Goal: Task Accomplishment & Management: Manage account settings

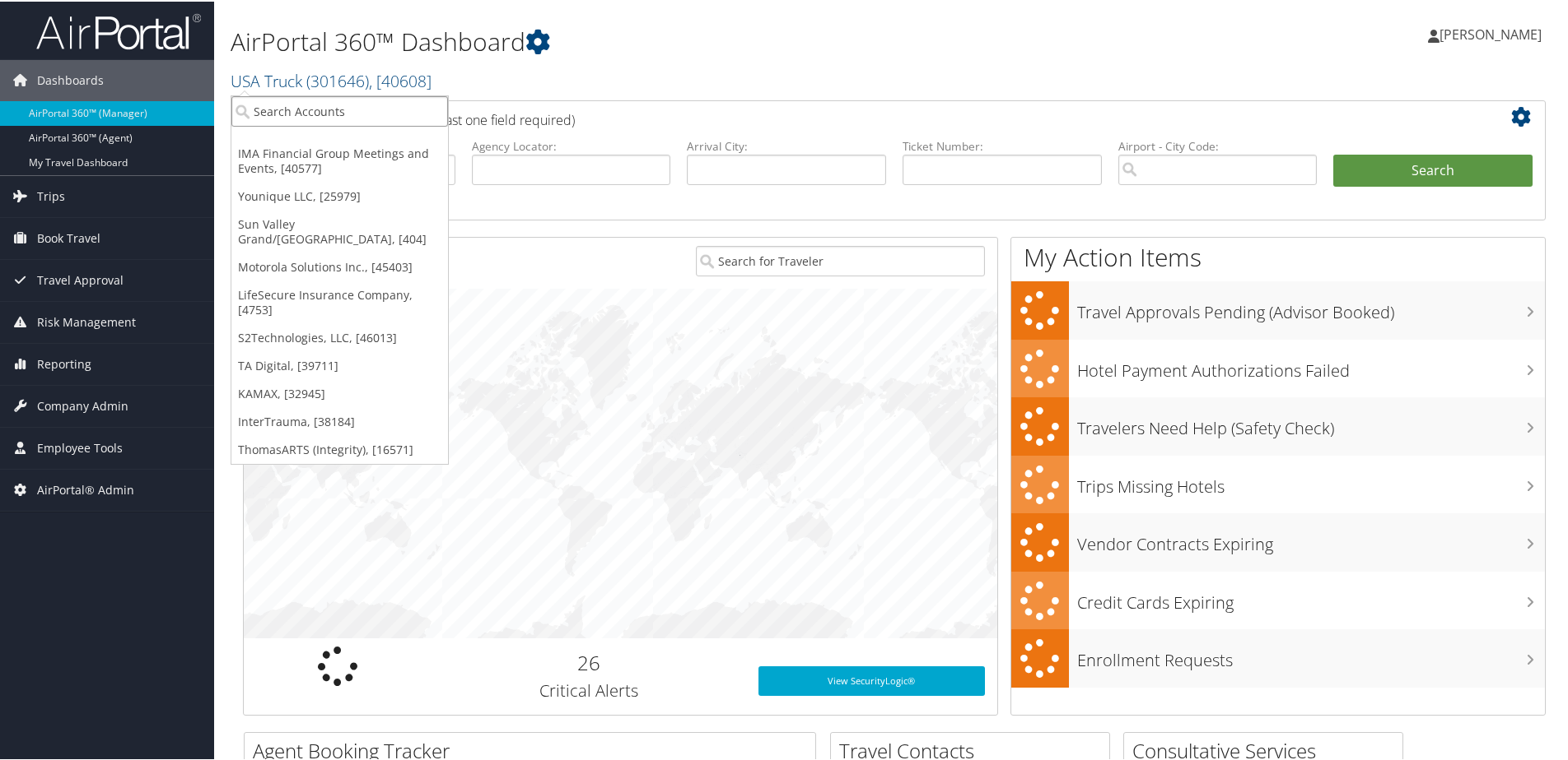
click at [268, 106] on input "search" at bounding box center [339, 109] width 216 height 30
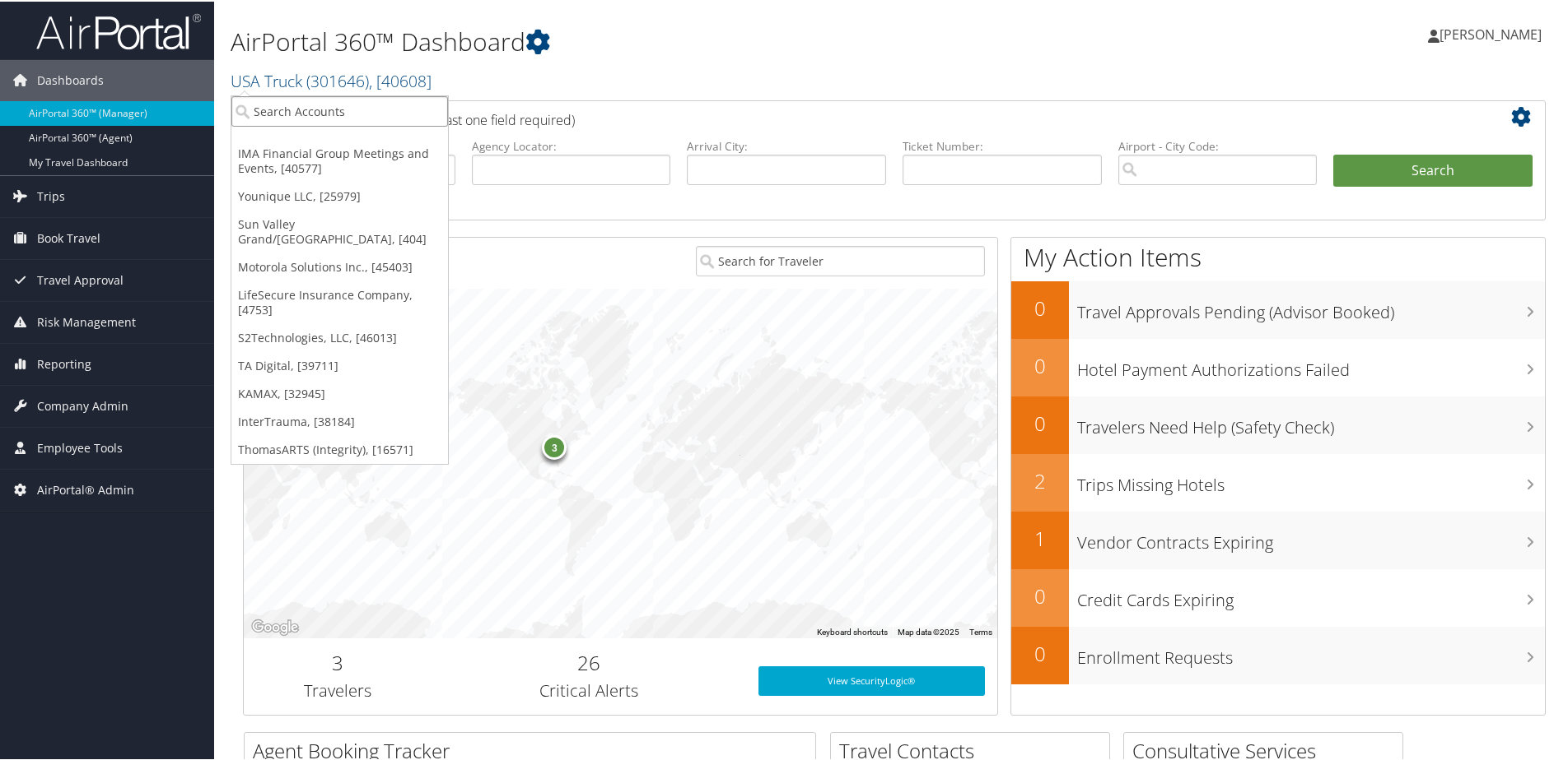
type input "w"
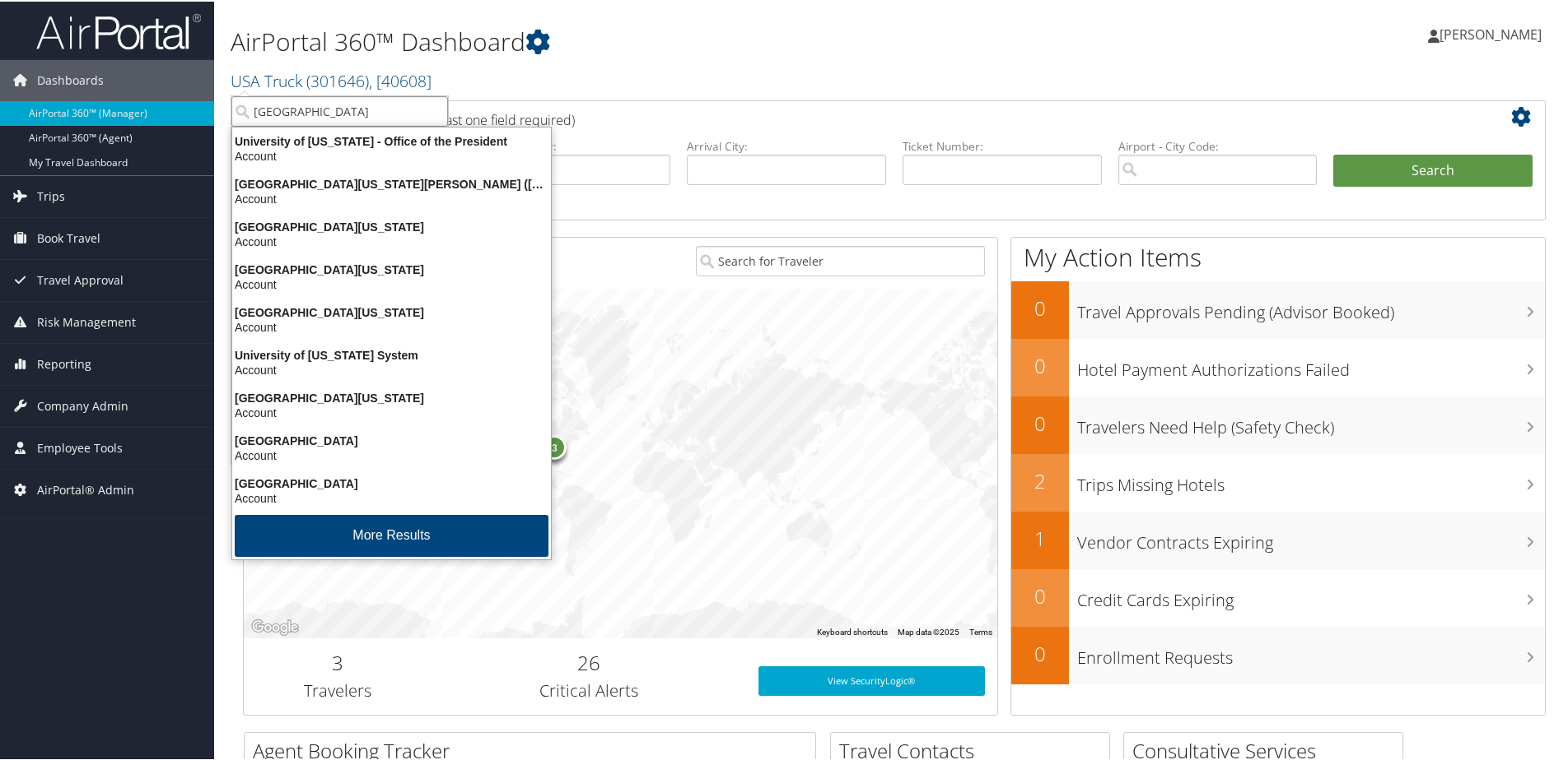
type input "University of Was"
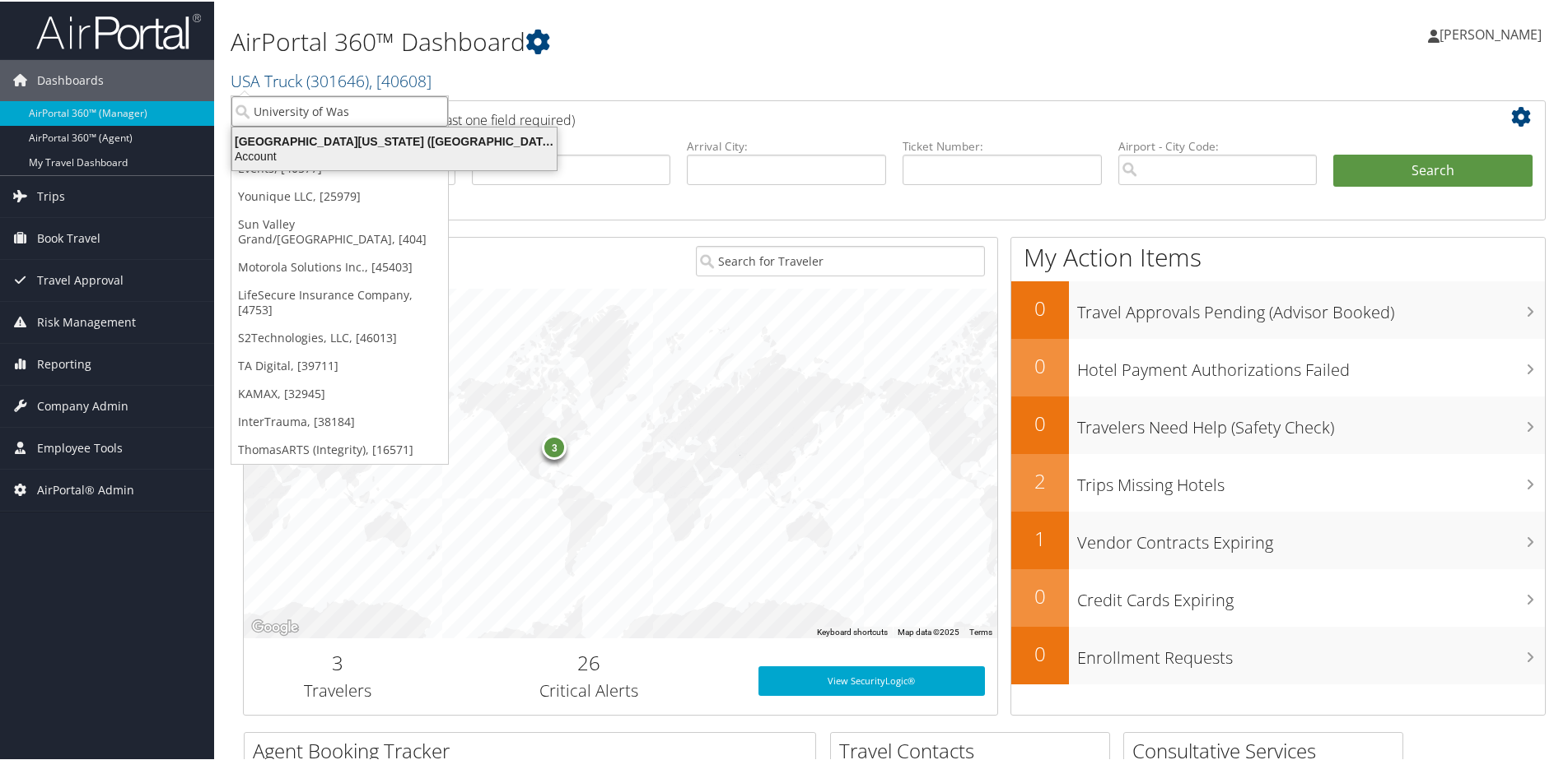
click at [289, 145] on div "University of Washington (UW) (7883), [13433]" at bounding box center [394, 140] width 345 height 15
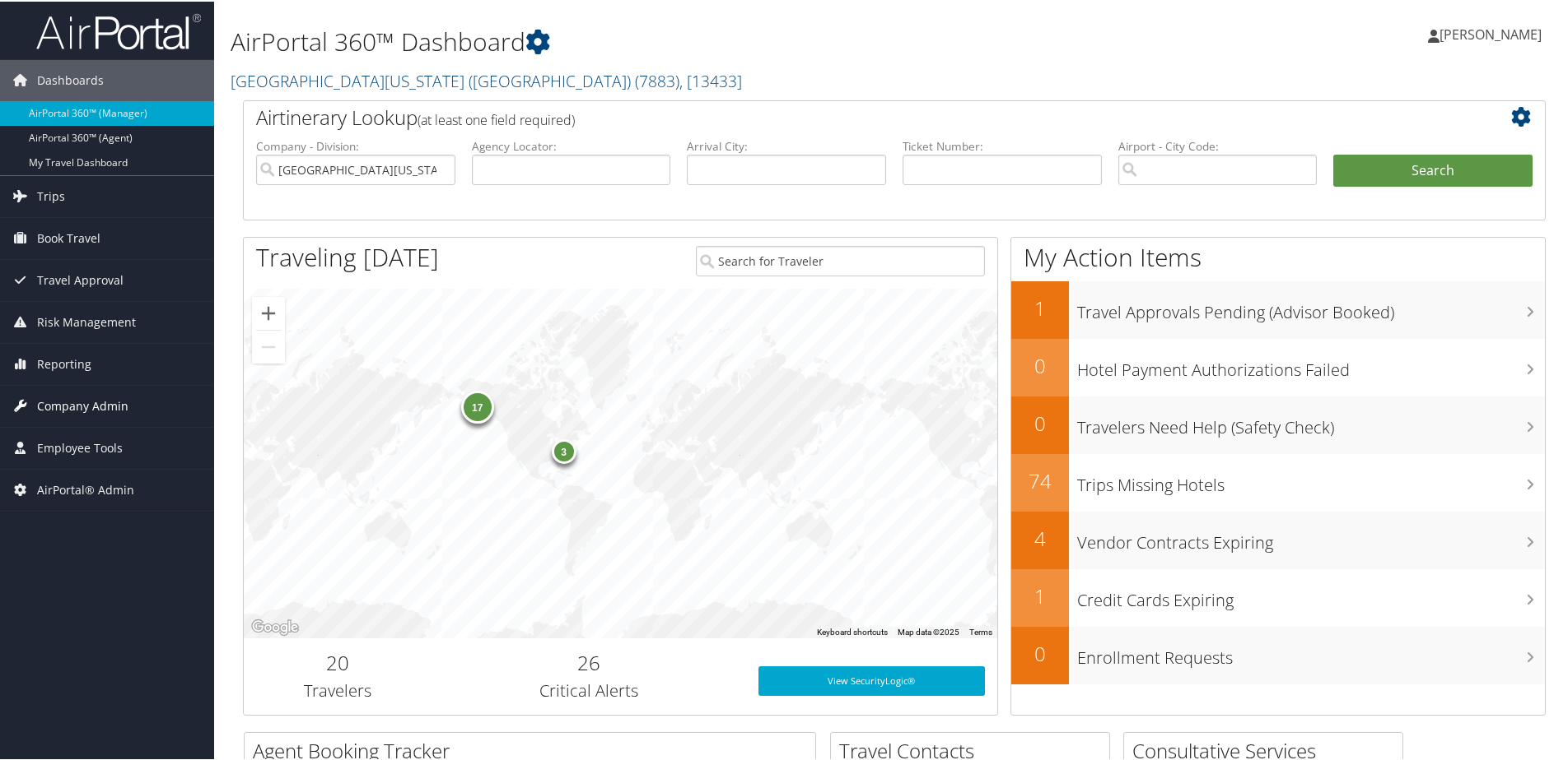
click at [65, 413] on span "Company Admin" at bounding box center [83, 405] width 92 height 41
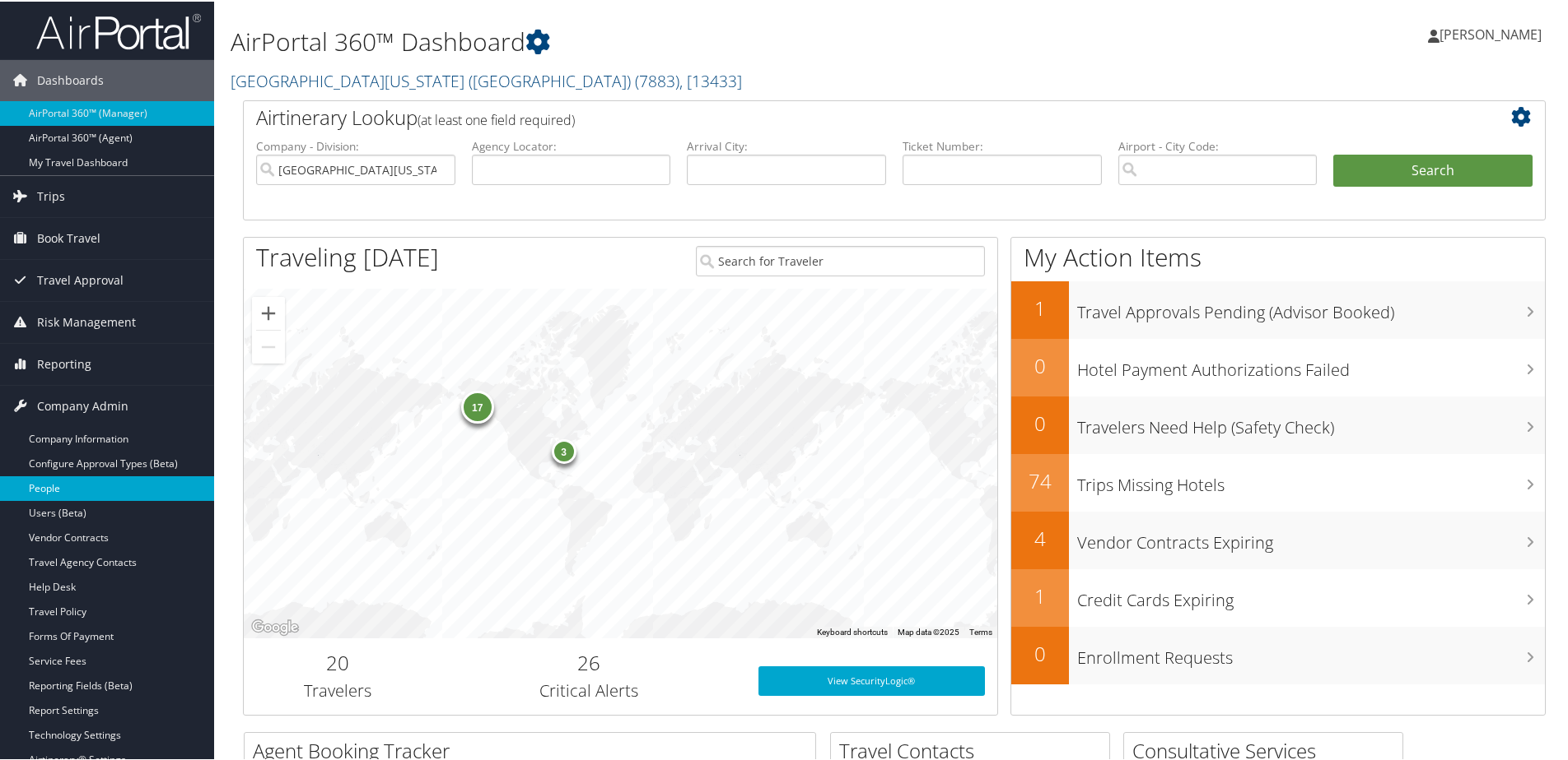
click at [39, 481] on link "People" at bounding box center [107, 488] width 214 height 25
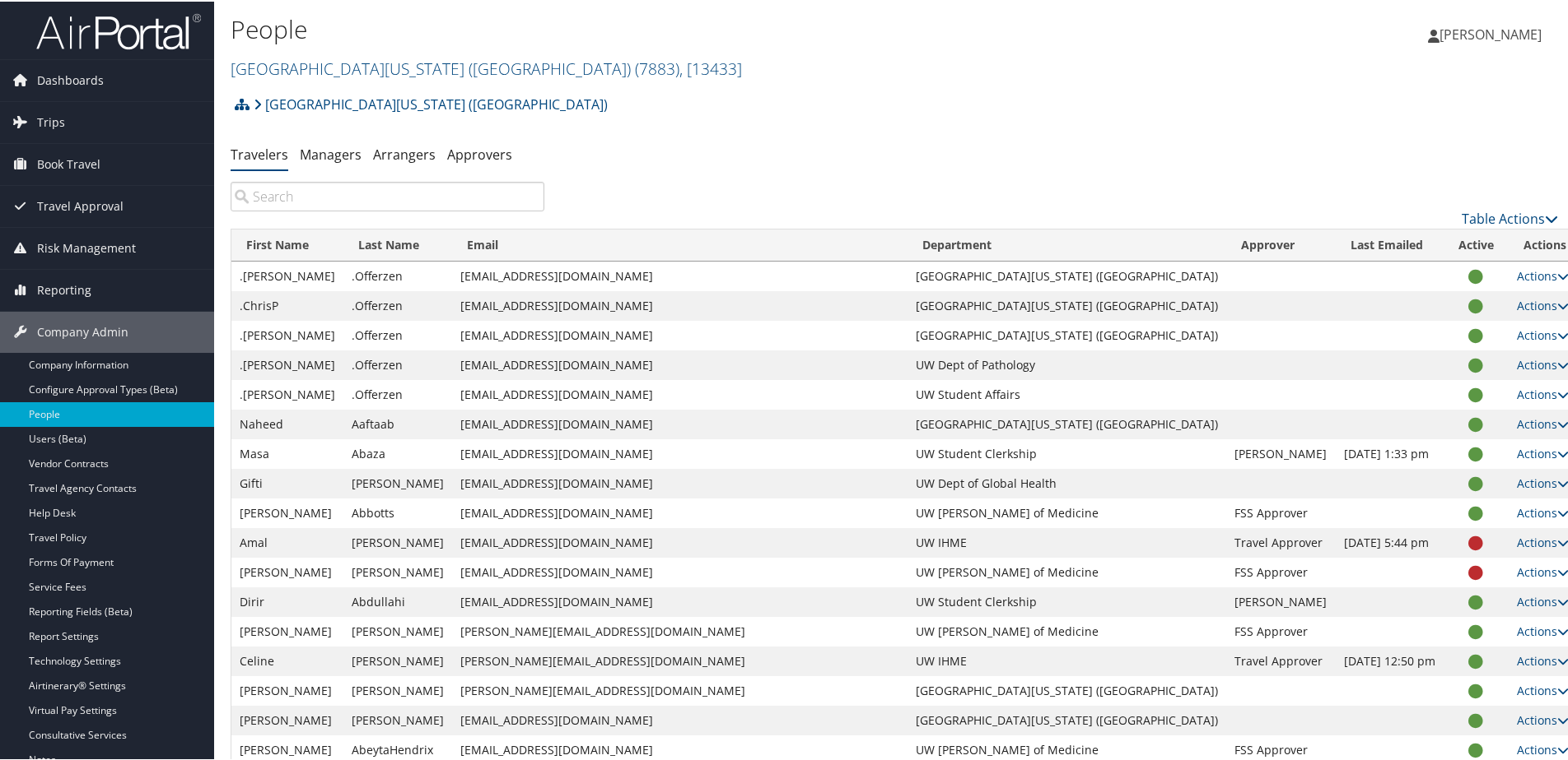
click at [364, 194] on input "search" at bounding box center [387, 194] width 313 height 29
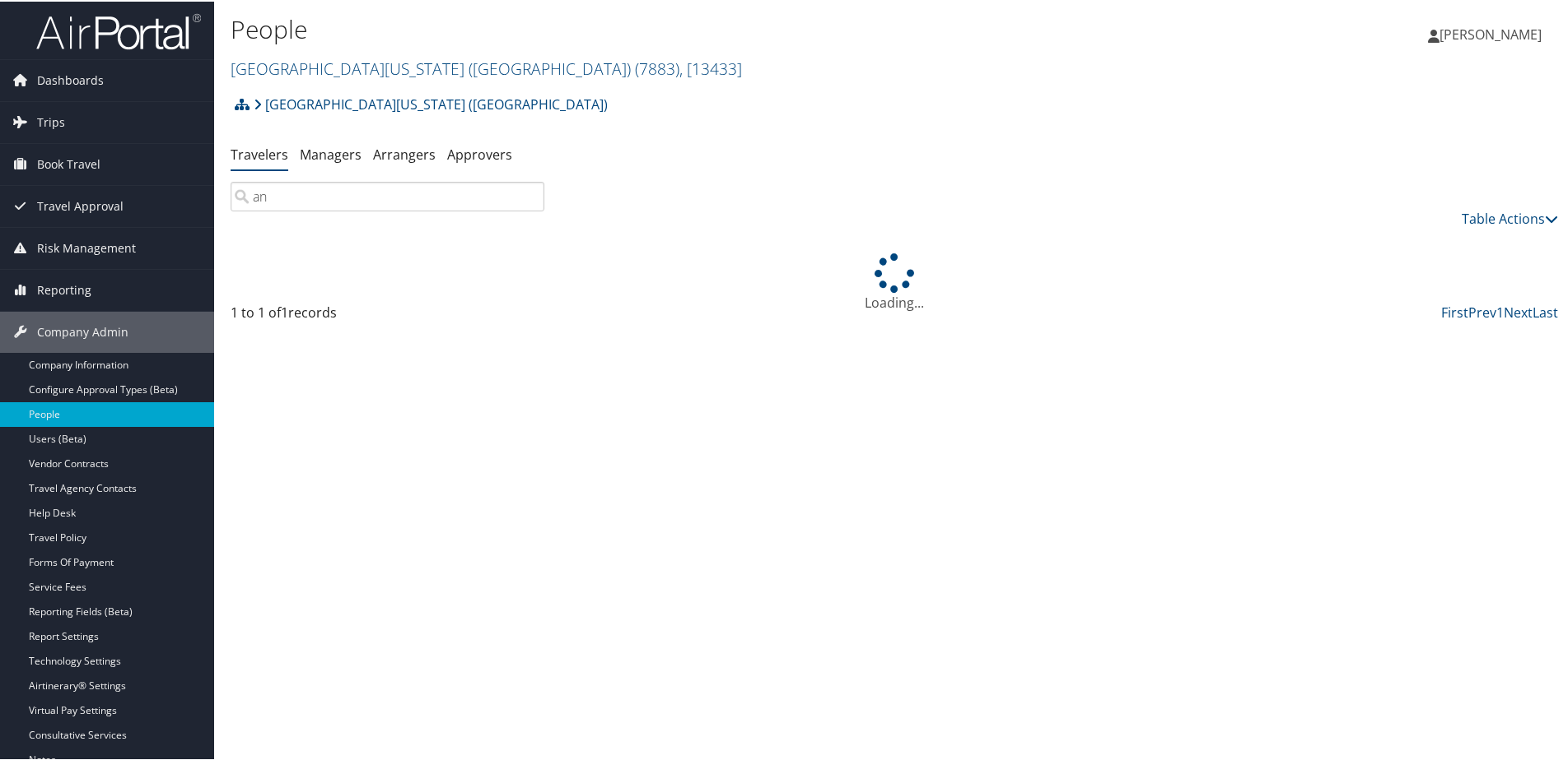
type input "a"
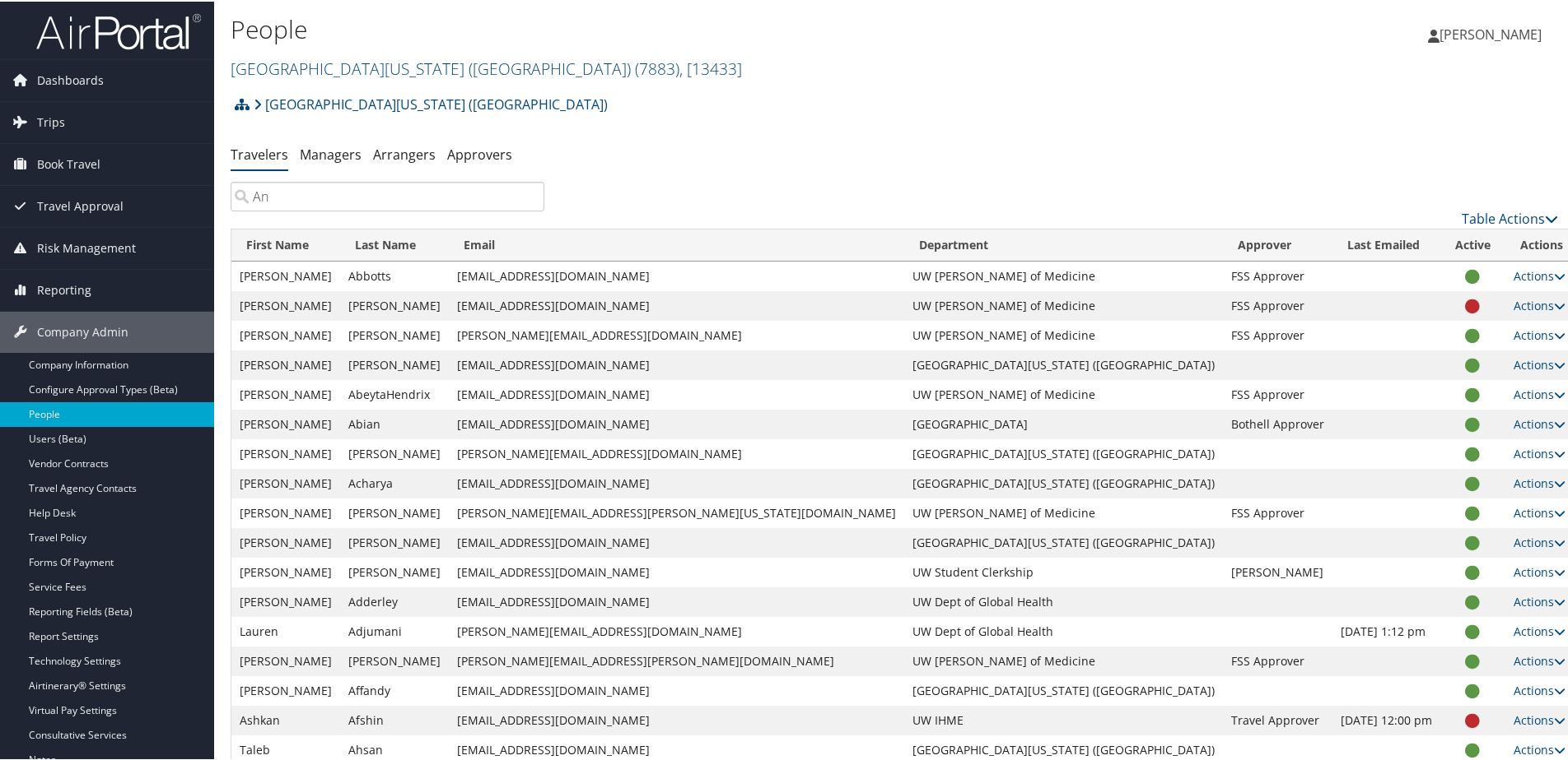
type input "An"
drag, startPoint x: 272, startPoint y: 192, endPoint x: 216, endPoint y: 192, distance: 56.0
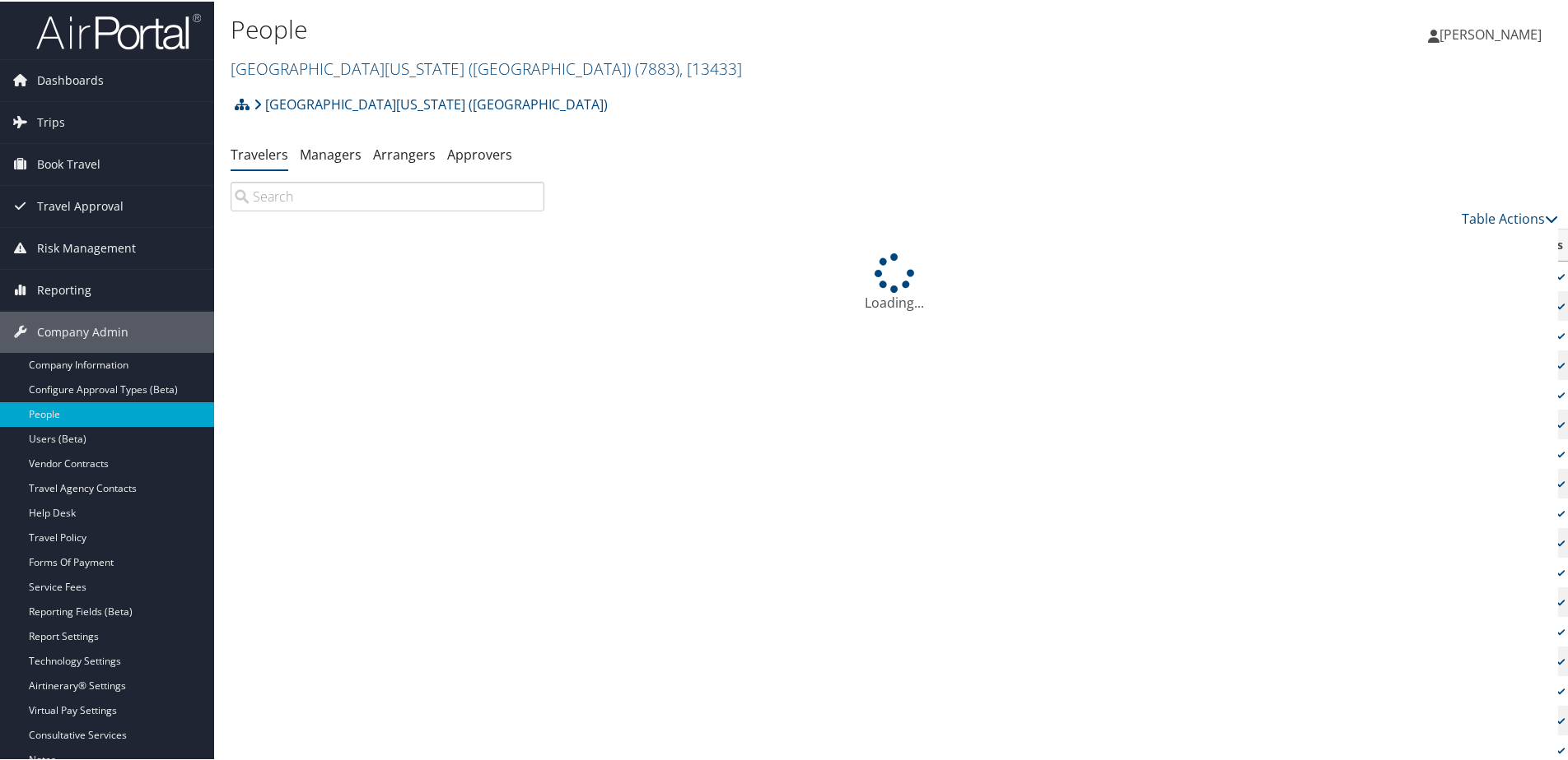
paste input "Anastacia"
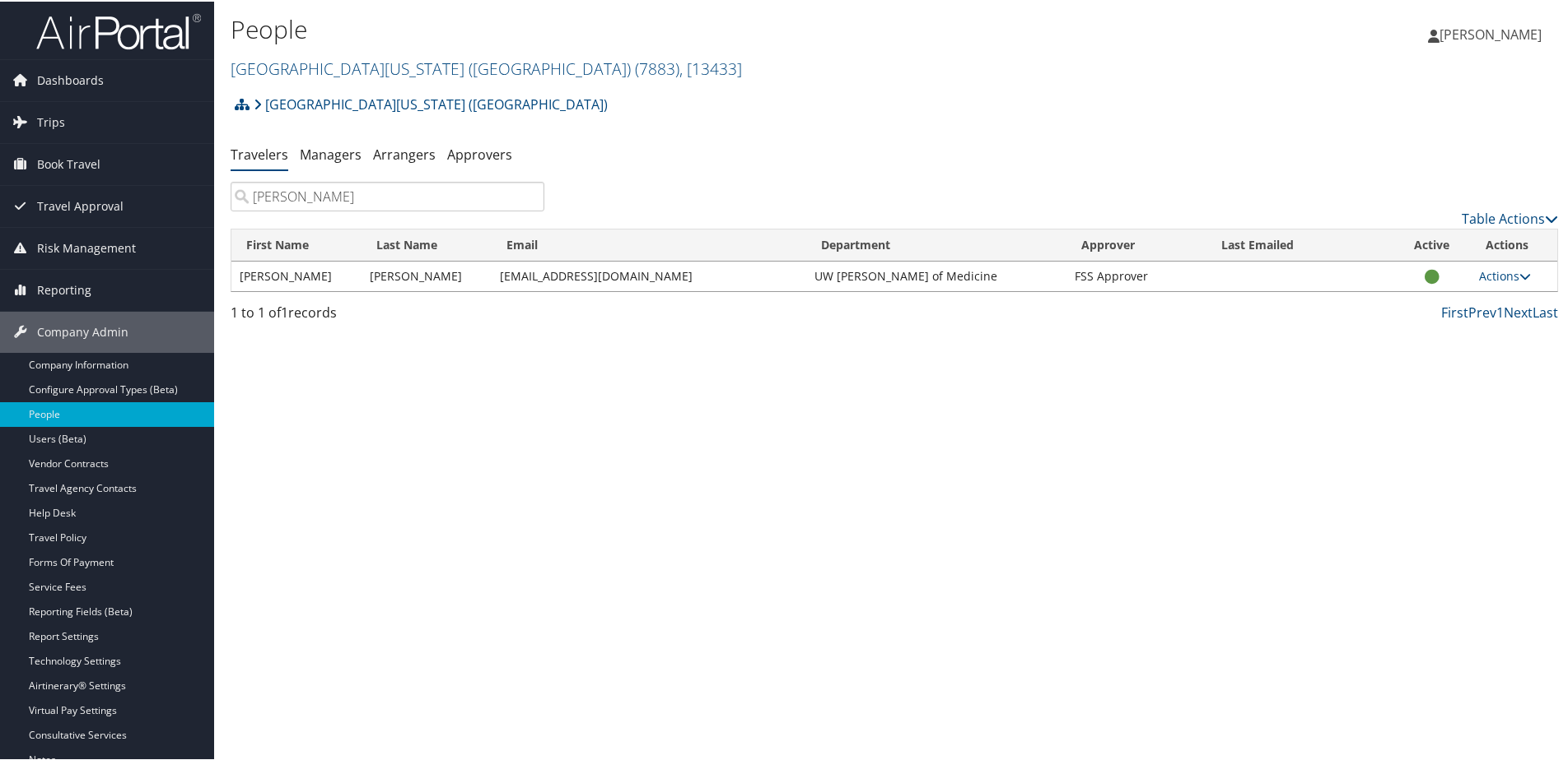
type input "Anastacia"
drag, startPoint x: 357, startPoint y: 283, endPoint x: 406, endPoint y: 283, distance: 49.0
click at [406, 283] on td "Ternasky" at bounding box center [427, 274] width 130 height 29
copy td "Ternasky"
drag, startPoint x: 513, startPoint y: 367, endPoint x: 505, endPoint y: 365, distance: 8.2
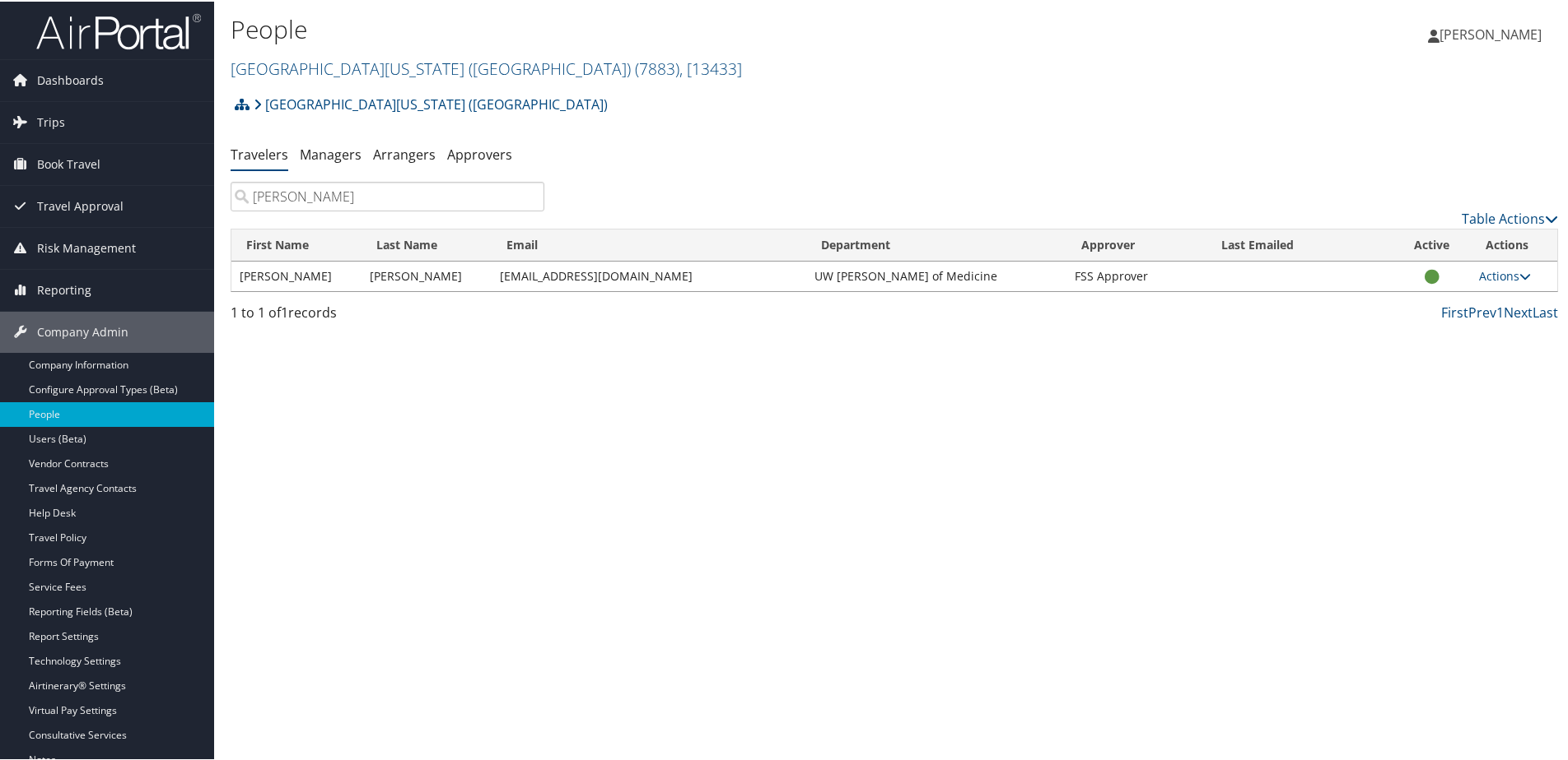
click at [512, 362] on div "People University of Washington (UW) ( 7883 ) , [ 13433 ] University of Washing…" at bounding box center [894, 380] width 1361 height 760
click at [318, 69] on link "University of Washington (UW) ( 7883 ) , [ 13433 ]" at bounding box center [486, 67] width 511 height 22
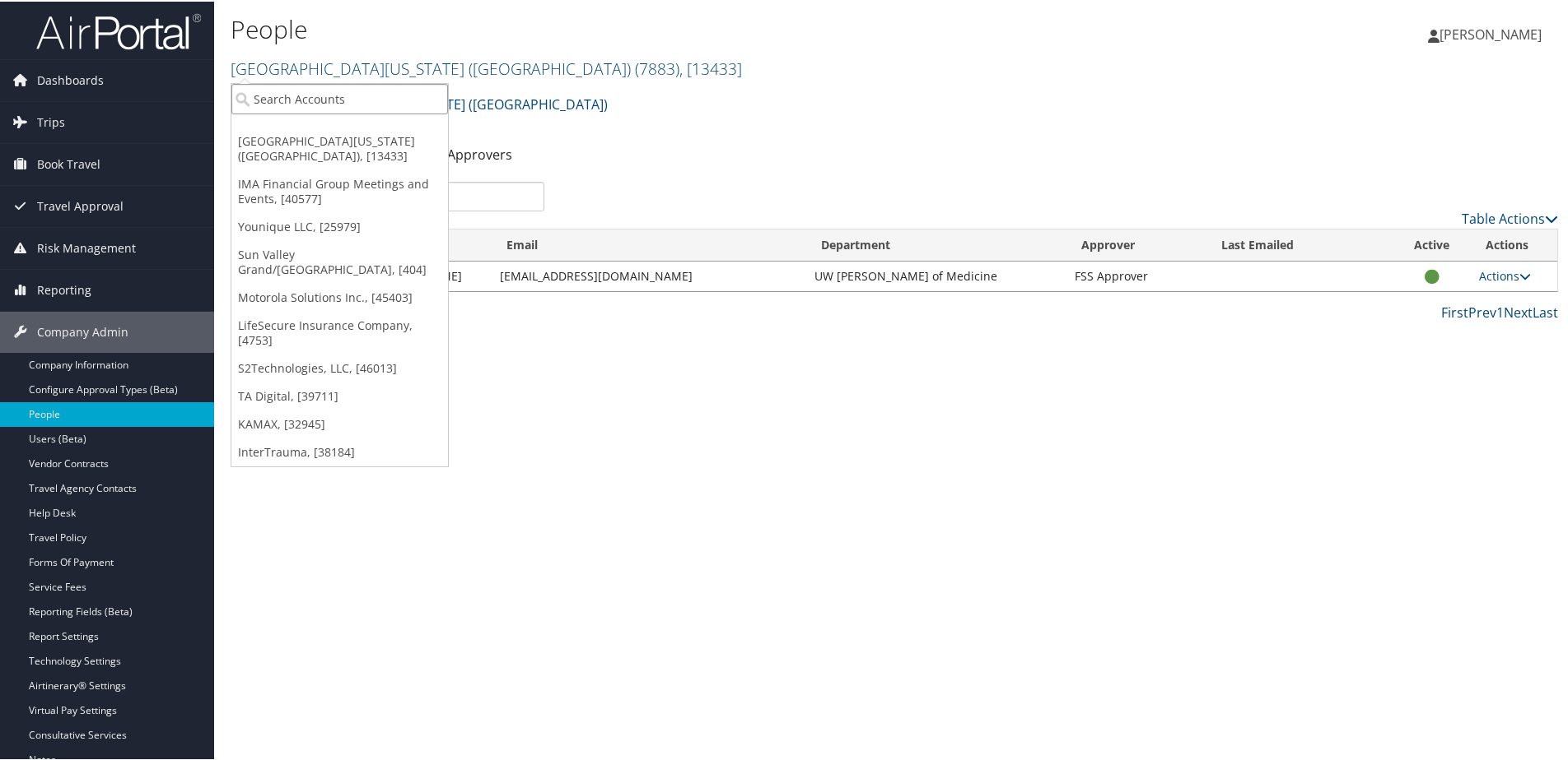
click at [280, 105] on input "search" at bounding box center [339, 97] width 216 height 30
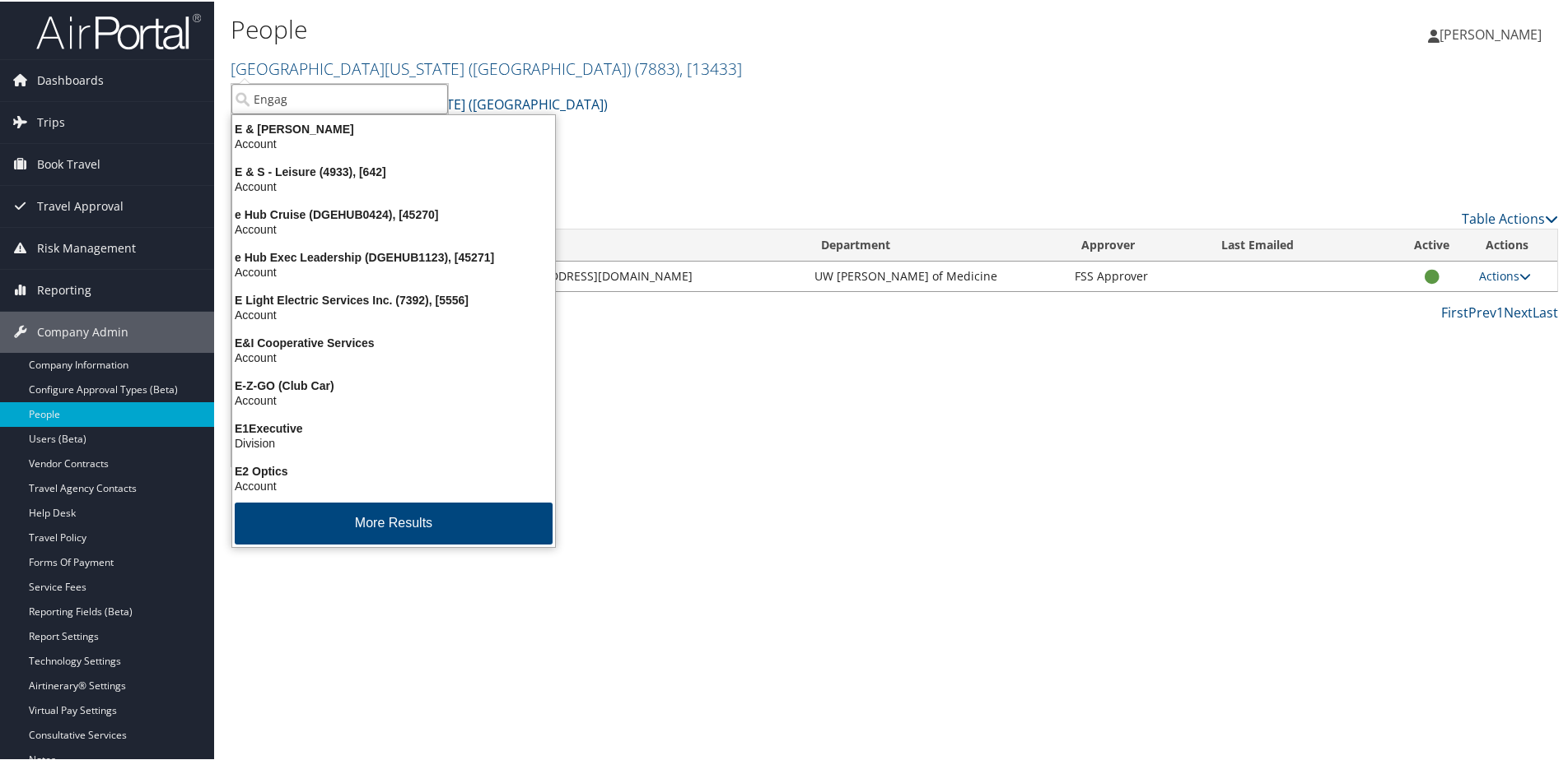
type input "Engage"
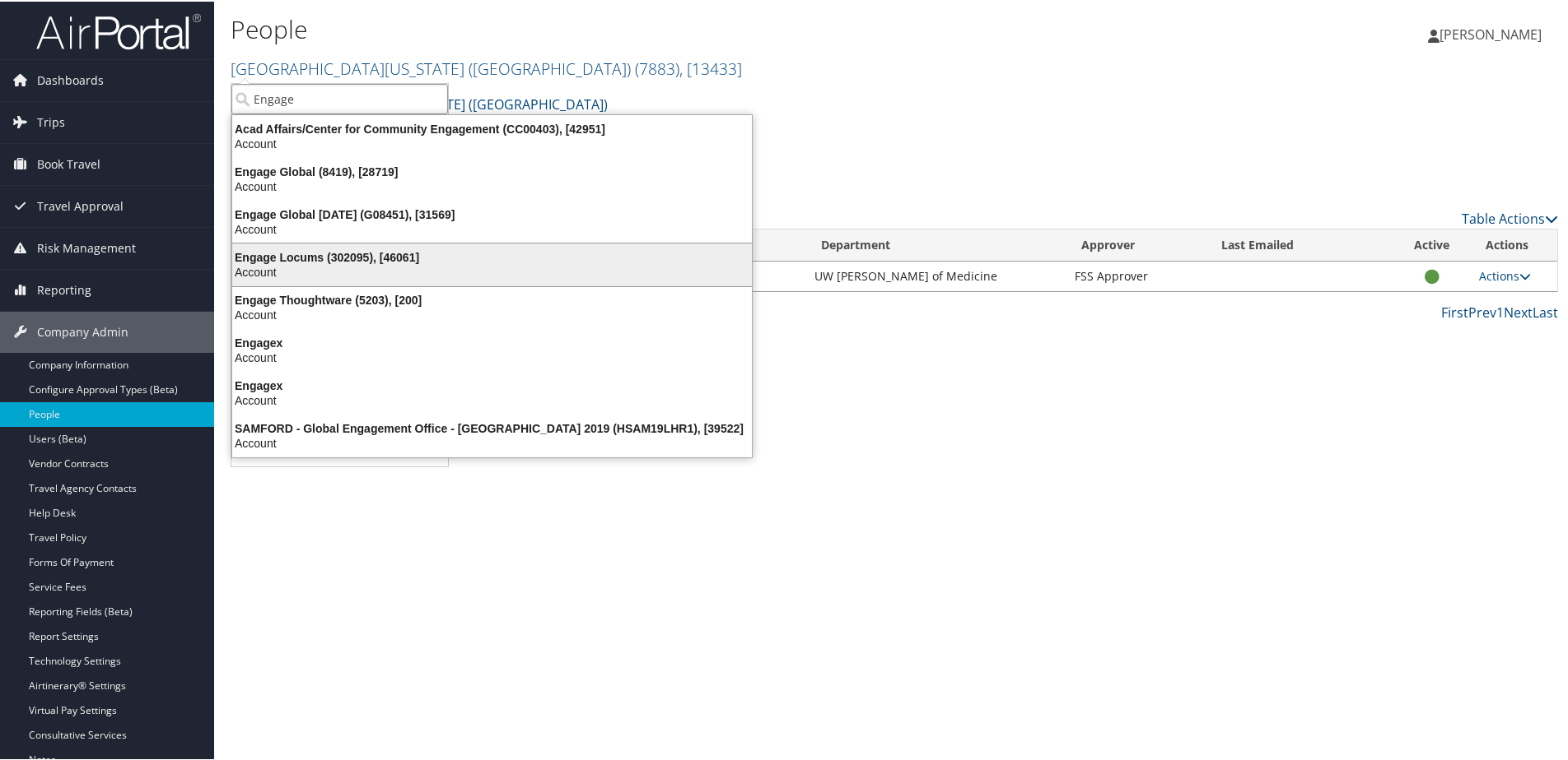
click at [312, 248] on div "Engage Locums (302095), [46061]" at bounding box center [492, 255] width 540 height 15
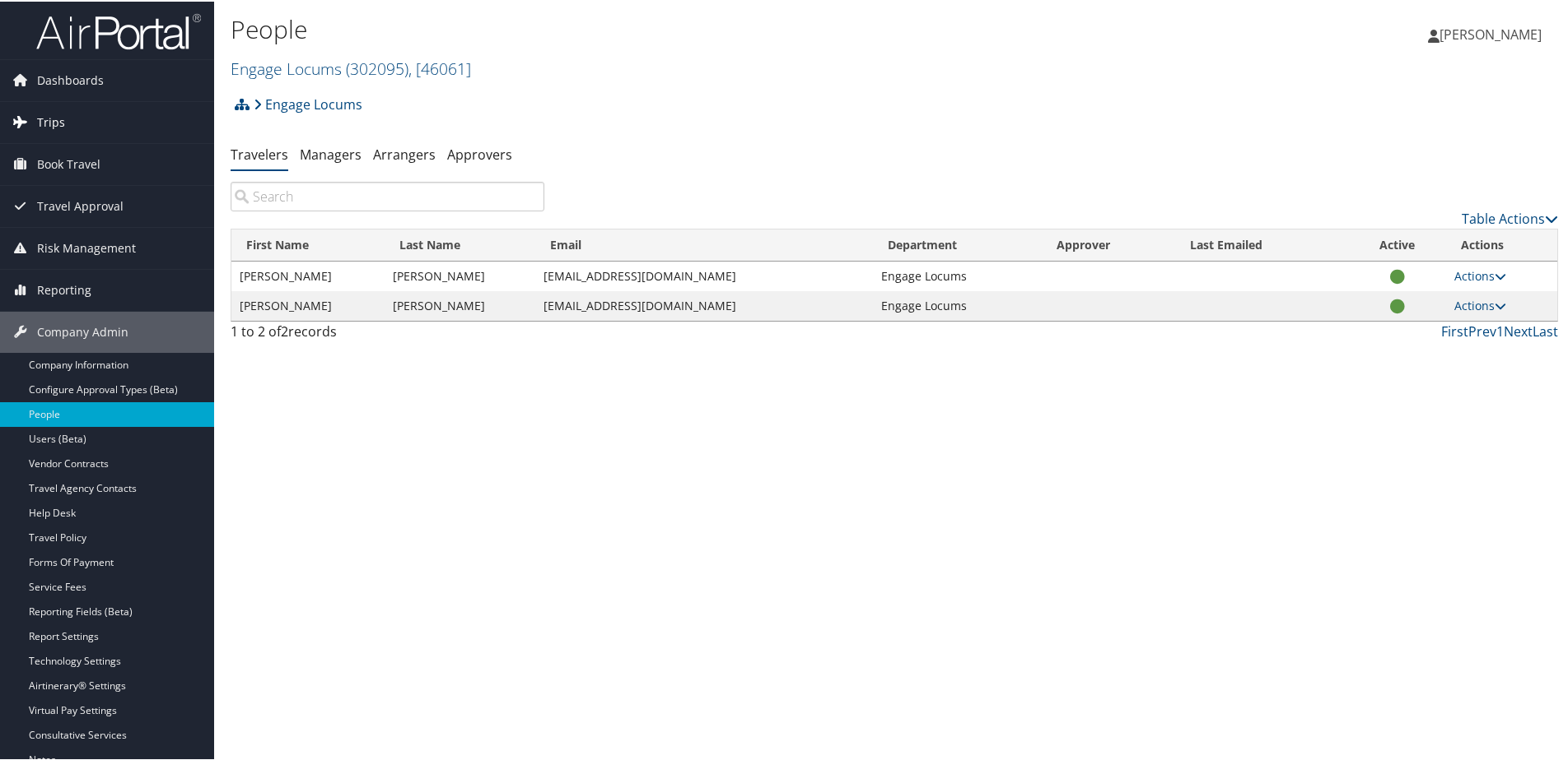
click at [57, 109] on span "Trips" at bounding box center [51, 121] width 28 height 41
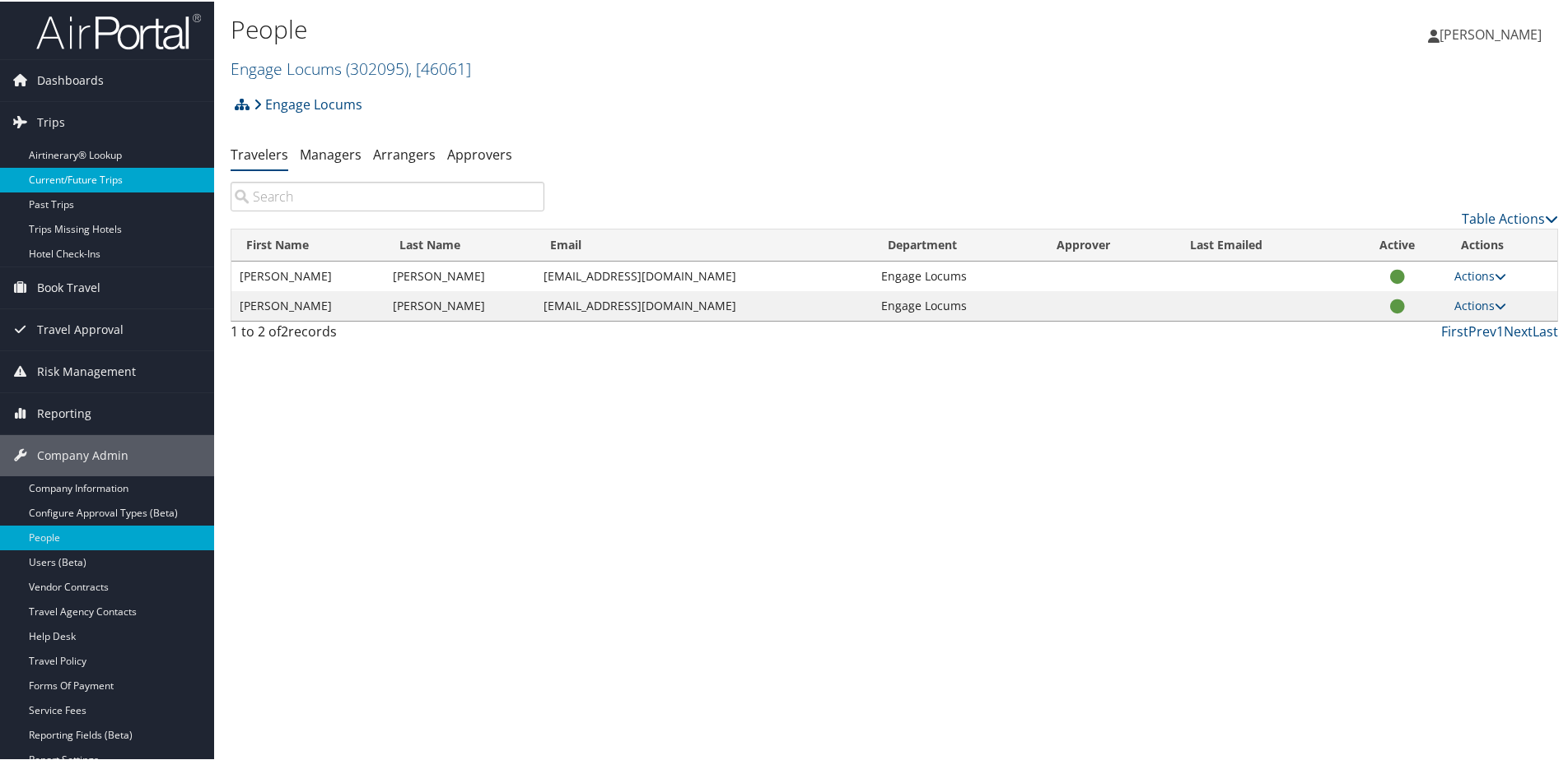
click at [64, 180] on link "Current/Future Trips" at bounding box center [107, 179] width 214 height 25
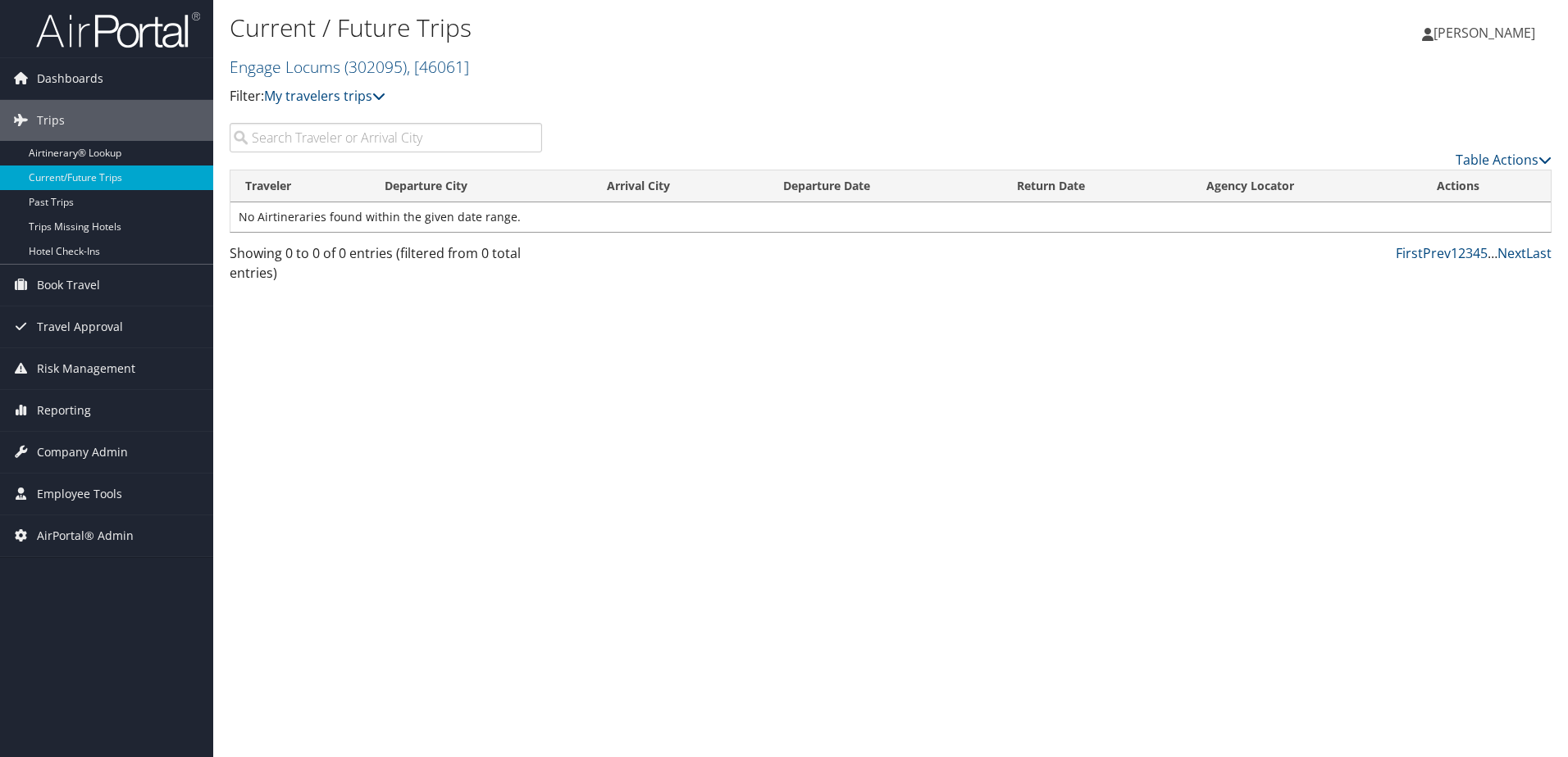
click at [80, 38] on img at bounding box center [118, 29] width 164 height 38
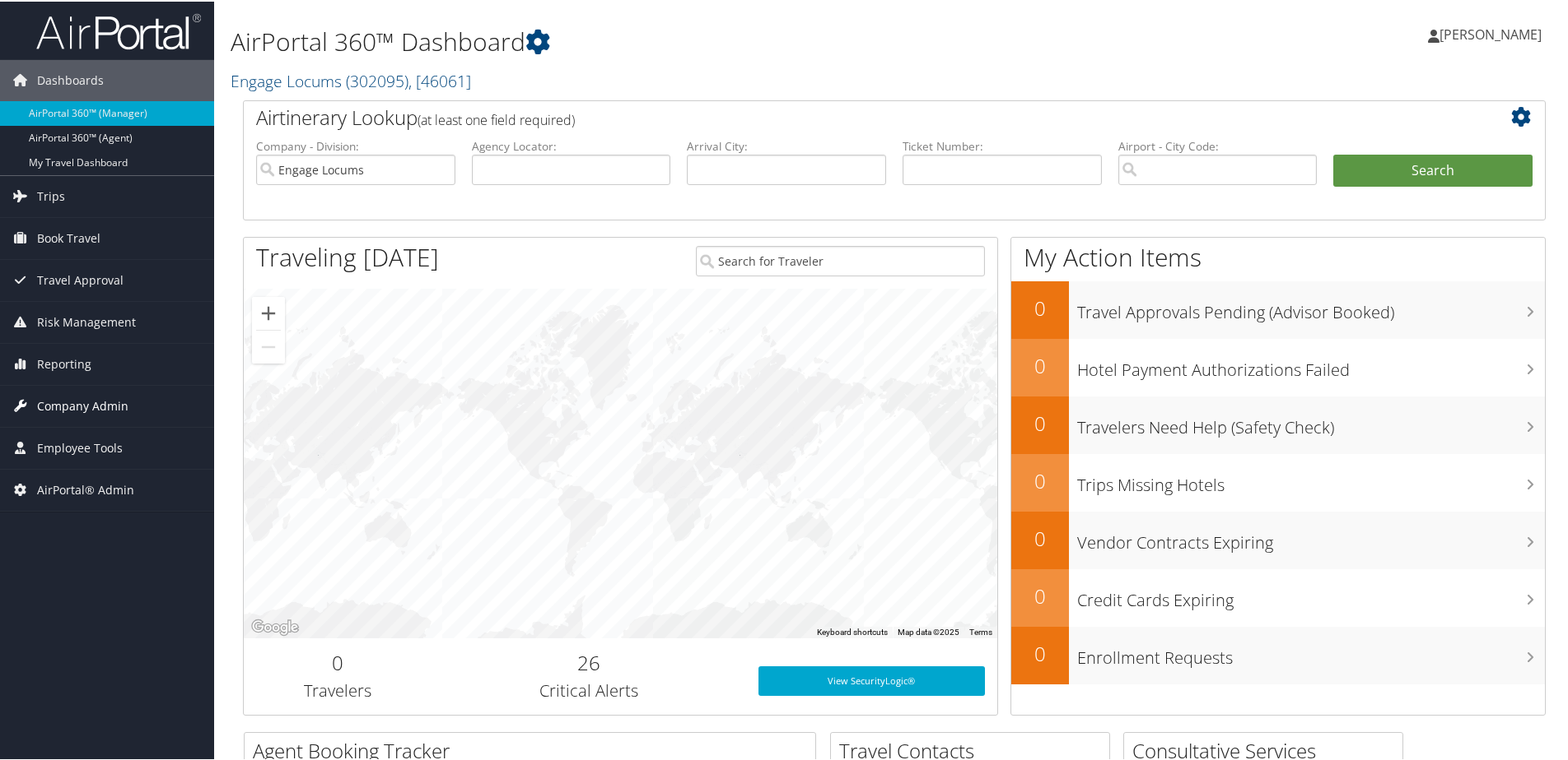
click at [69, 410] on span "Company Admin" at bounding box center [83, 405] width 92 height 41
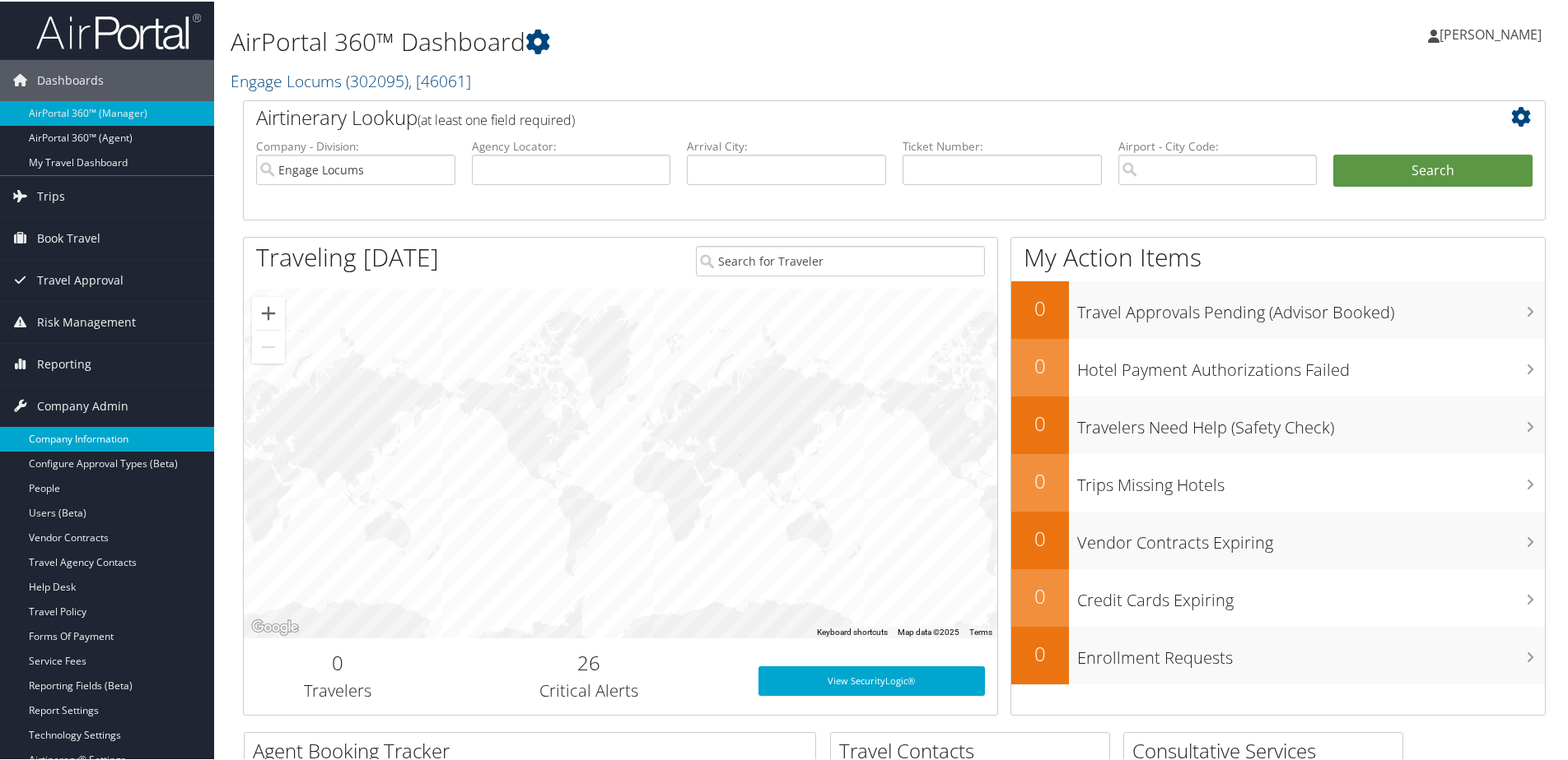
click at [89, 432] on link "Company Information" at bounding box center [107, 438] width 214 height 25
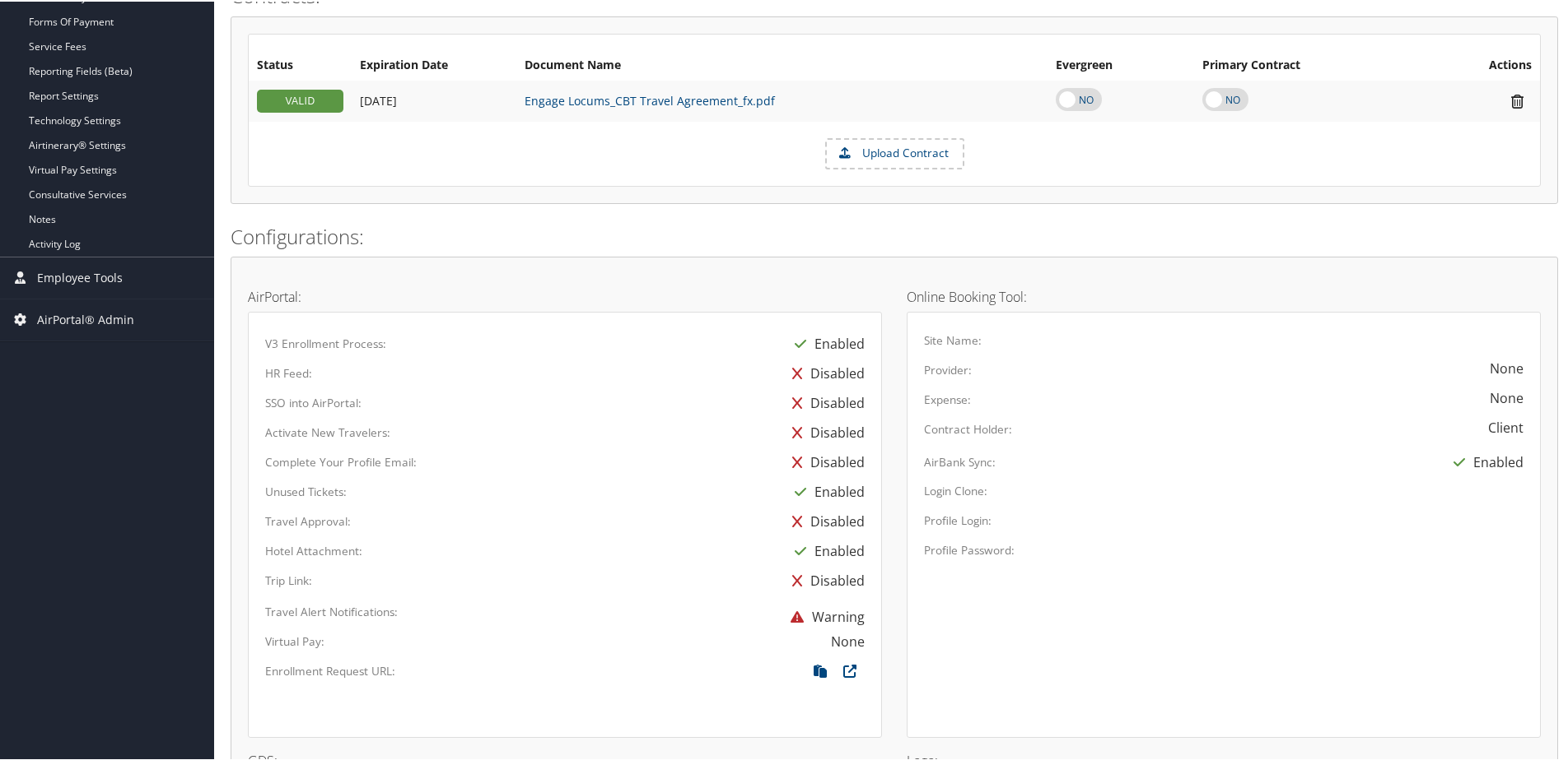
scroll to position [689, 0]
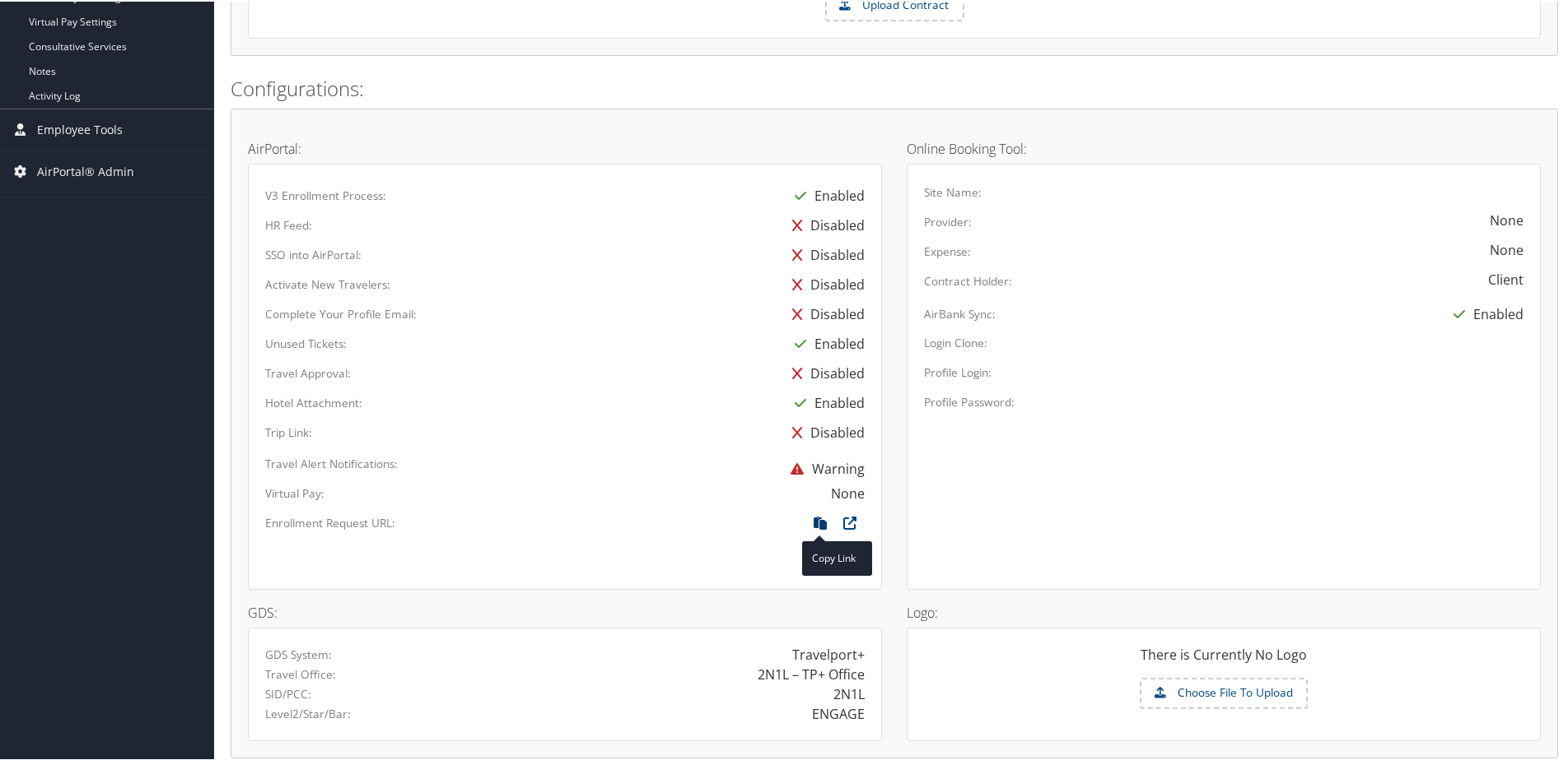
click at [815, 520] on icon at bounding box center [819, 526] width 29 height 21
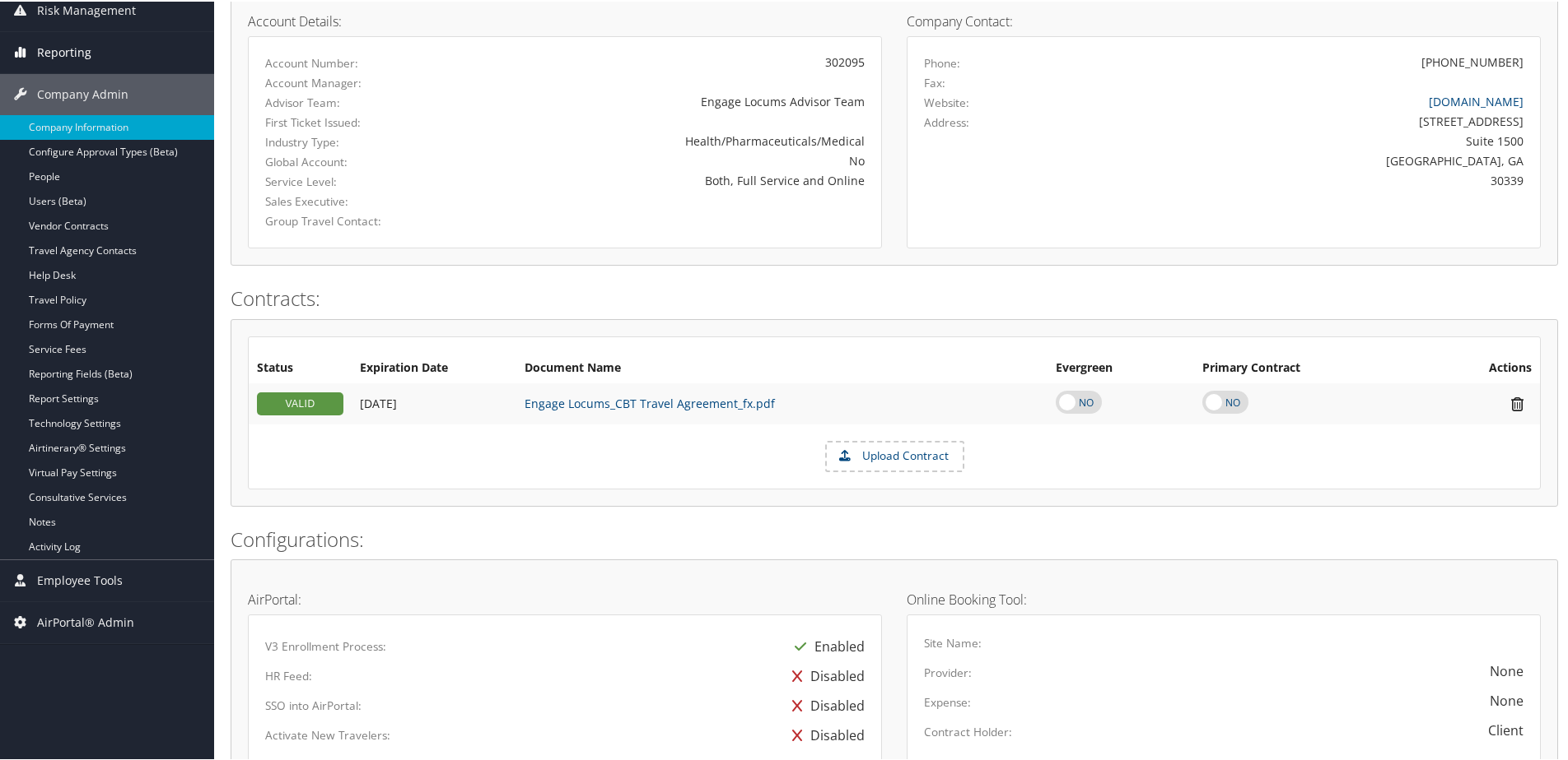
scroll to position [30, 0]
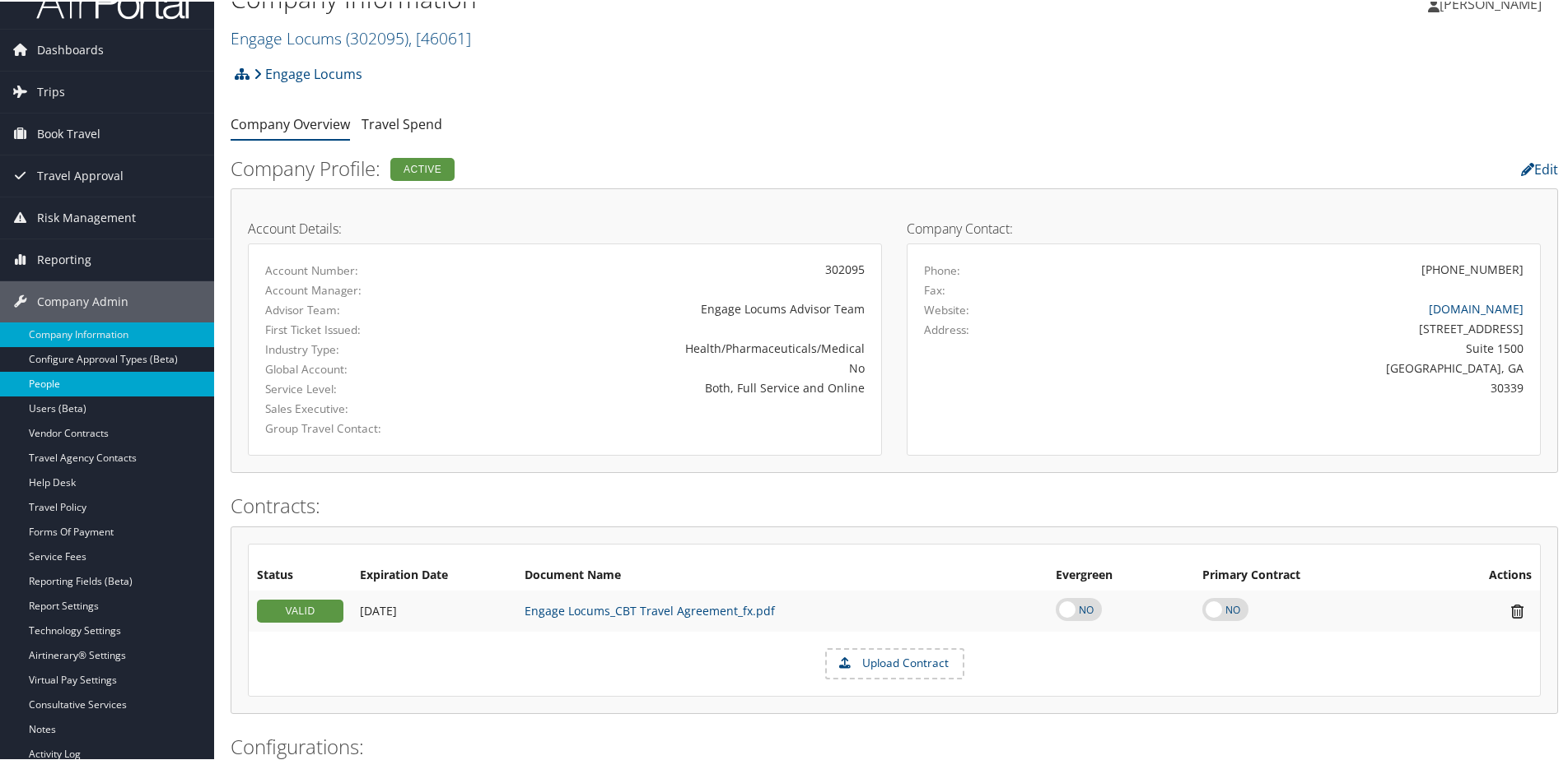
click at [45, 376] on link "People" at bounding box center [107, 383] width 214 height 25
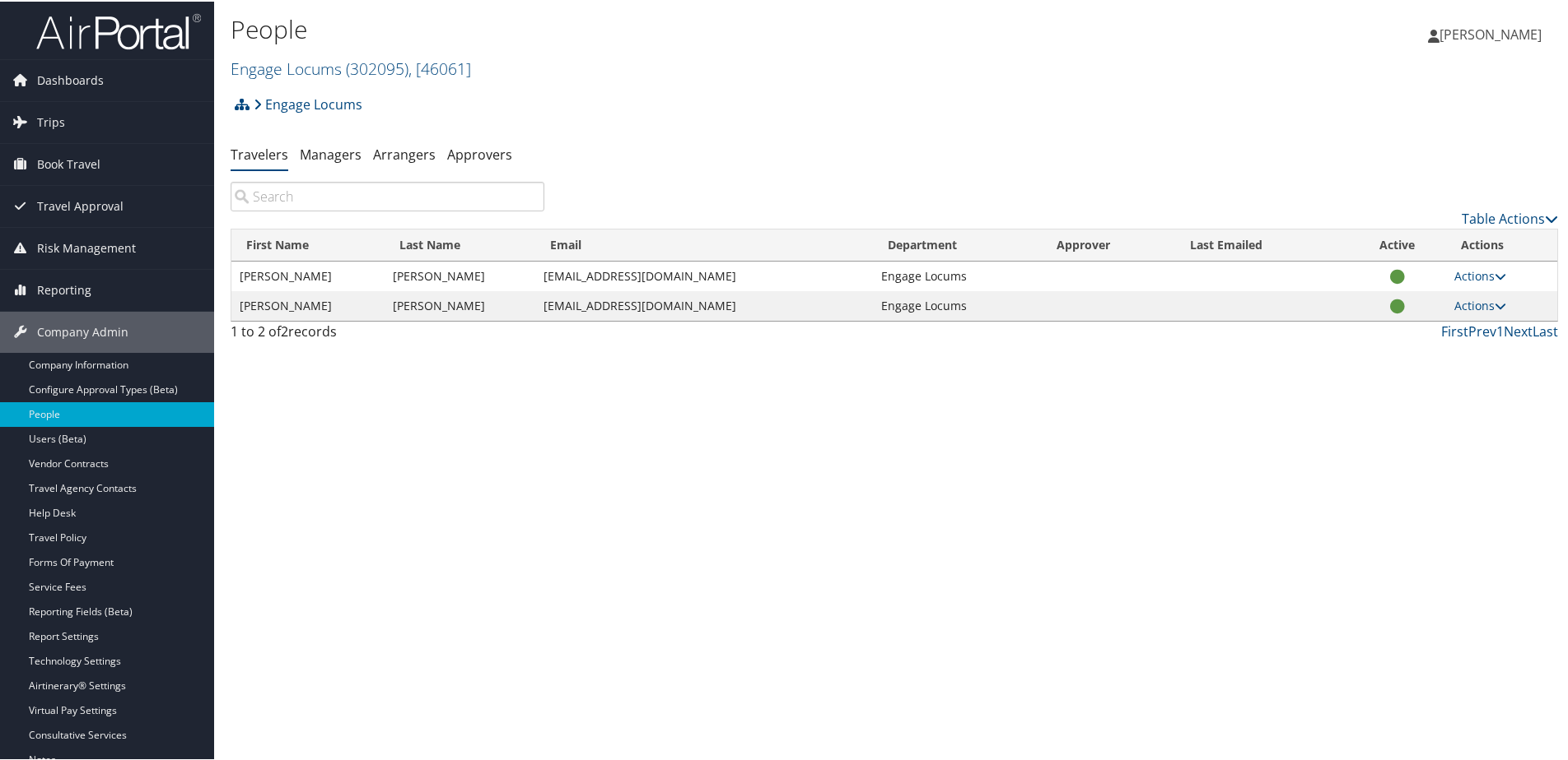
click at [83, 28] on img at bounding box center [118, 29] width 165 height 38
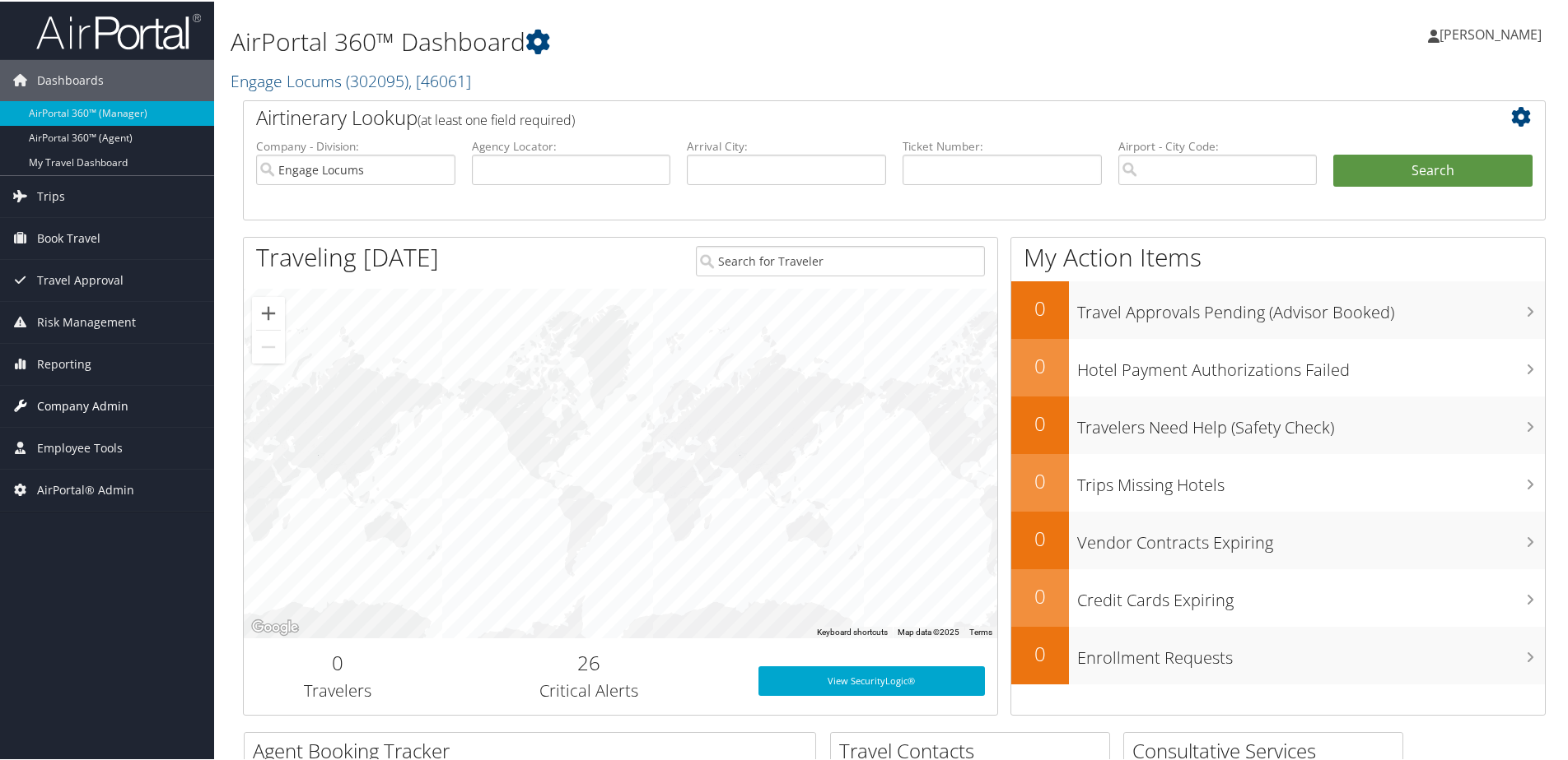
click at [70, 400] on span "Company Admin" at bounding box center [83, 405] width 92 height 41
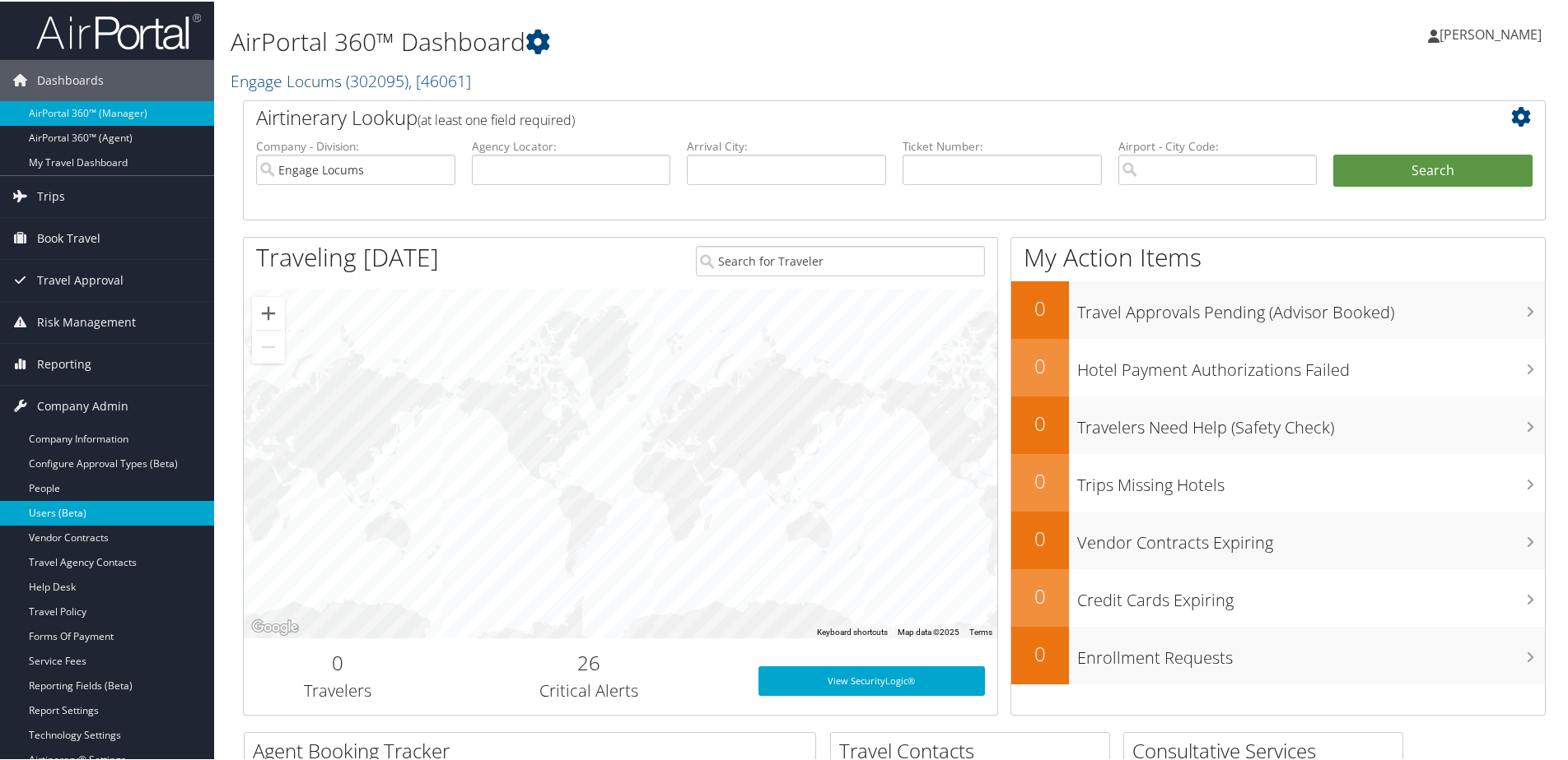
click at [53, 511] on link "Users (Beta)" at bounding box center [107, 512] width 214 height 25
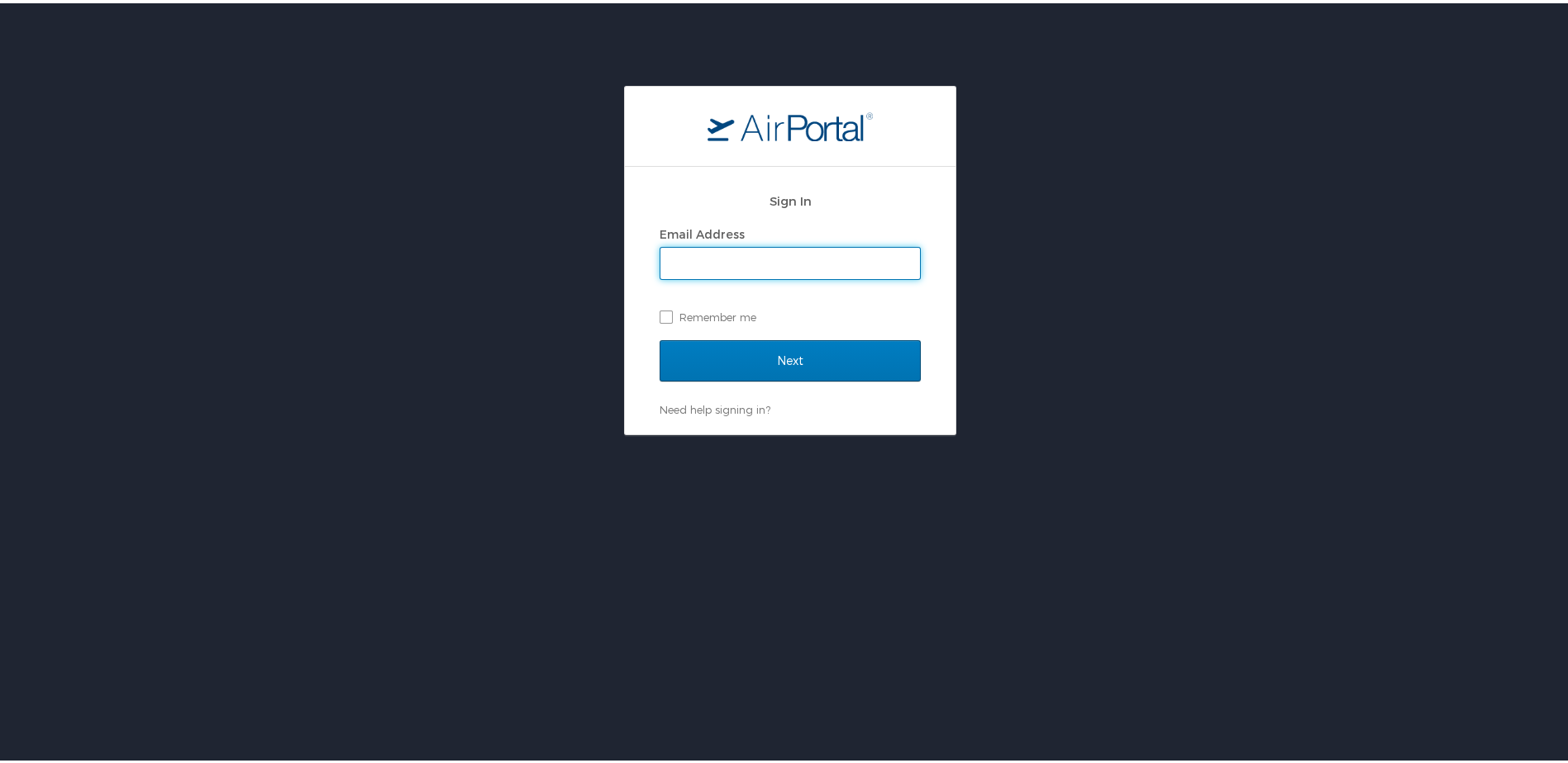
type input "[PERSON_NAME][EMAIL_ADDRESS][PERSON_NAME][DOMAIN_NAME]"
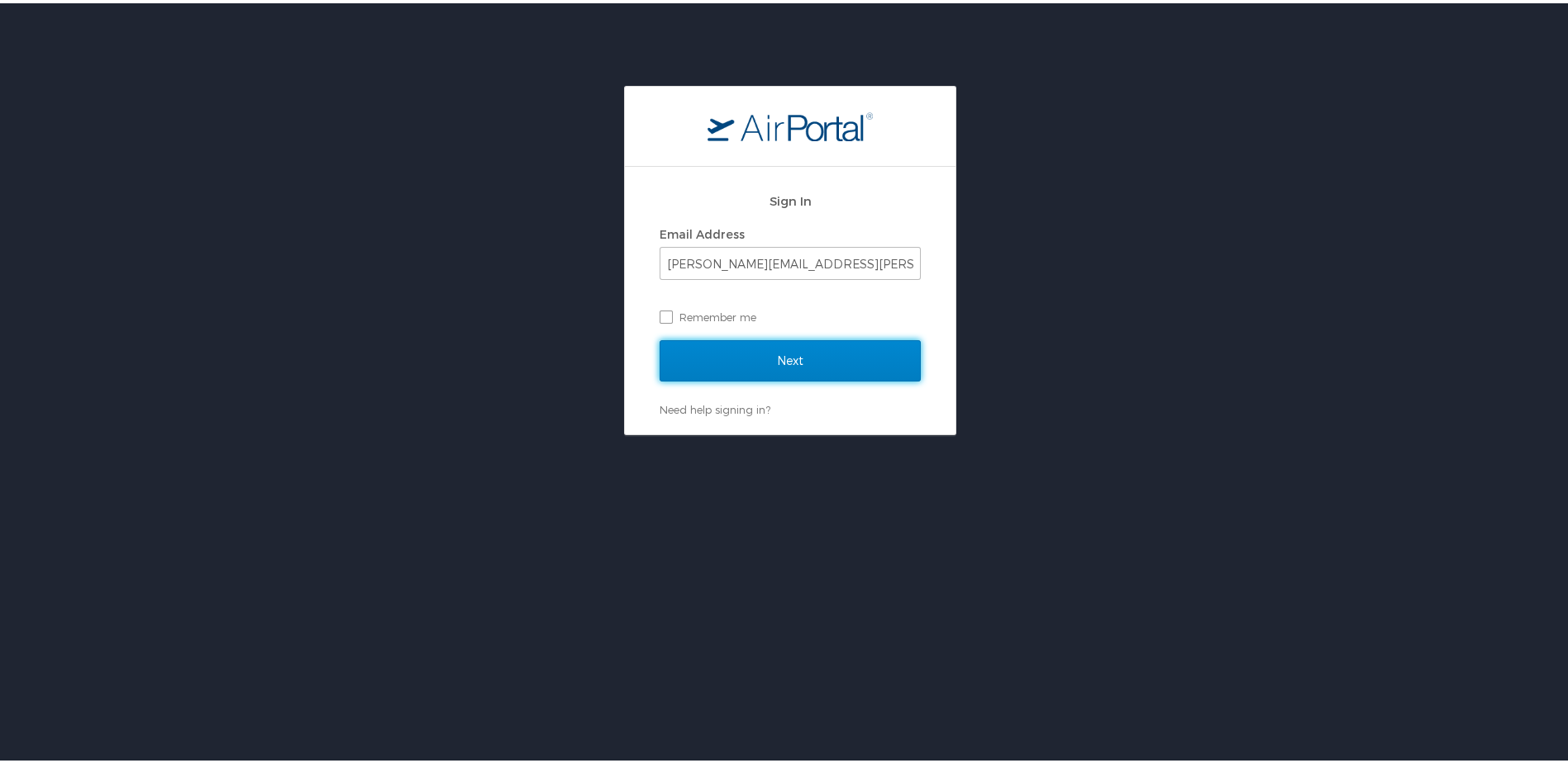
click at [760, 361] on input "Next" at bounding box center [790, 357] width 261 height 41
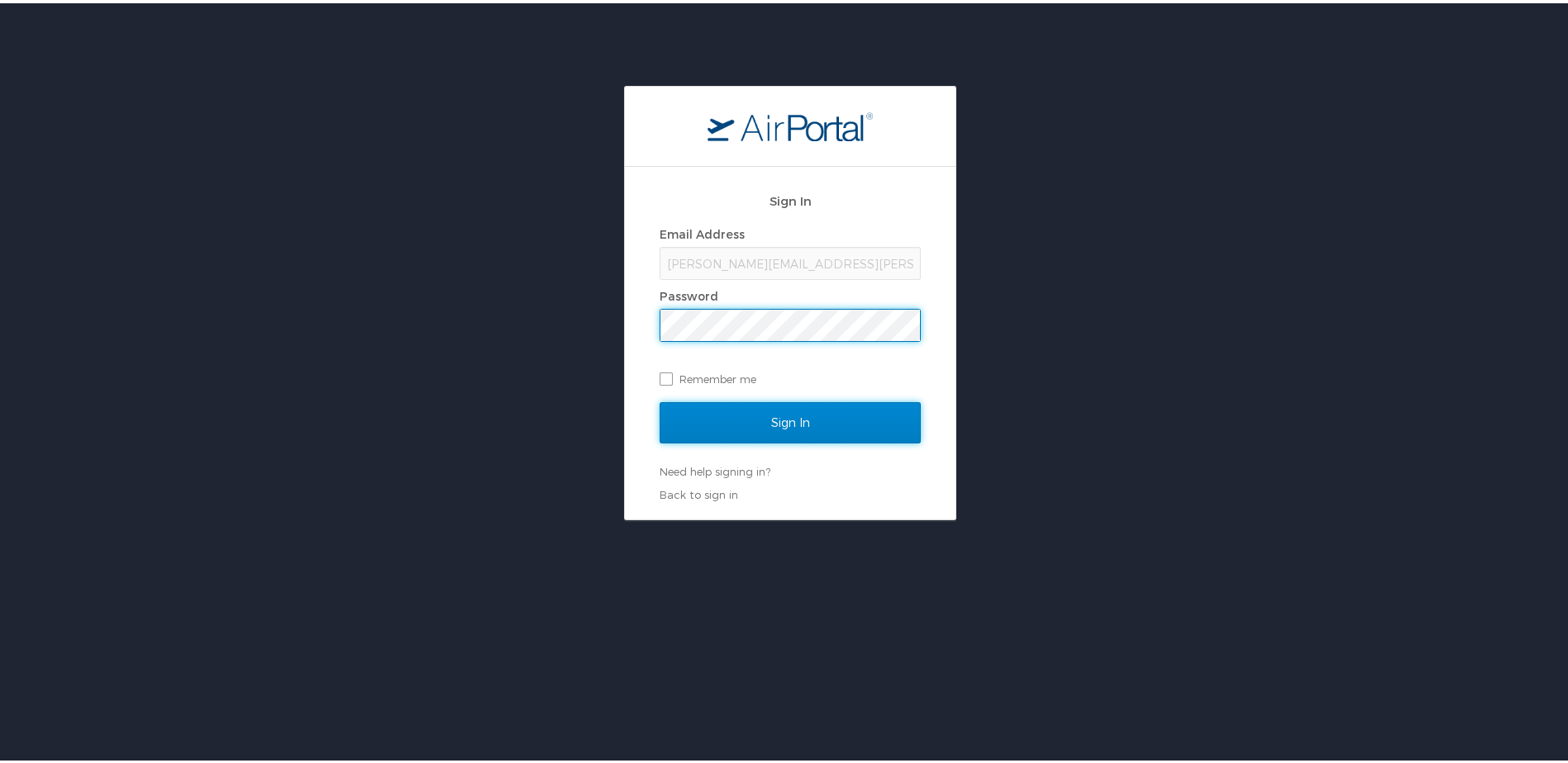
click at [781, 419] on input "Sign In" at bounding box center [790, 420] width 261 height 41
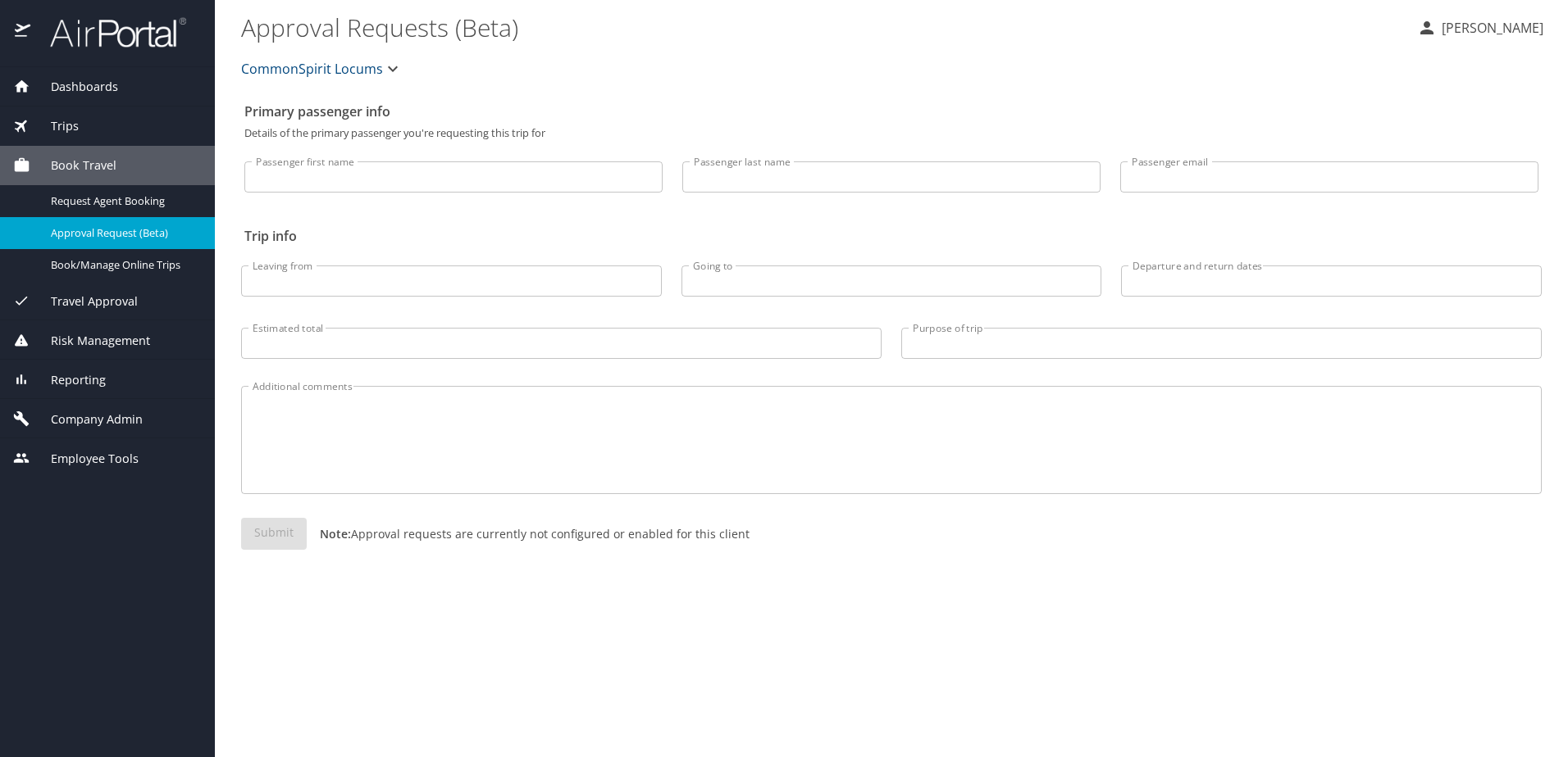
click at [75, 411] on span "Company Admin" at bounding box center [86, 419] width 113 height 18
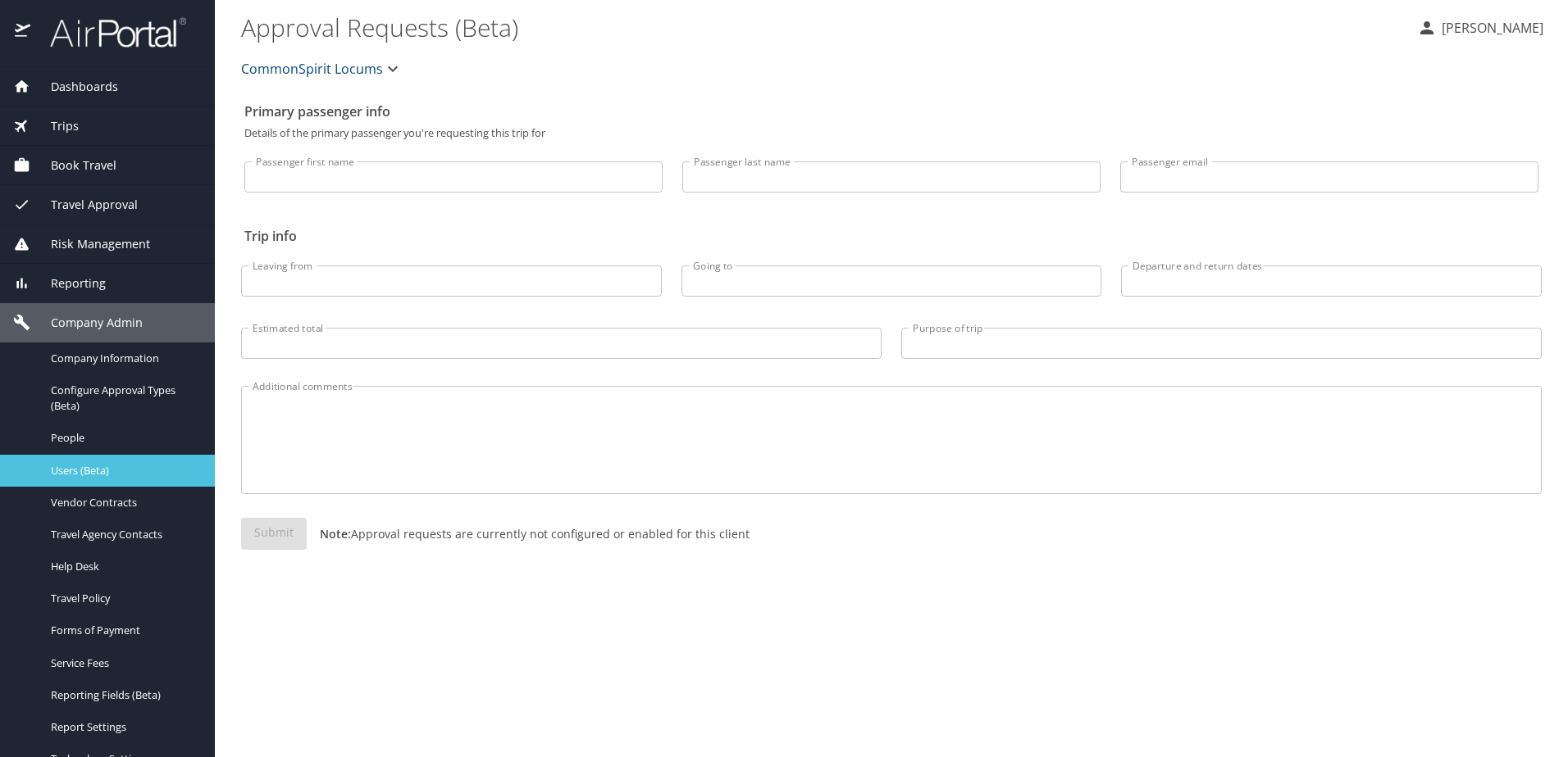
click at [75, 463] on span "Users (Beta)" at bounding box center [122, 471] width 145 height 16
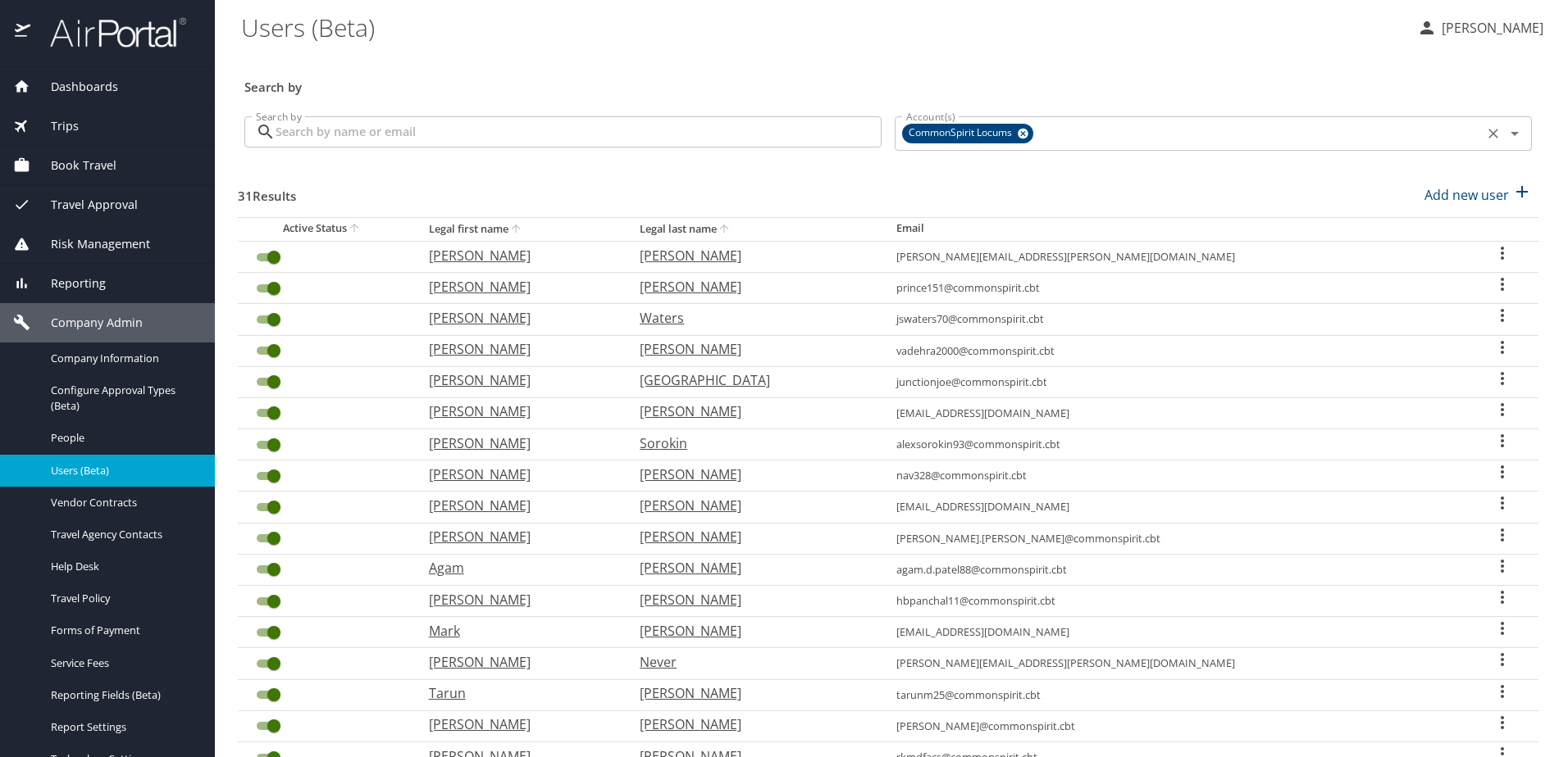
click at [1017, 134] on icon at bounding box center [1023, 134] width 11 height 11
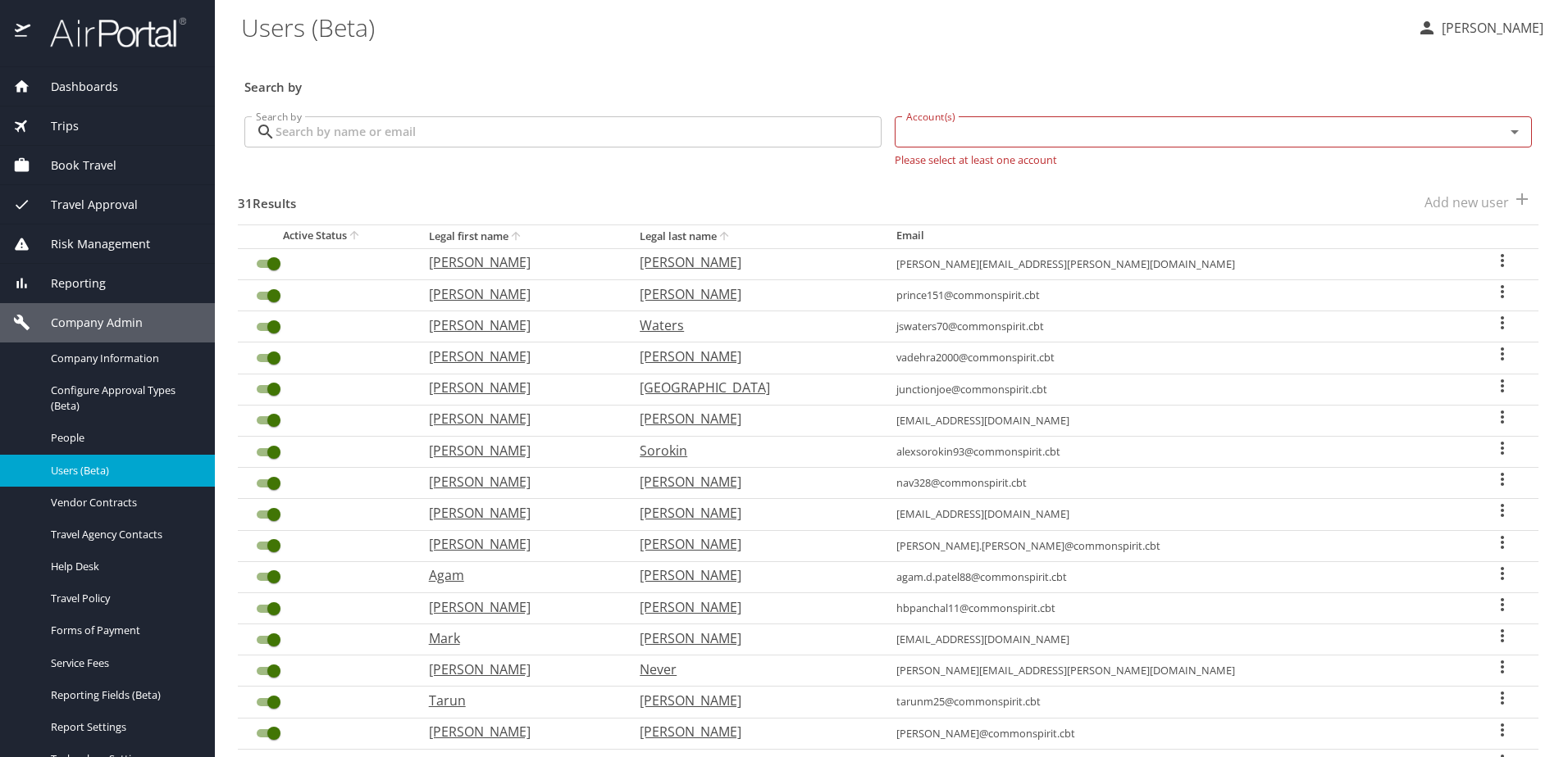
click at [976, 132] on input "Account(s)" at bounding box center [1188, 132] width 579 height 21
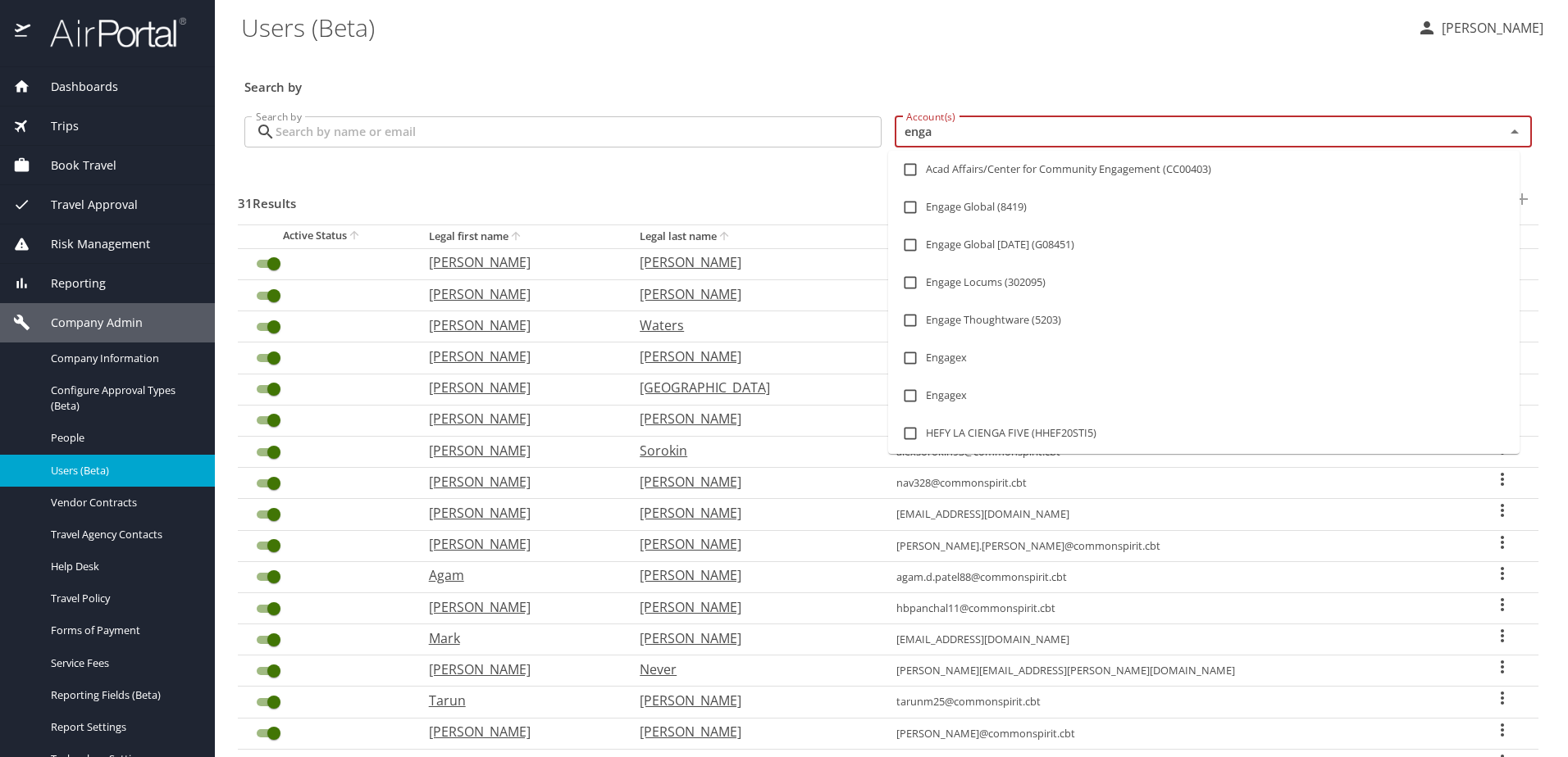
type input "engag"
click at [909, 283] on input "checkbox" at bounding box center [910, 282] width 31 height 31
checkbox input "true"
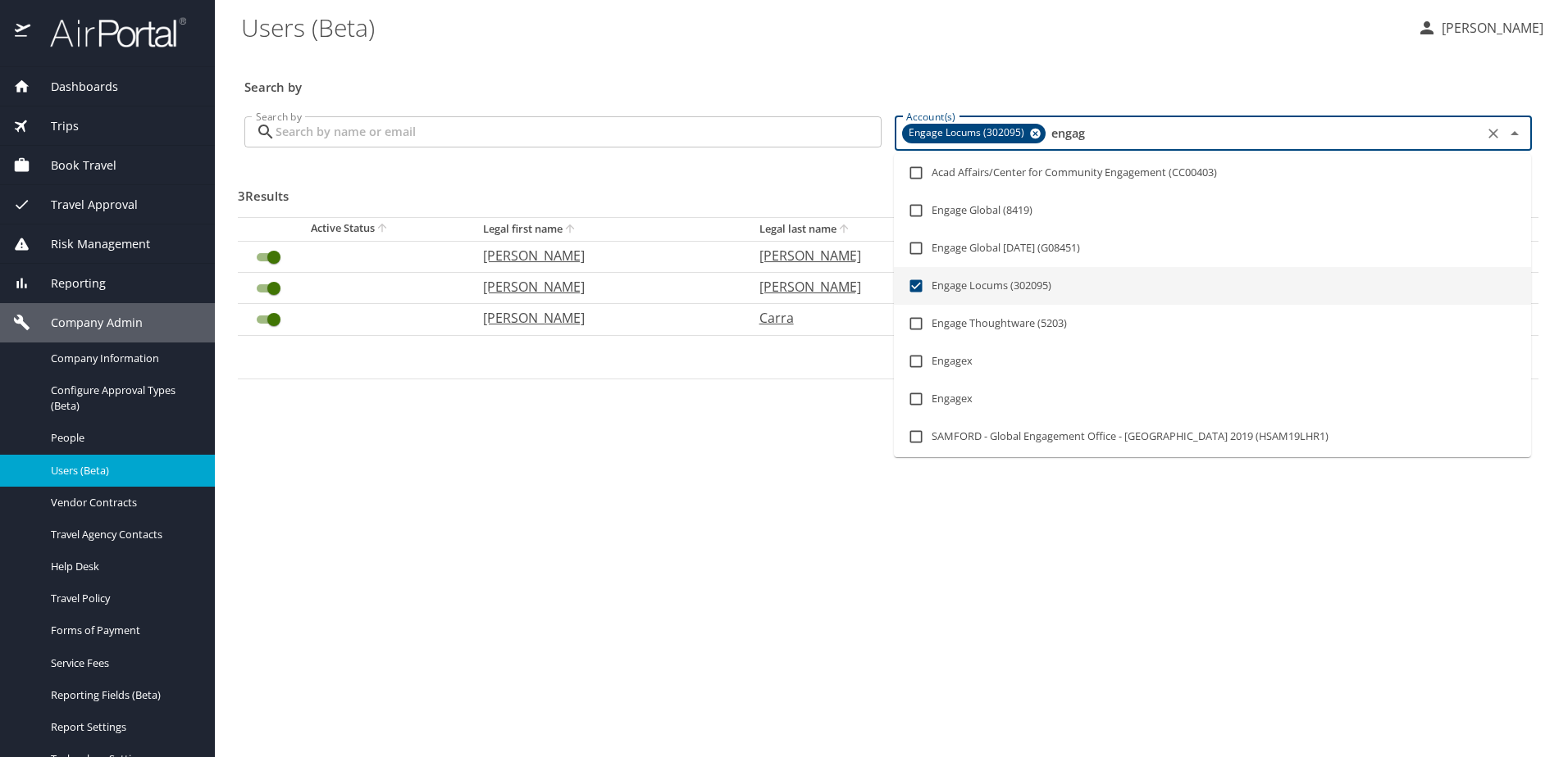
type input "engag"
click at [771, 187] on div "3 Results Add new user" at bounding box center [888, 195] width 1300 height 60
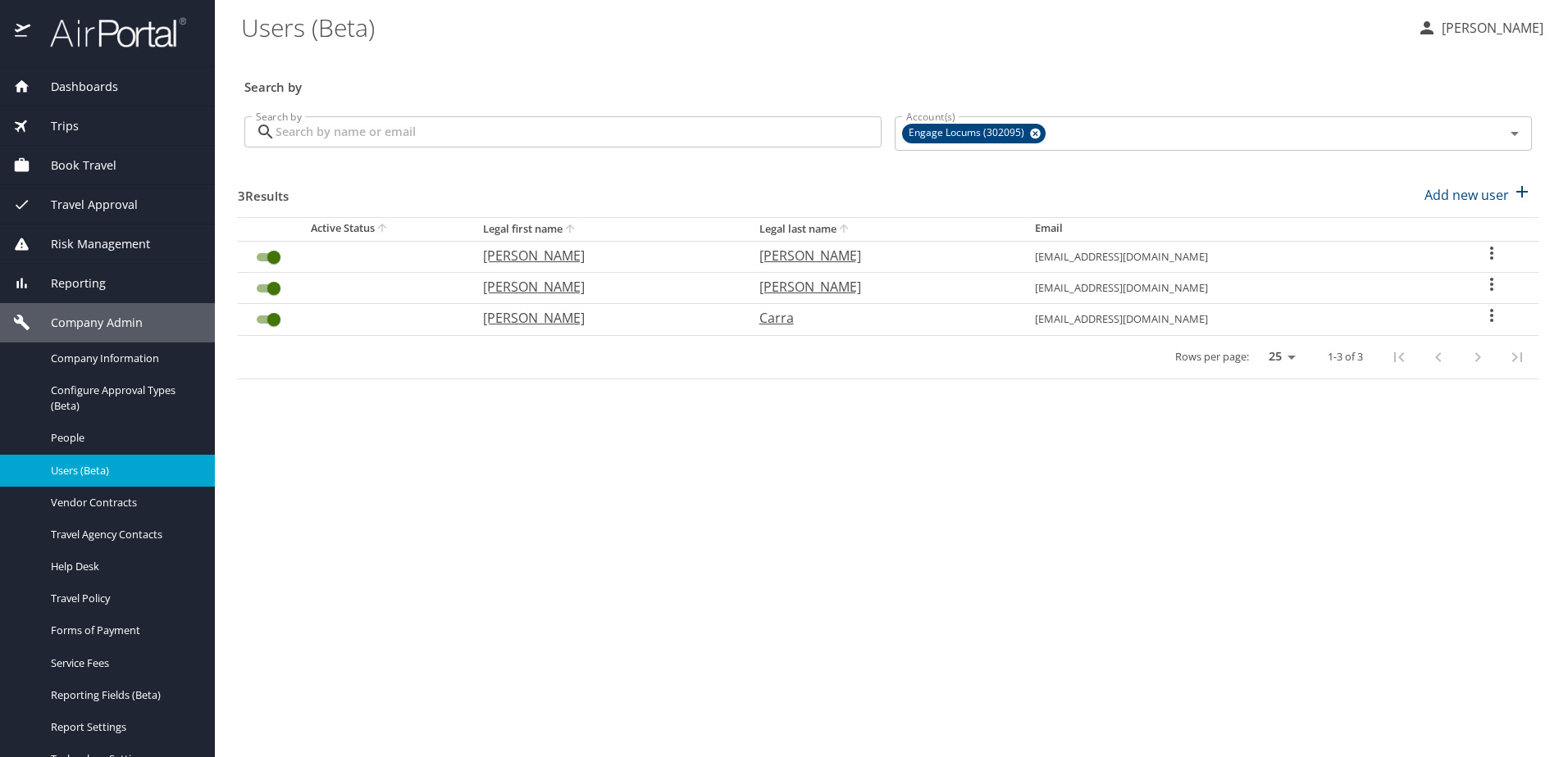
click at [1489, 319] on icon "User Search Table" at bounding box center [1492, 316] width 20 height 20
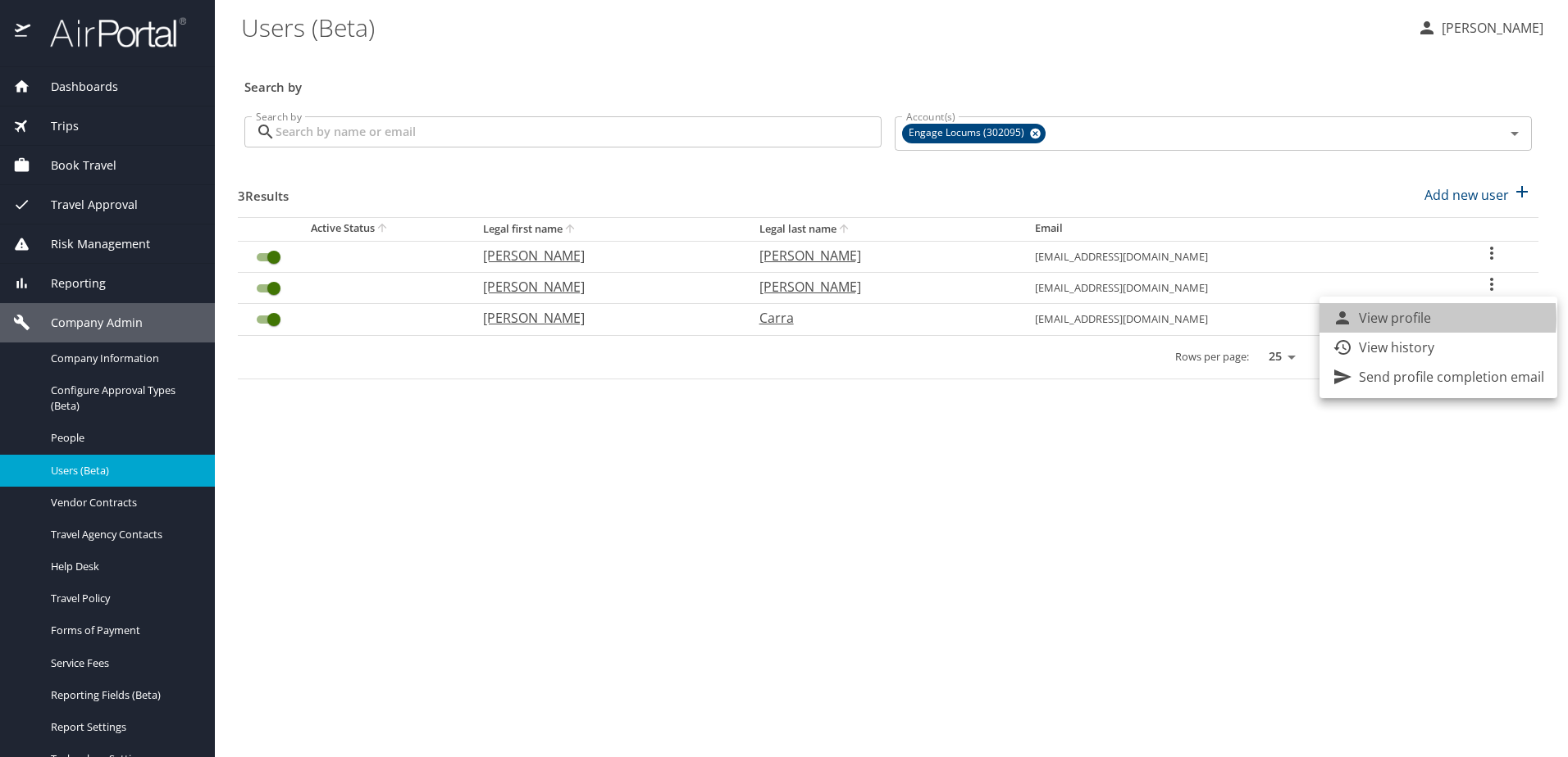
click at [1421, 319] on p "View profile" at bounding box center [1394, 318] width 72 height 20
select select "US"
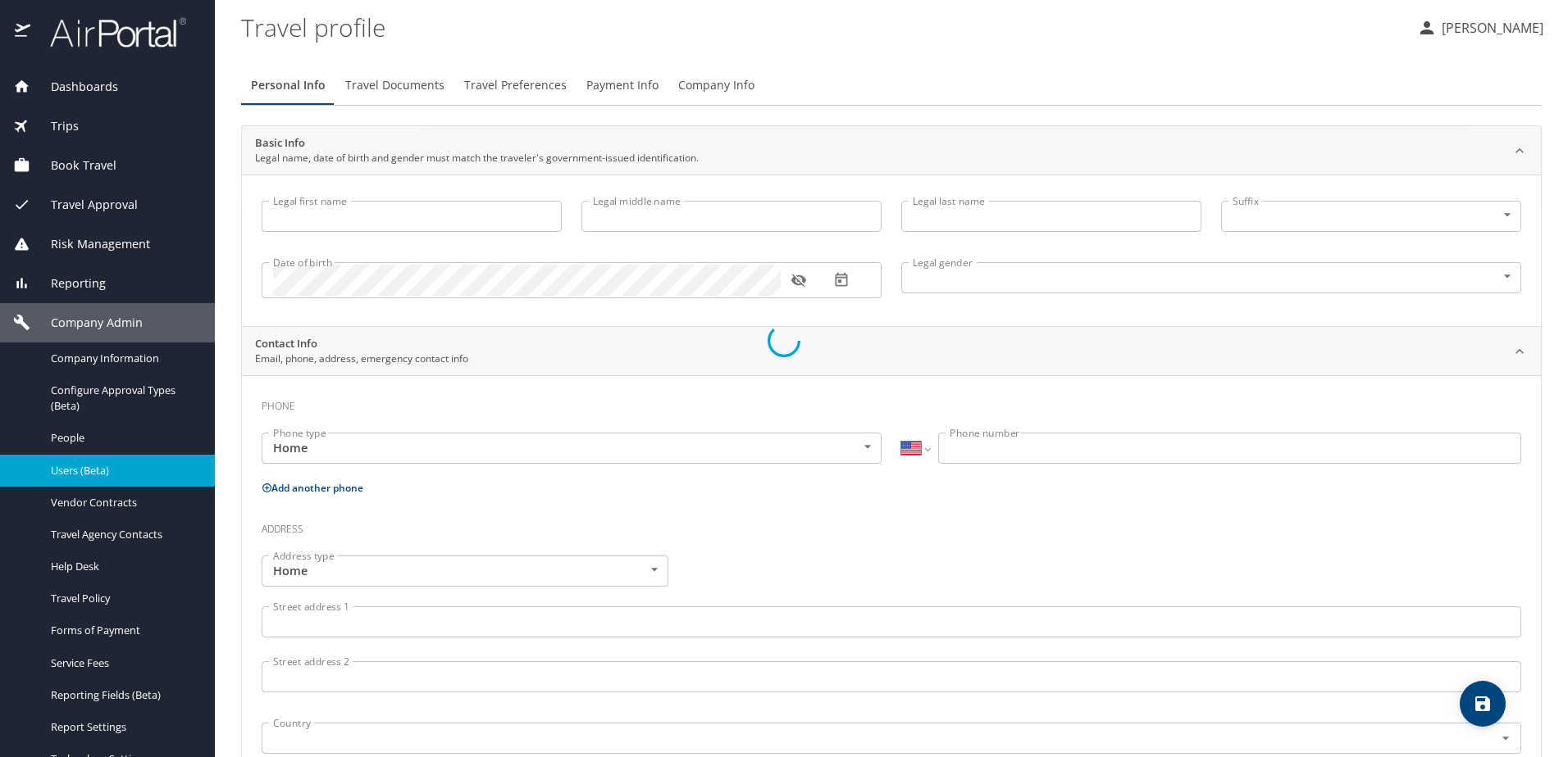
type input "Emily"
type input "Carra"
type input "Female"
select select "US"
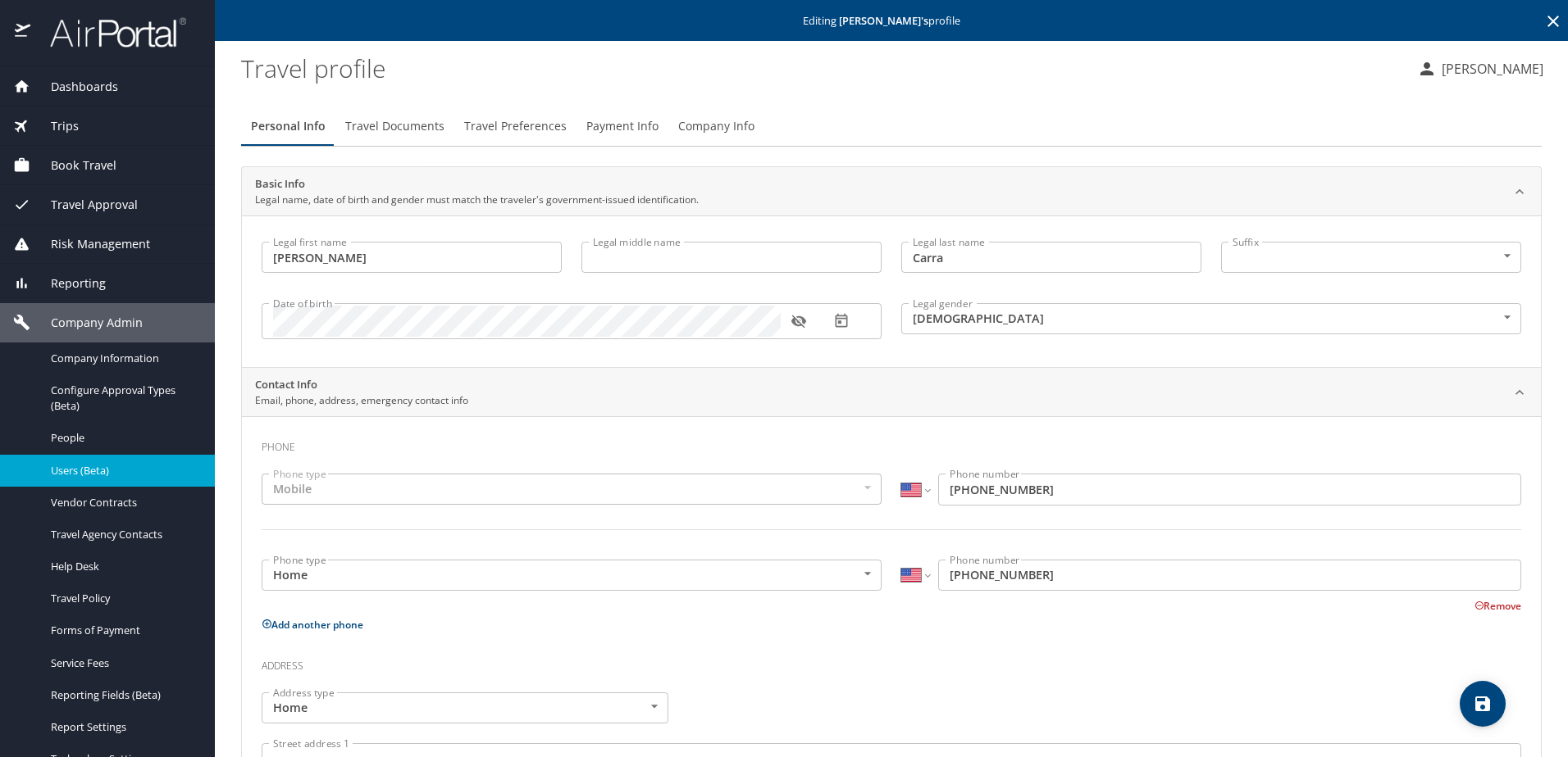
click at [401, 132] on span "Travel Documents" at bounding box center [395, 126] width 99 height 20
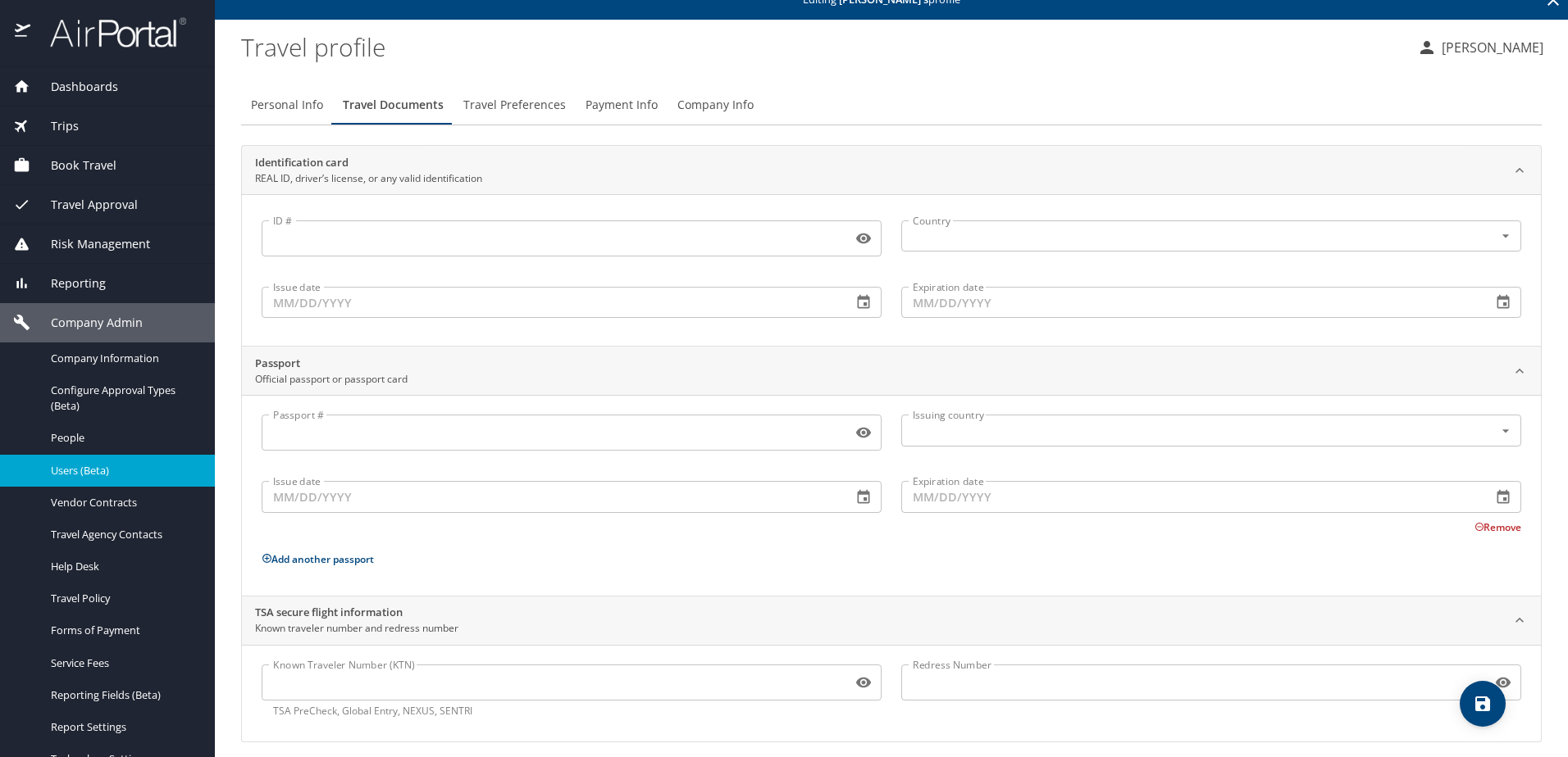
scroll to position [33, 0]
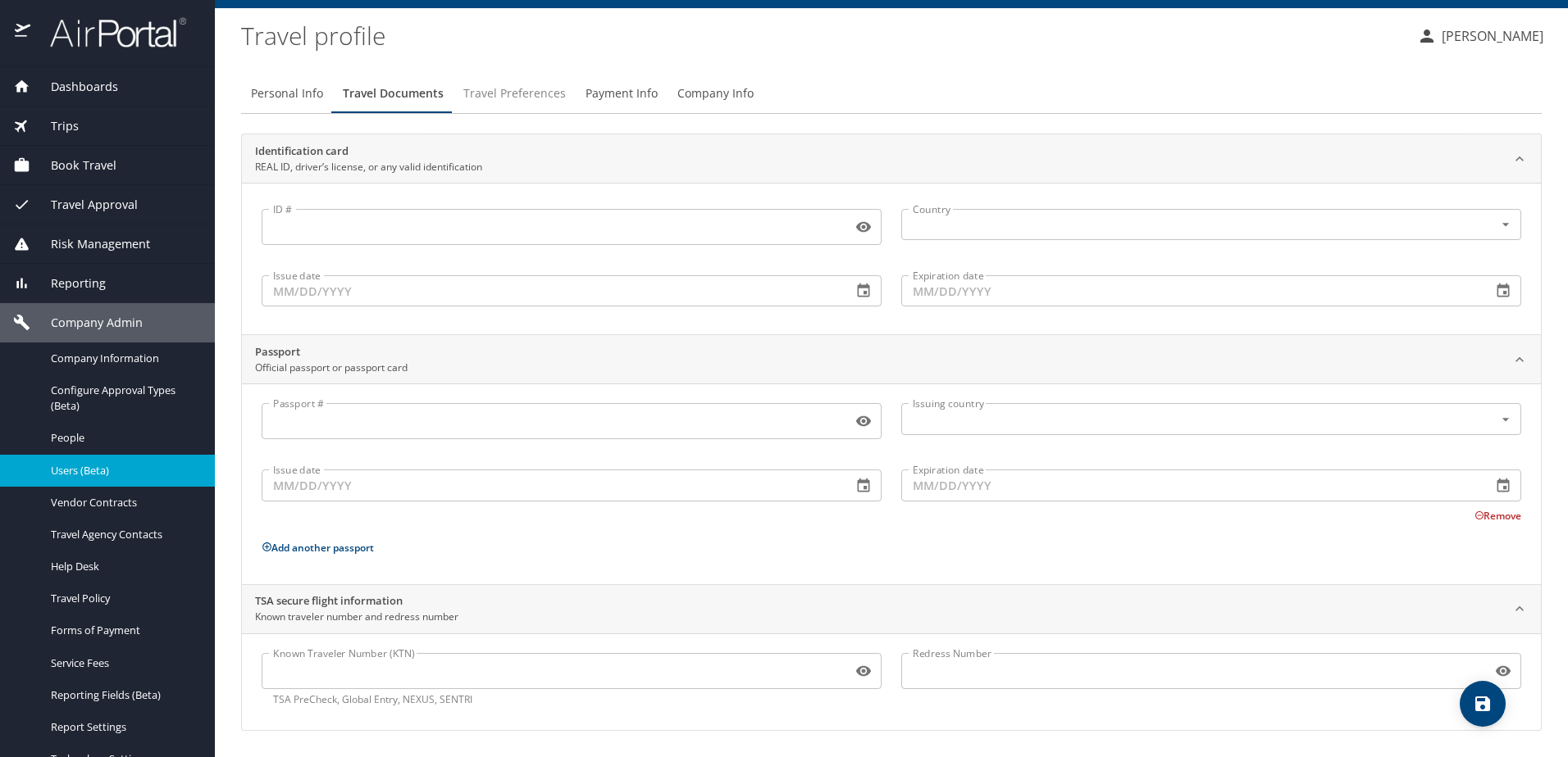
click at [507, 98] on span "Travel Preferences" at bounding box center [514, 93] width 103 height 20
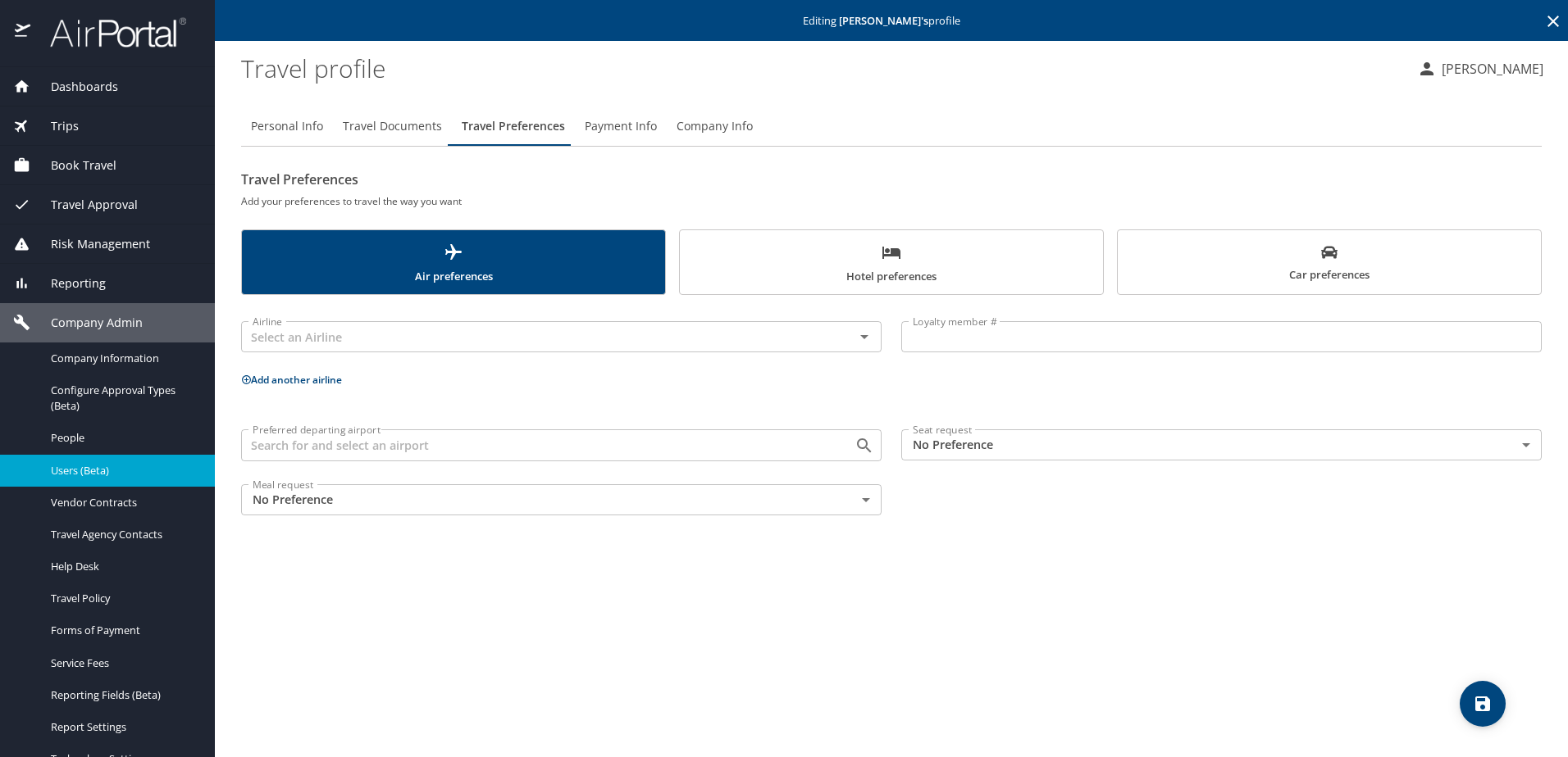
scroll to position [0, 0]
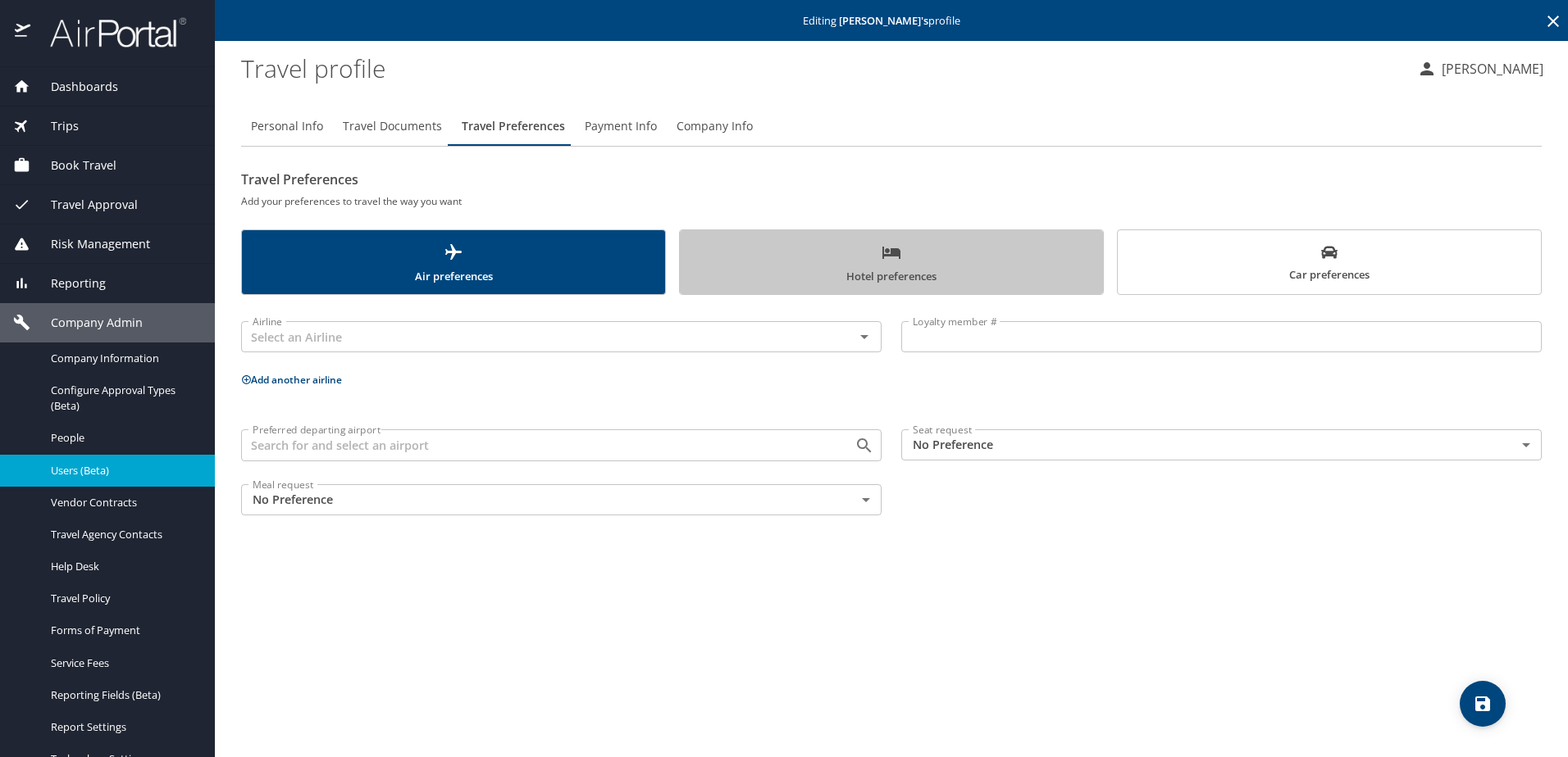
click at [845, 263] on span "Hotel preferences" at bounding box center [891, 264] width 404 height 43
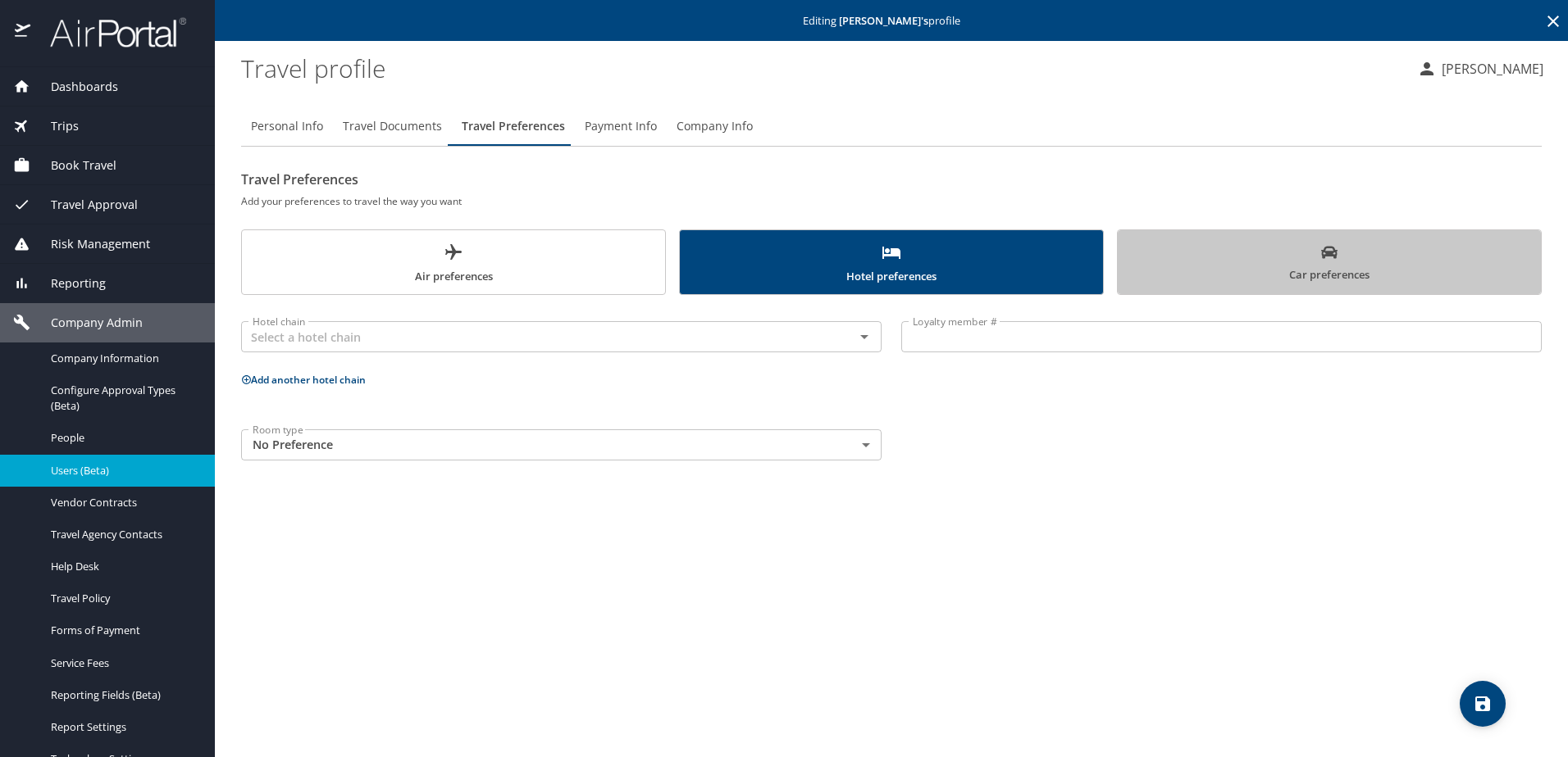
click at [1306, 261] on span "Car preferences" at bounding box center [1329, 264] width 404 height 40
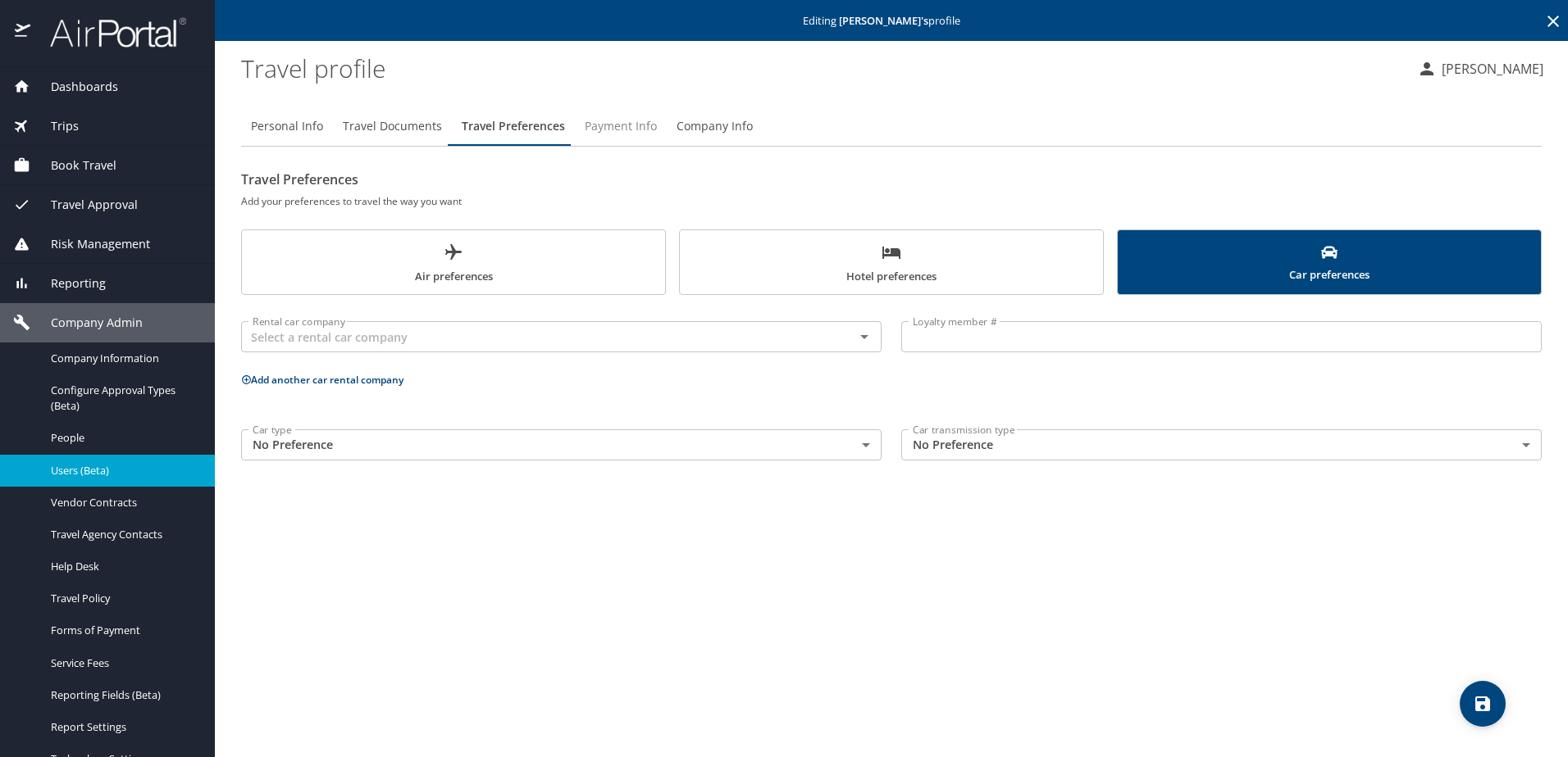
click at [622, 125] on span "Payment Info" at bounding box center [620, 126] width 72 height 20
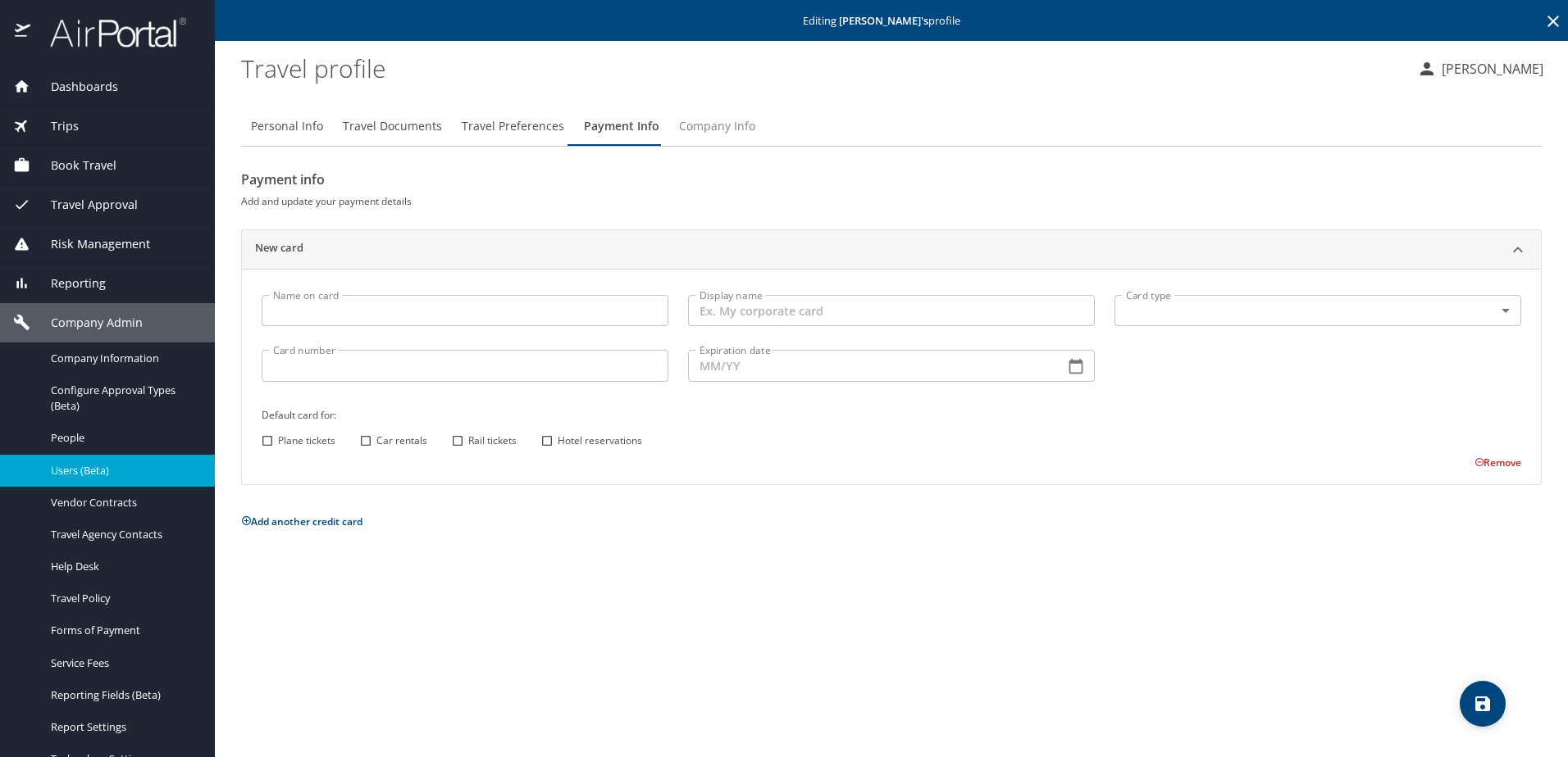
click at [707, 128] on span "Company Info" at bounding box center [717, 126] width 76 height 20
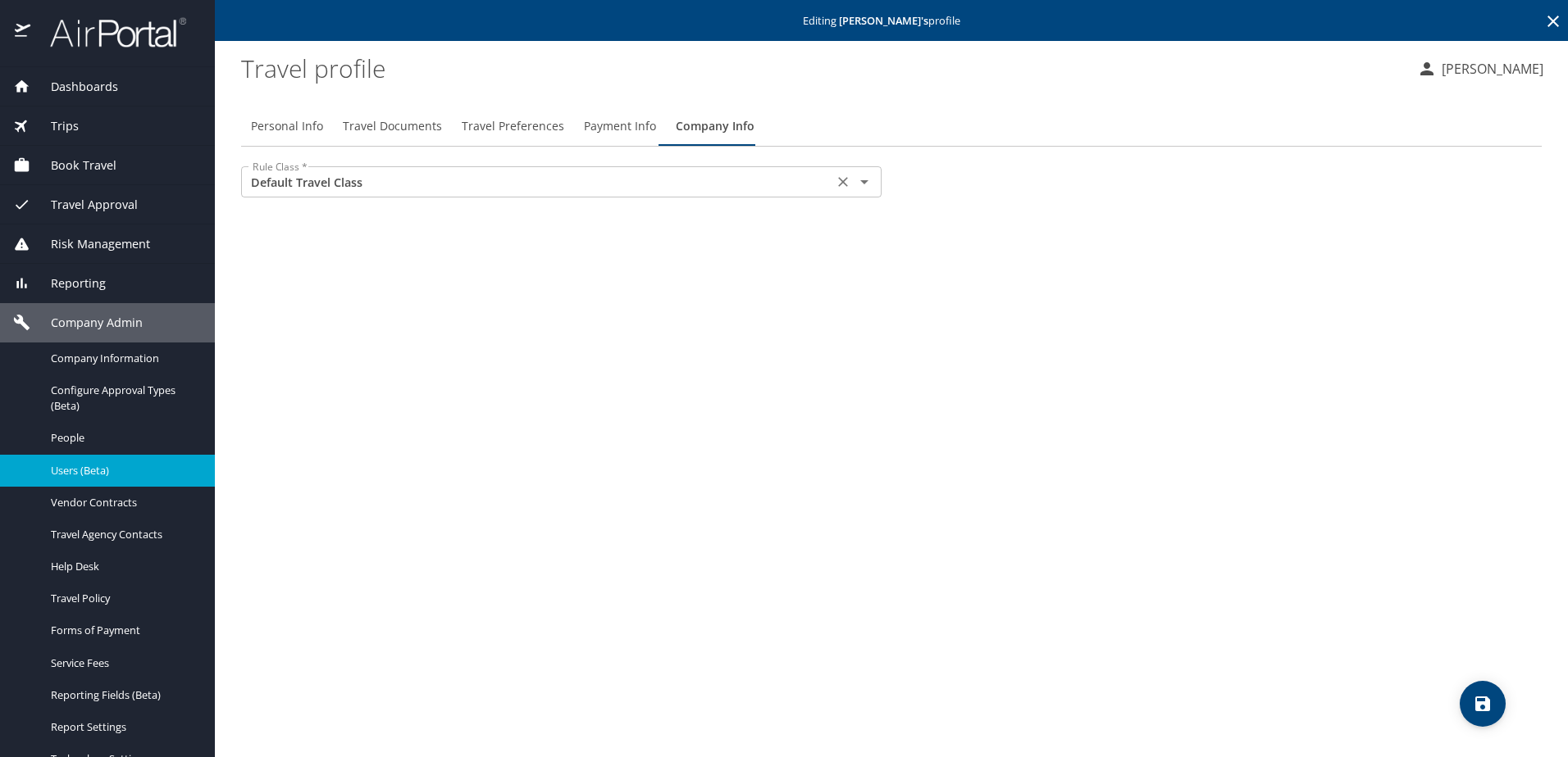
click at [382, 183] on input "Default Travel Class" at bounding box center [537, 182] width 583 height 21
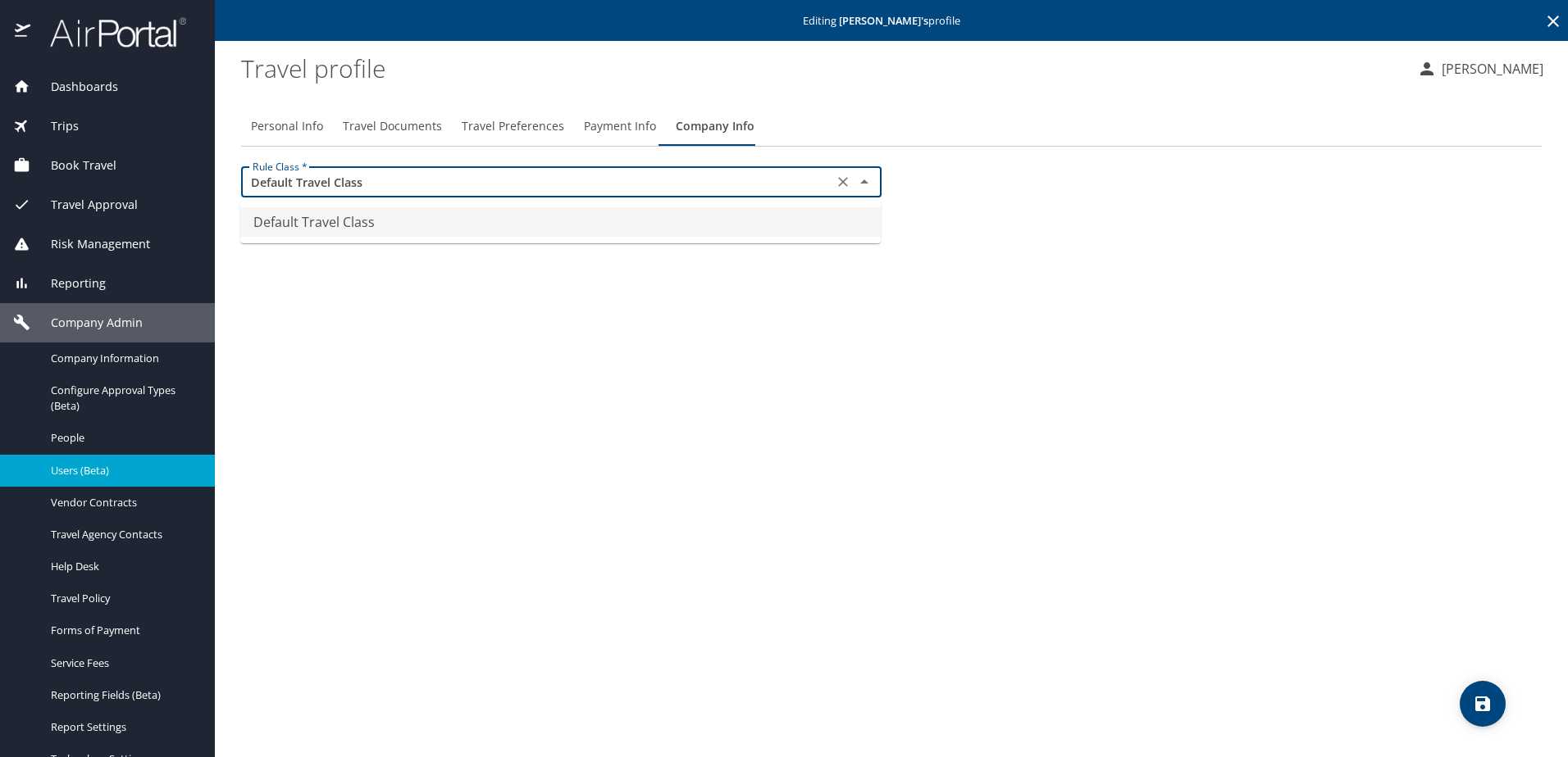
click at [382, 183] on input "Default Travel Class" at bounding box center [537, 182] width 583 height 21
click at [353, 305] on div "Personal Info Travel Documents Travel Preferences Payment Info Company Info Rul…" at bounding box center [891, 425] width 1300 height 664
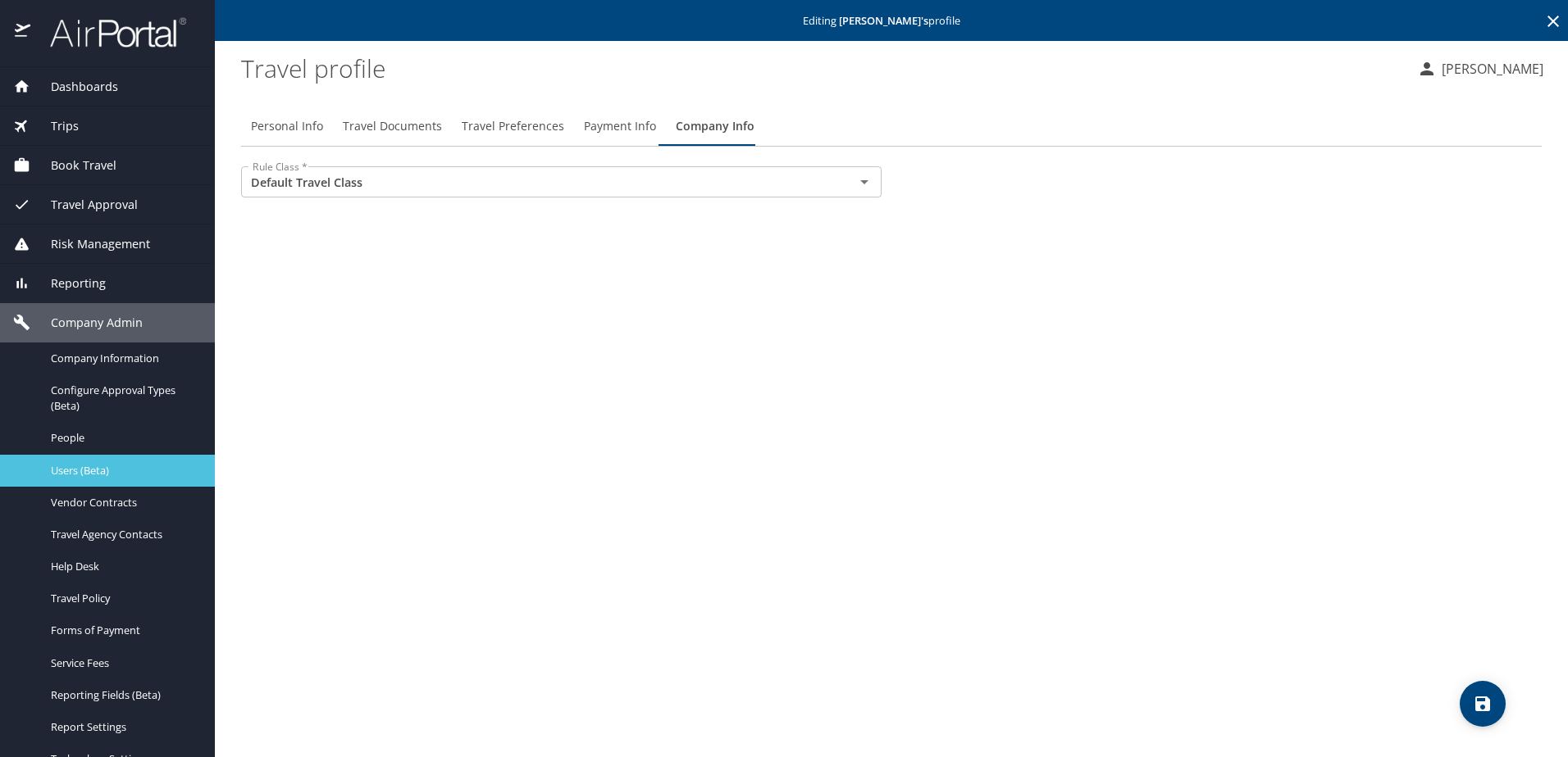
click at [69, 469] on span "Users (Beta)" at bounding box center [122, 471] width 145 height 16
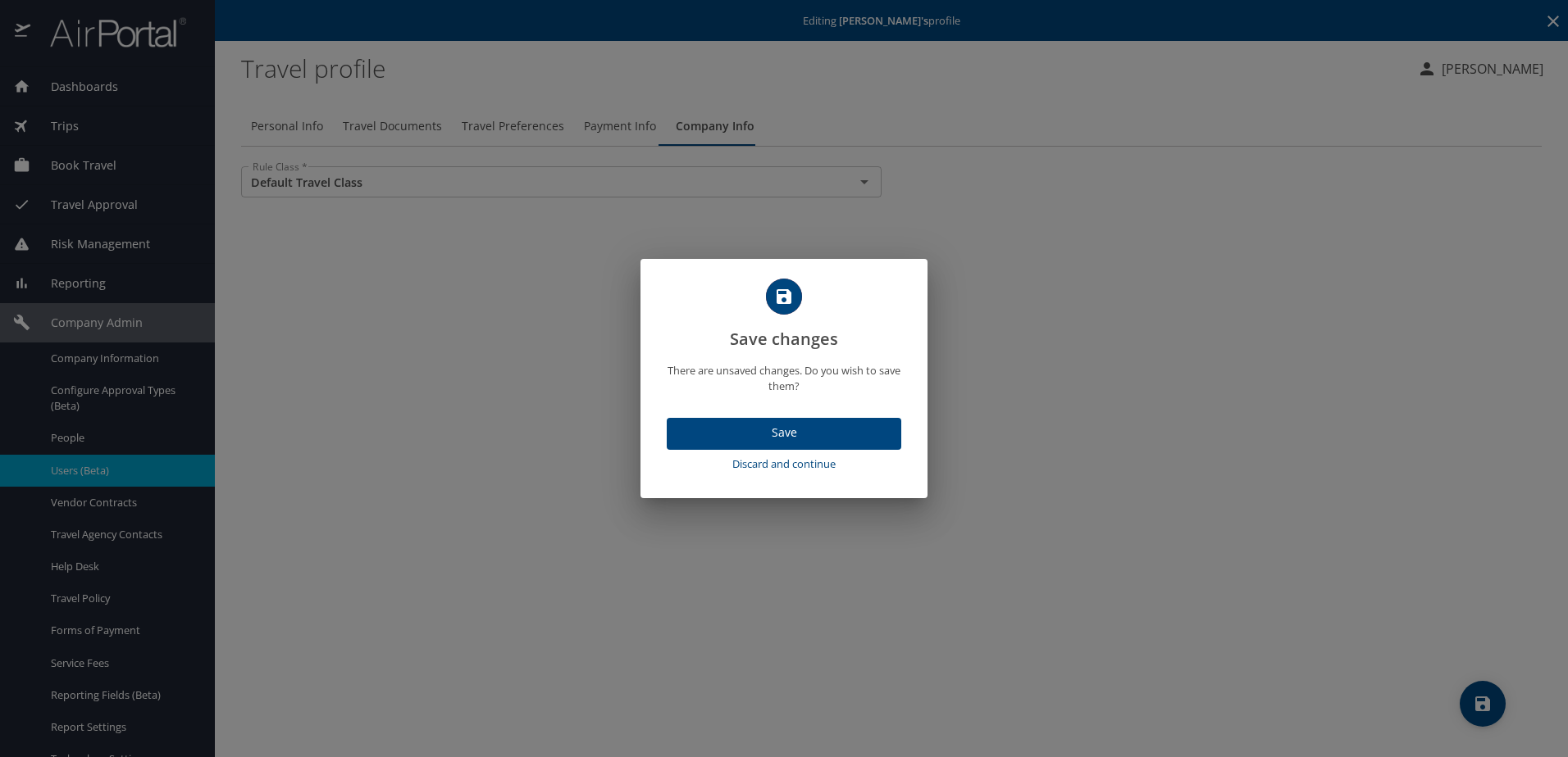
click at [772, 437] on span "Save" at bounding box center [784, 433] width 208 height 20
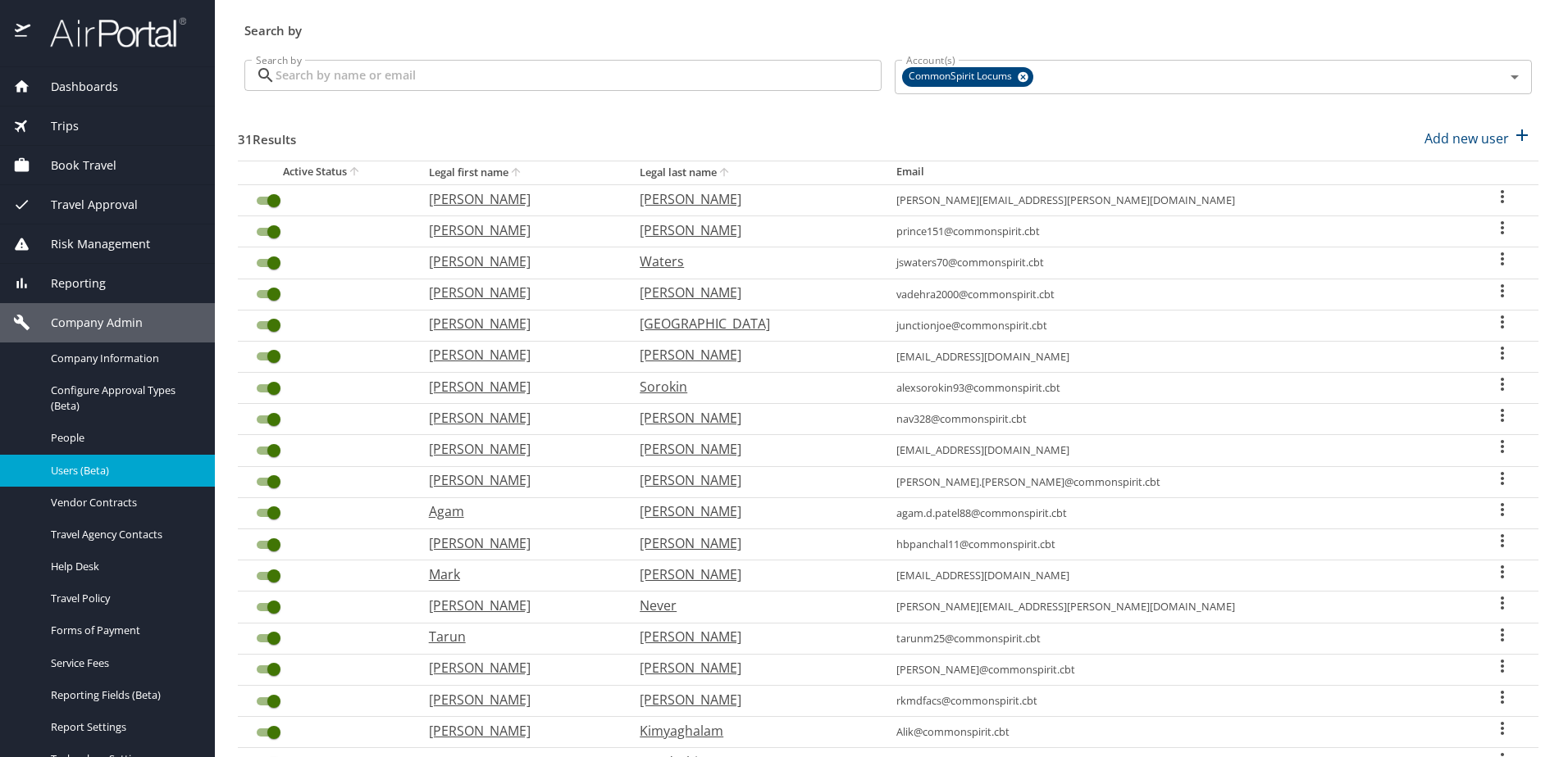
scroll to position [82, 0]
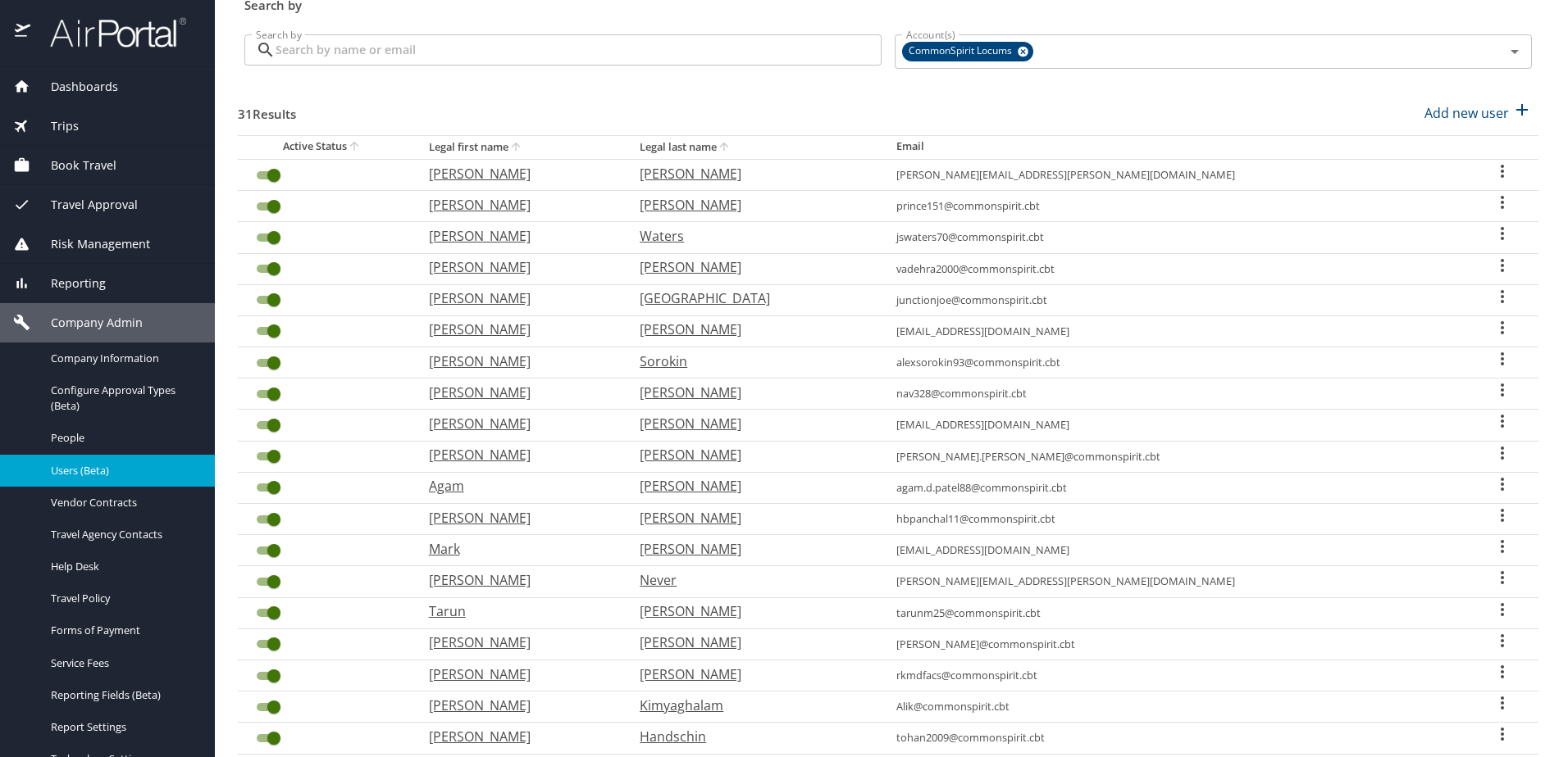
click at [1493, 207] on icon "User Search Table" at bounding box center [1502, 202] width 20 height 20
click at [1017, 87] on div at bounding box center [784, 378] width 1568 height 757
click at [98, 362] on span "Company Information" at bounding box center [122, 359] width 145 height 16
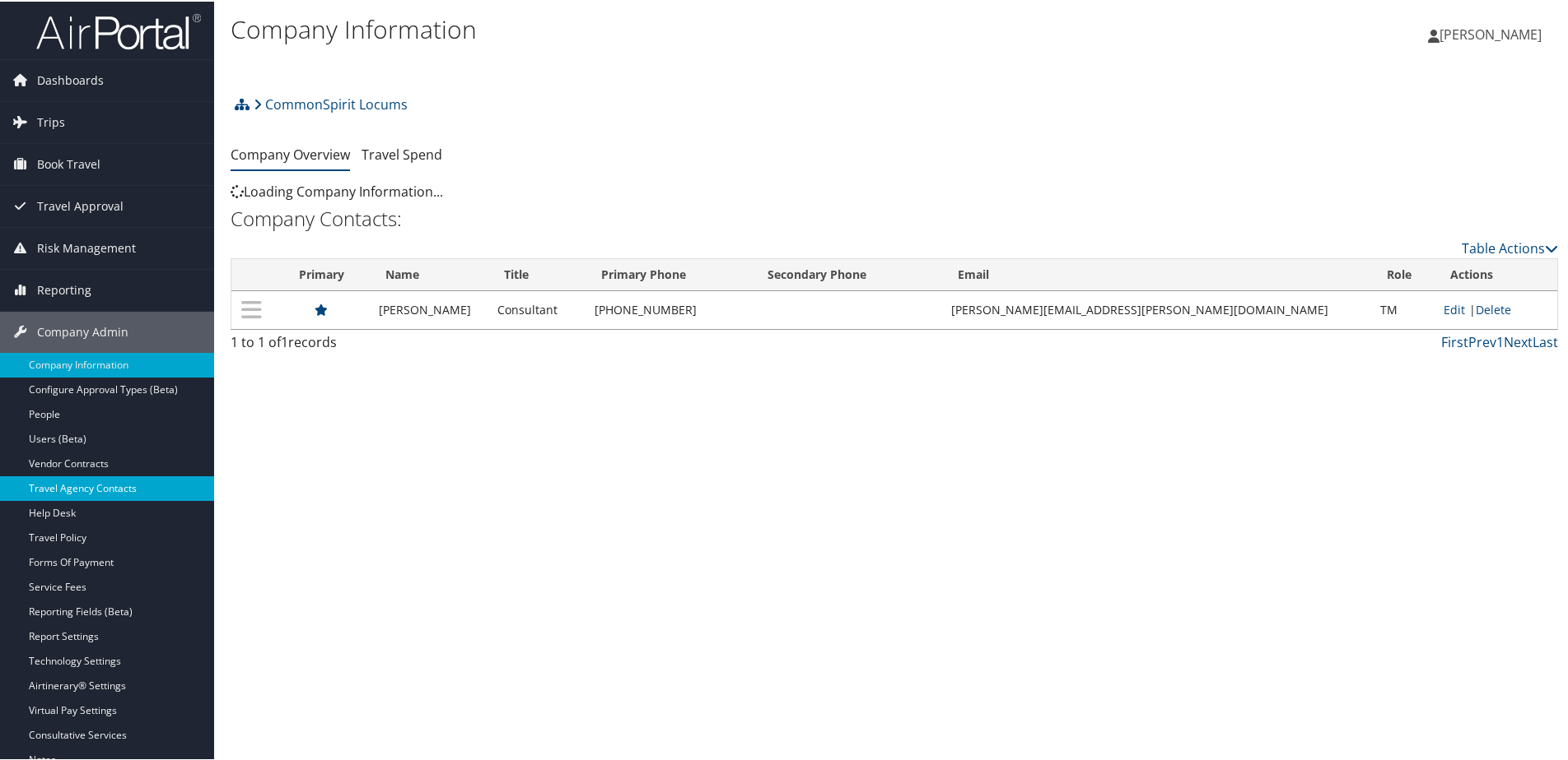
scroll to position [120, 0]
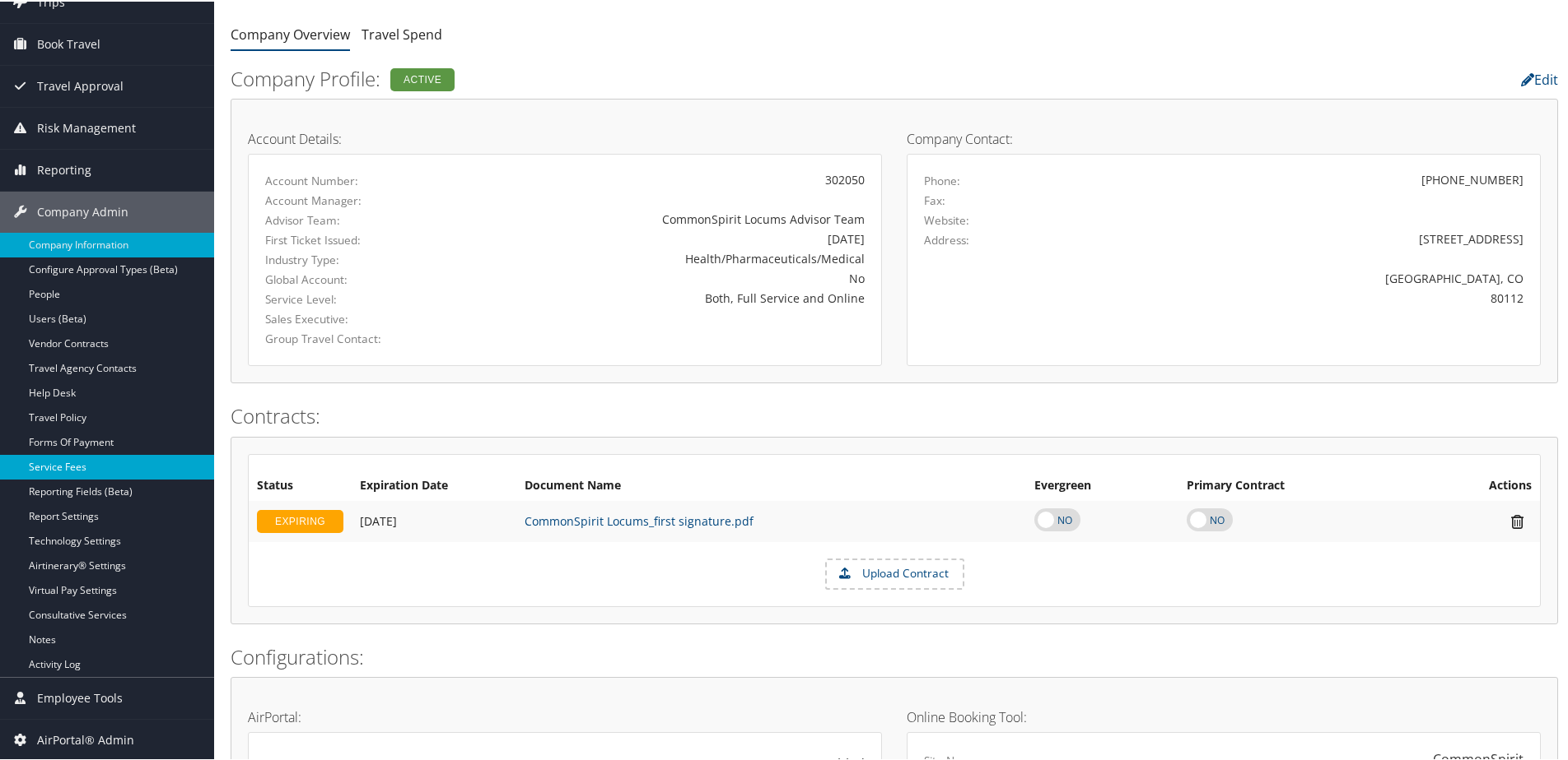
click at [57, 471] on link "Service Fees" at bounding box center [107, 465] width 214 height 25
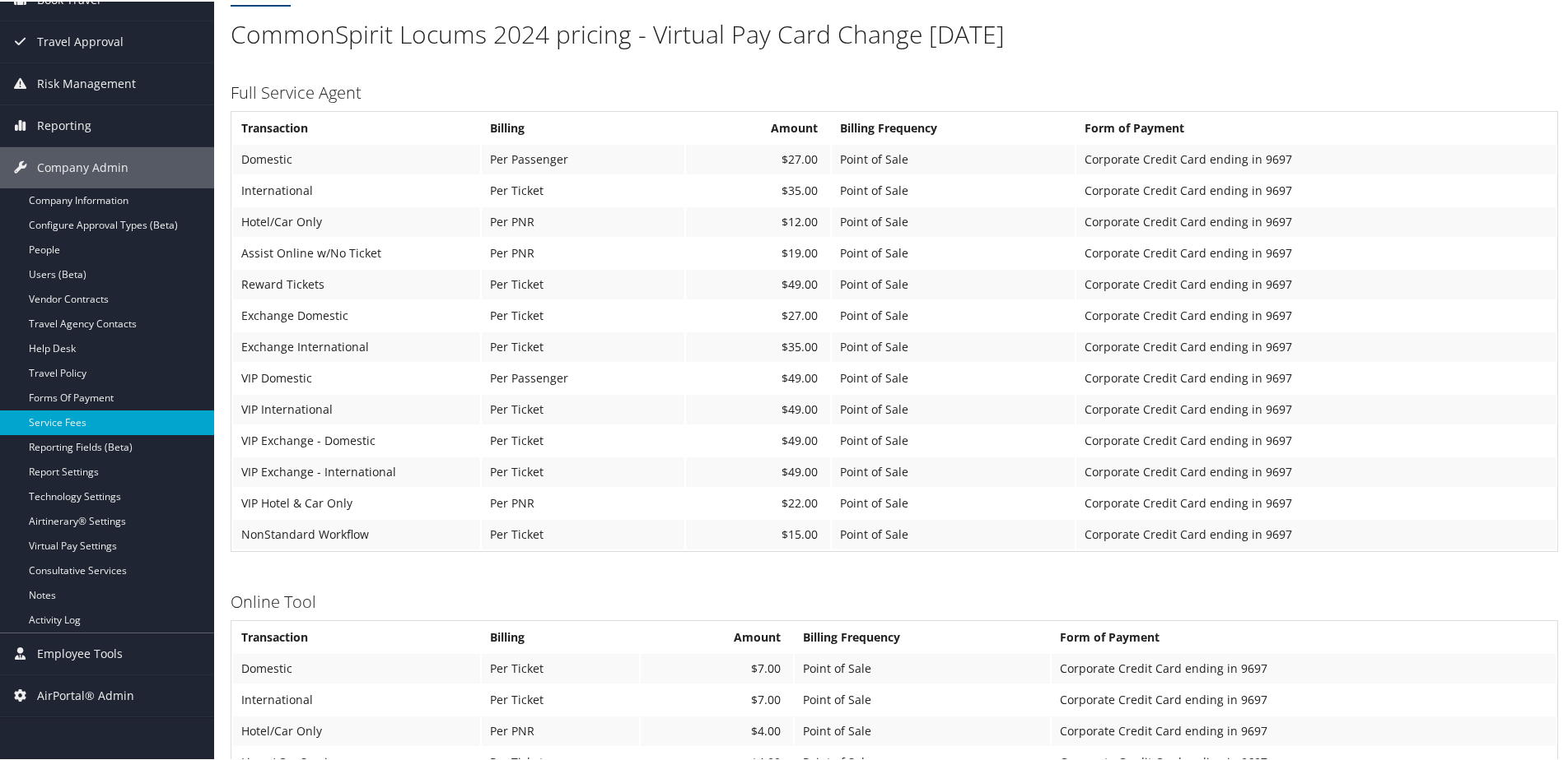
scroll to position [82, 0]
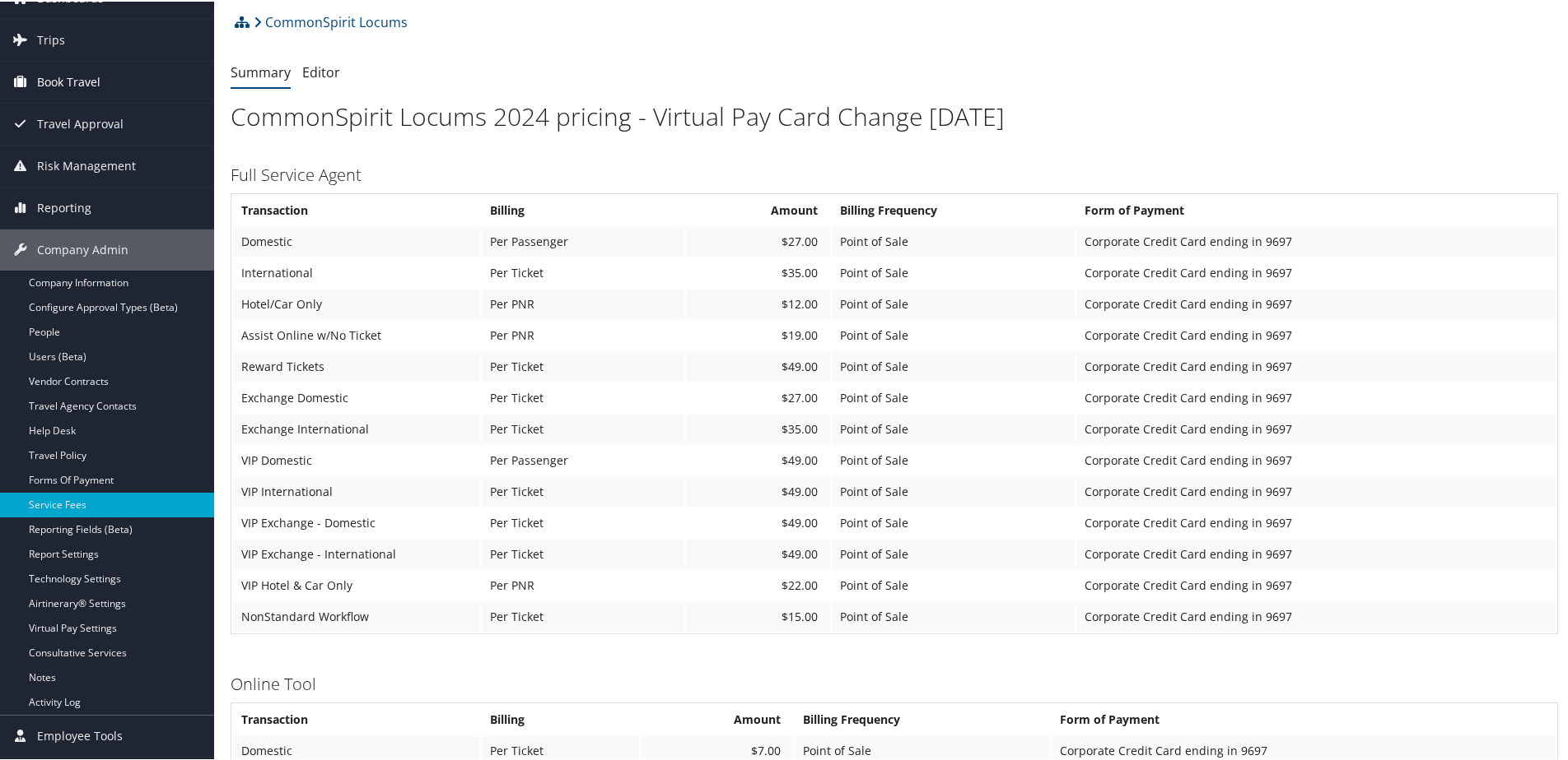
click at [76, 83] on span "Book Travel" at bounding box center [69, 80] width 63 height 41
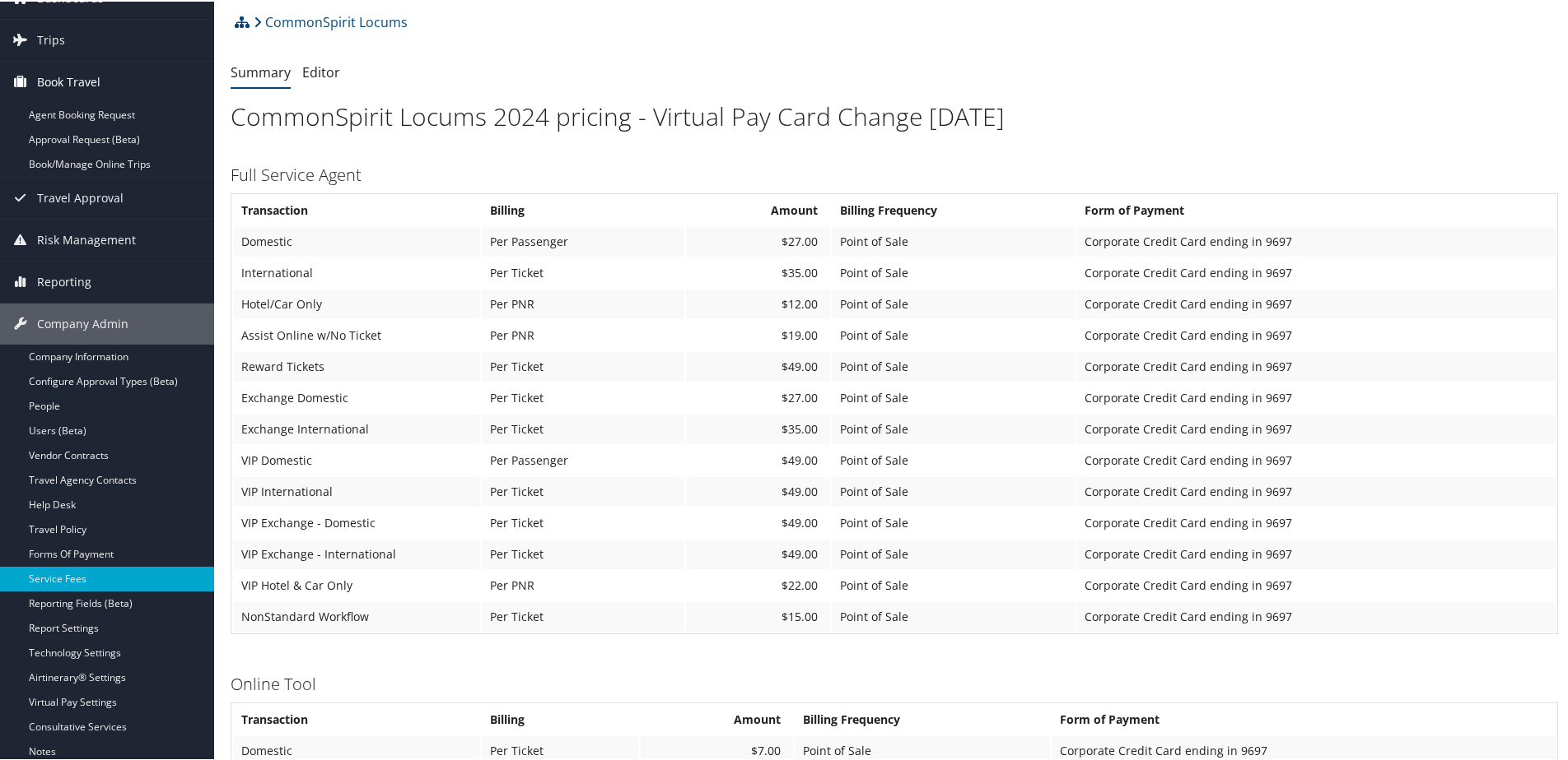
click at [78, 73] on span "Book Travel" at bounding box center [69, 80] width 63 height 41
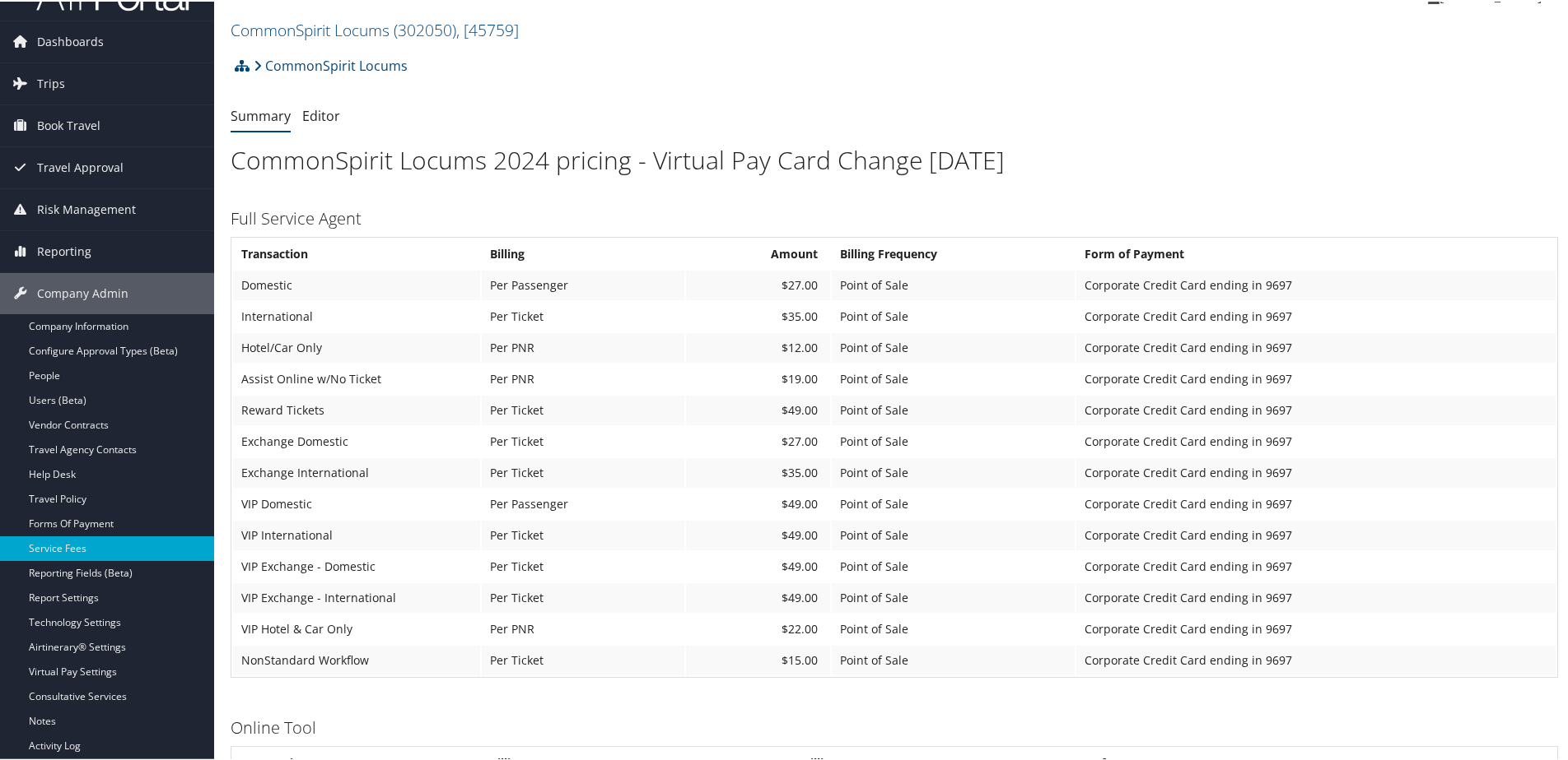
scroll to position [0, 0]
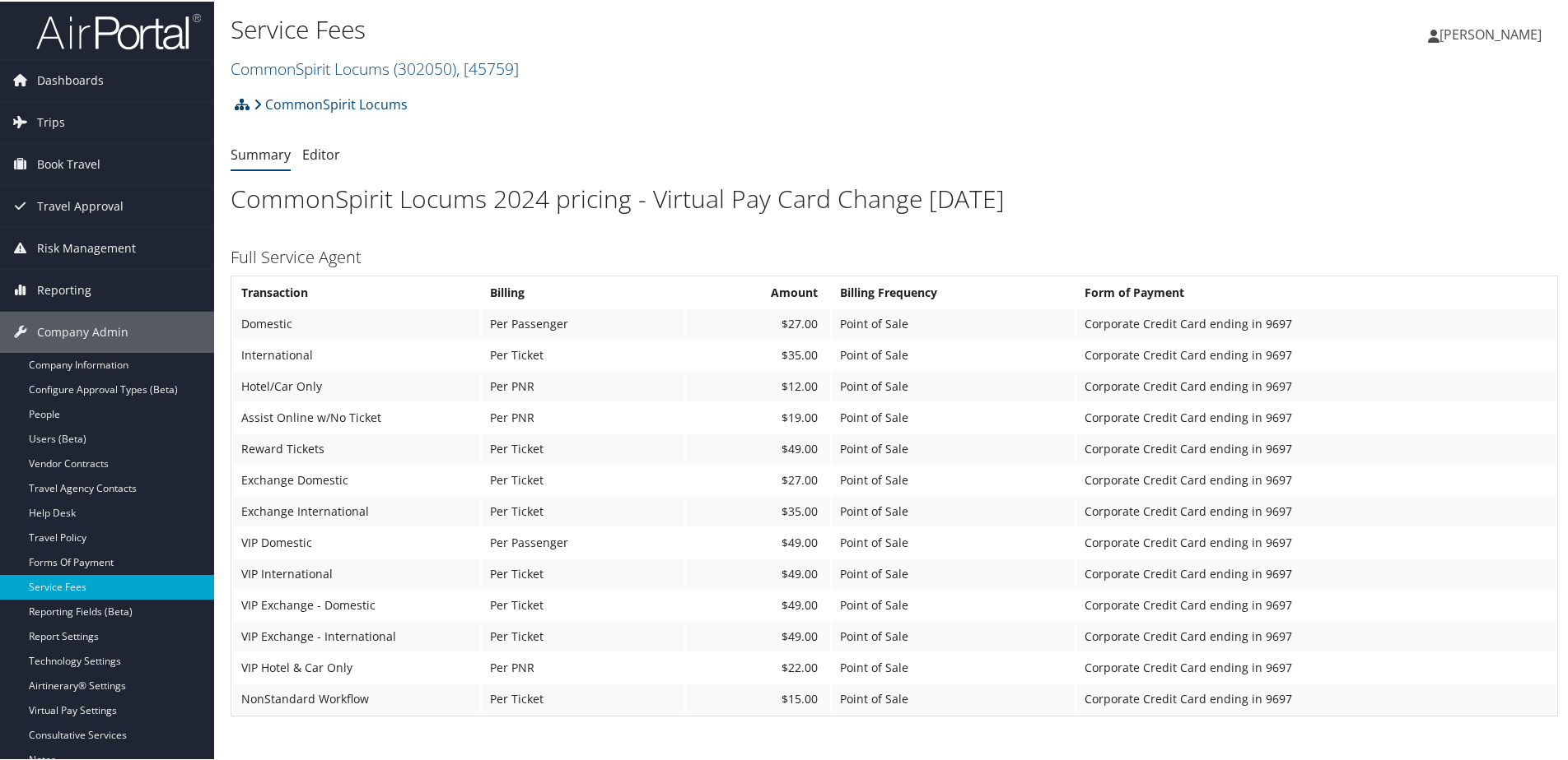
click at [108, 25] on img at bounding box center [118, 29] width 165 height 38
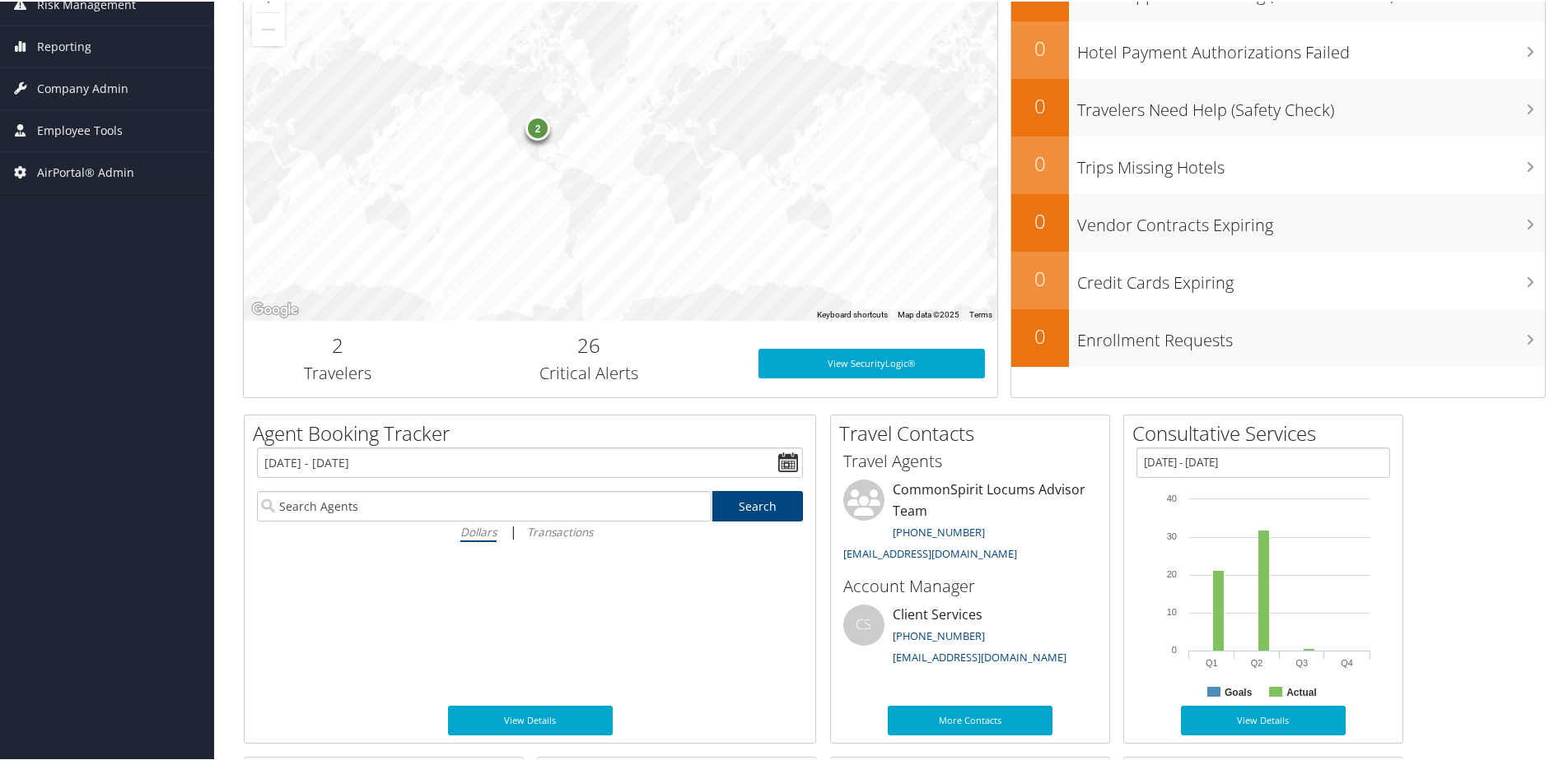
scroll to position [494, 0]
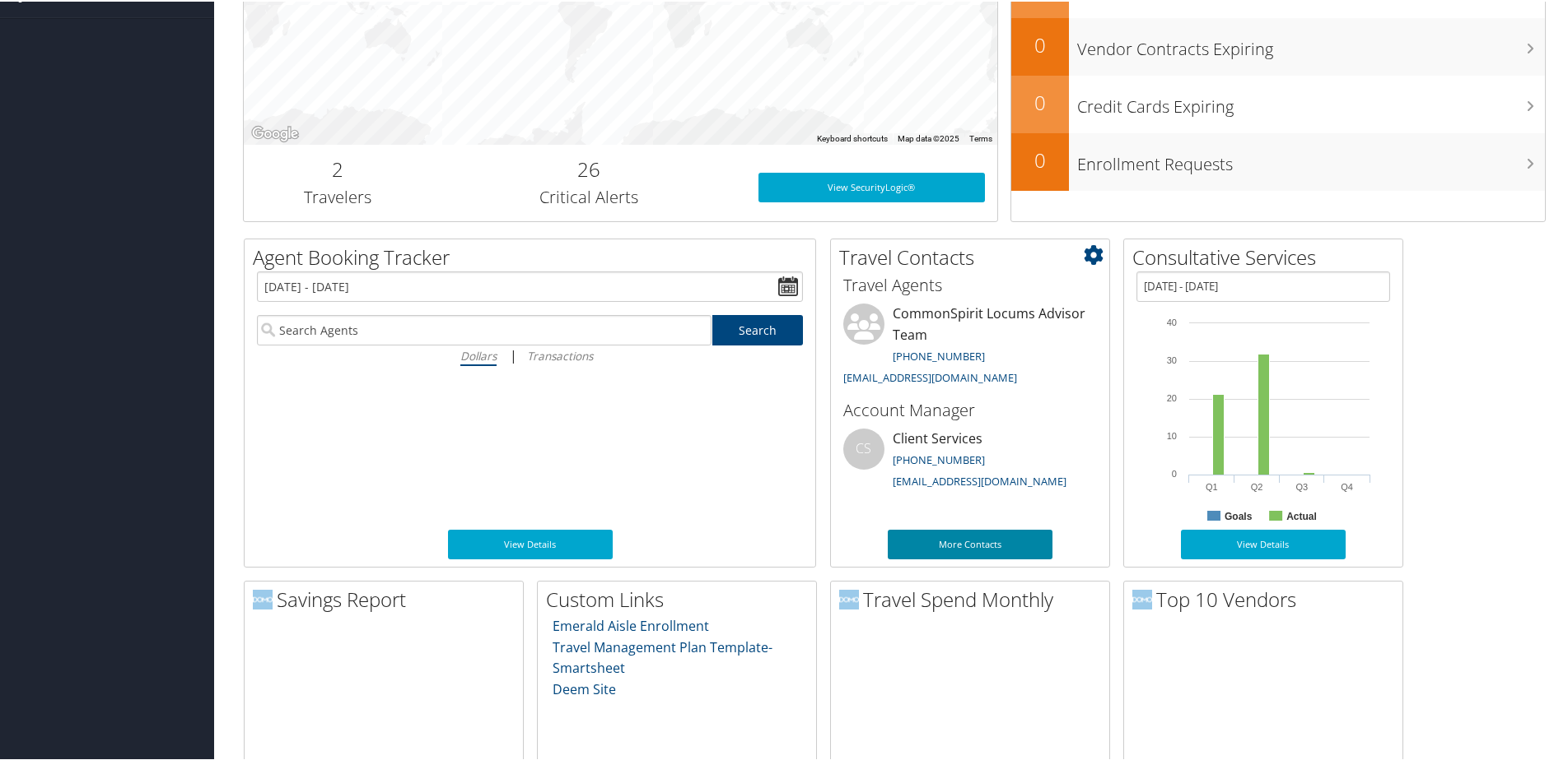
click at [984, 538] on link "More Contacts" at bounding box center [970, 543] width 165 height 29
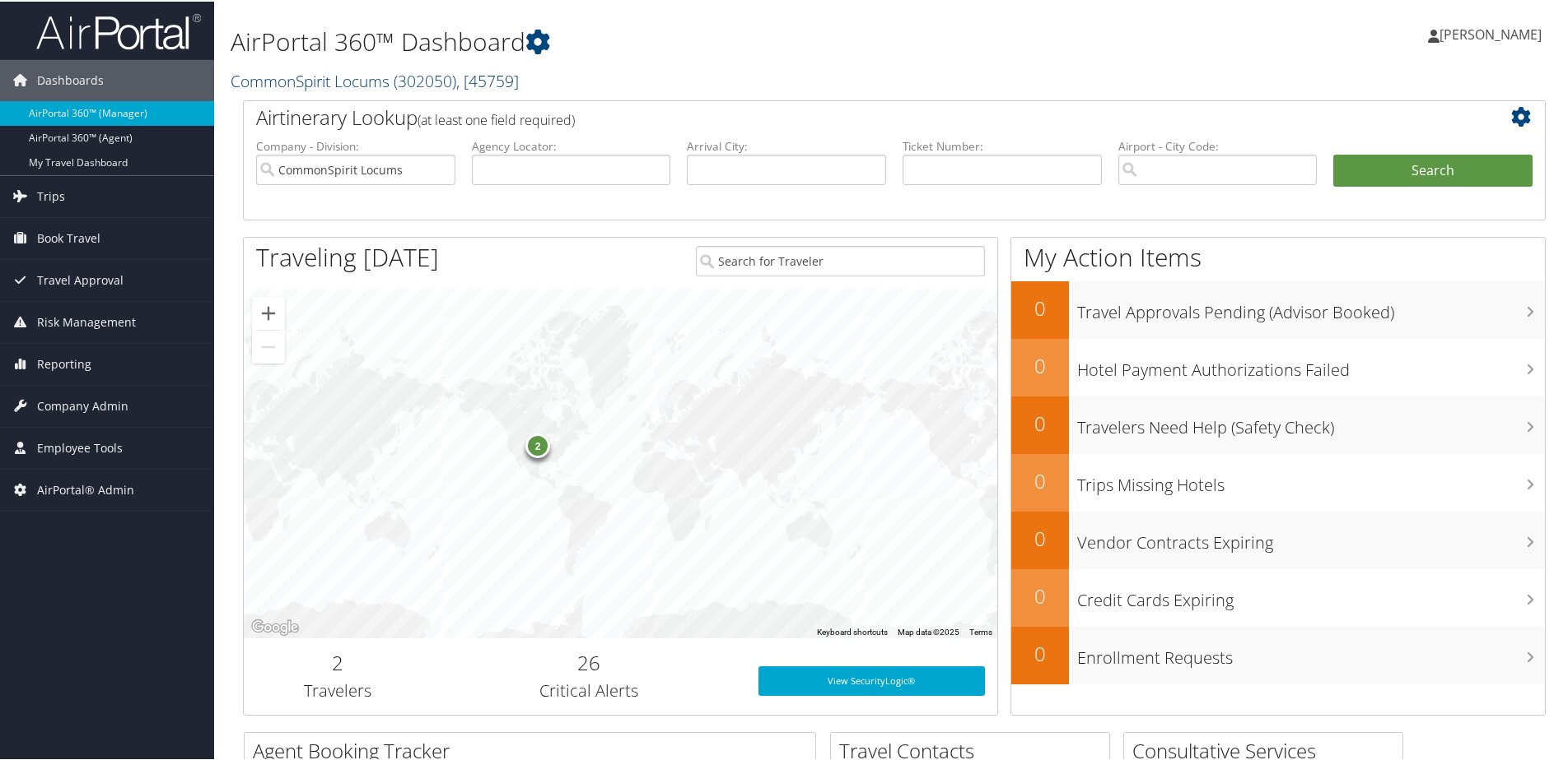
click at [345, 72] on link "CommonSpirit Locums ( 302050 ) , [ 45759 ]" at bounding box center [375, 79] width 288 height 22
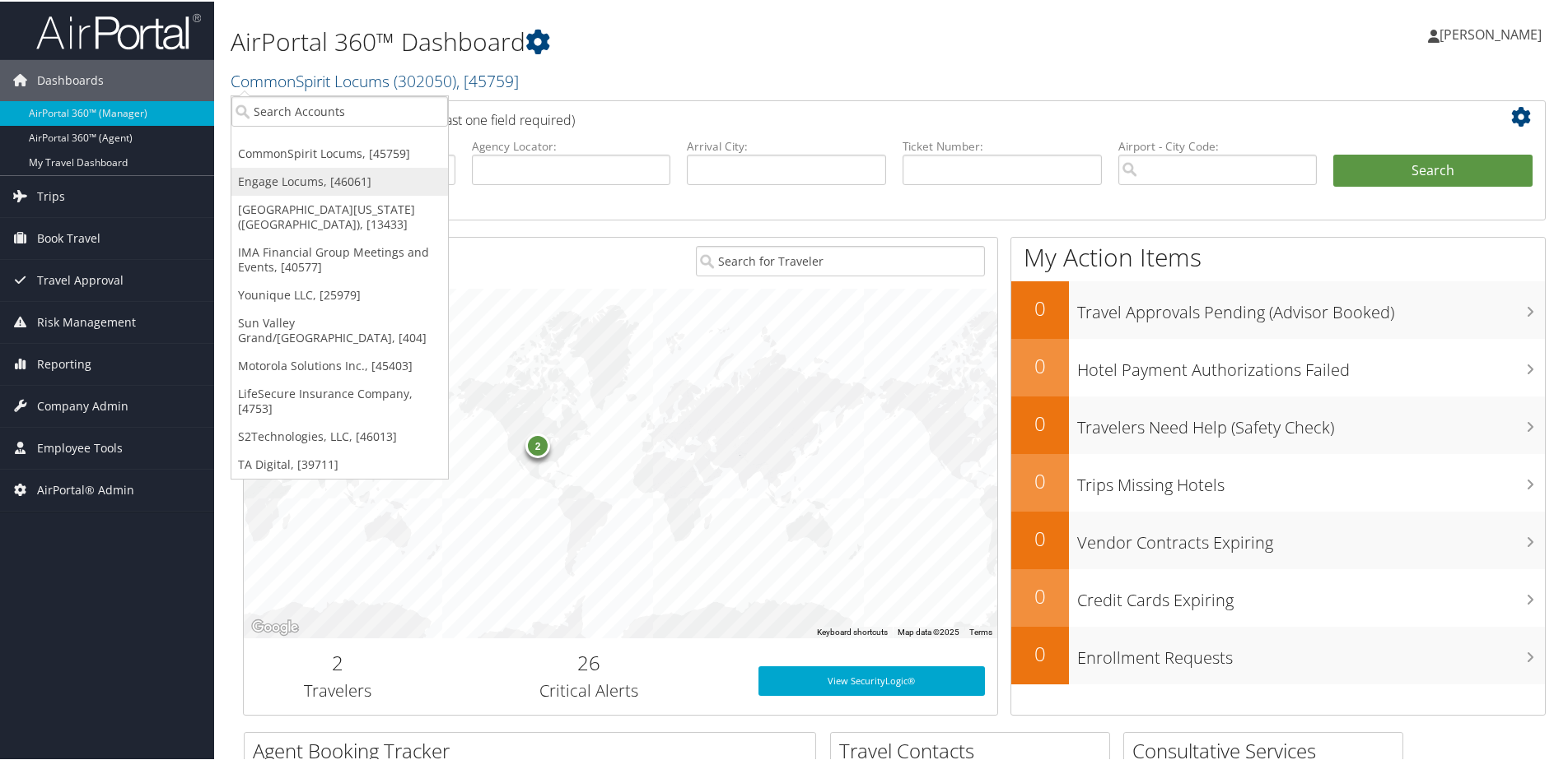
click at [299, 173] on link "Engage Locums, [46061]" at bounding box center [339, 180] width 216 height 28
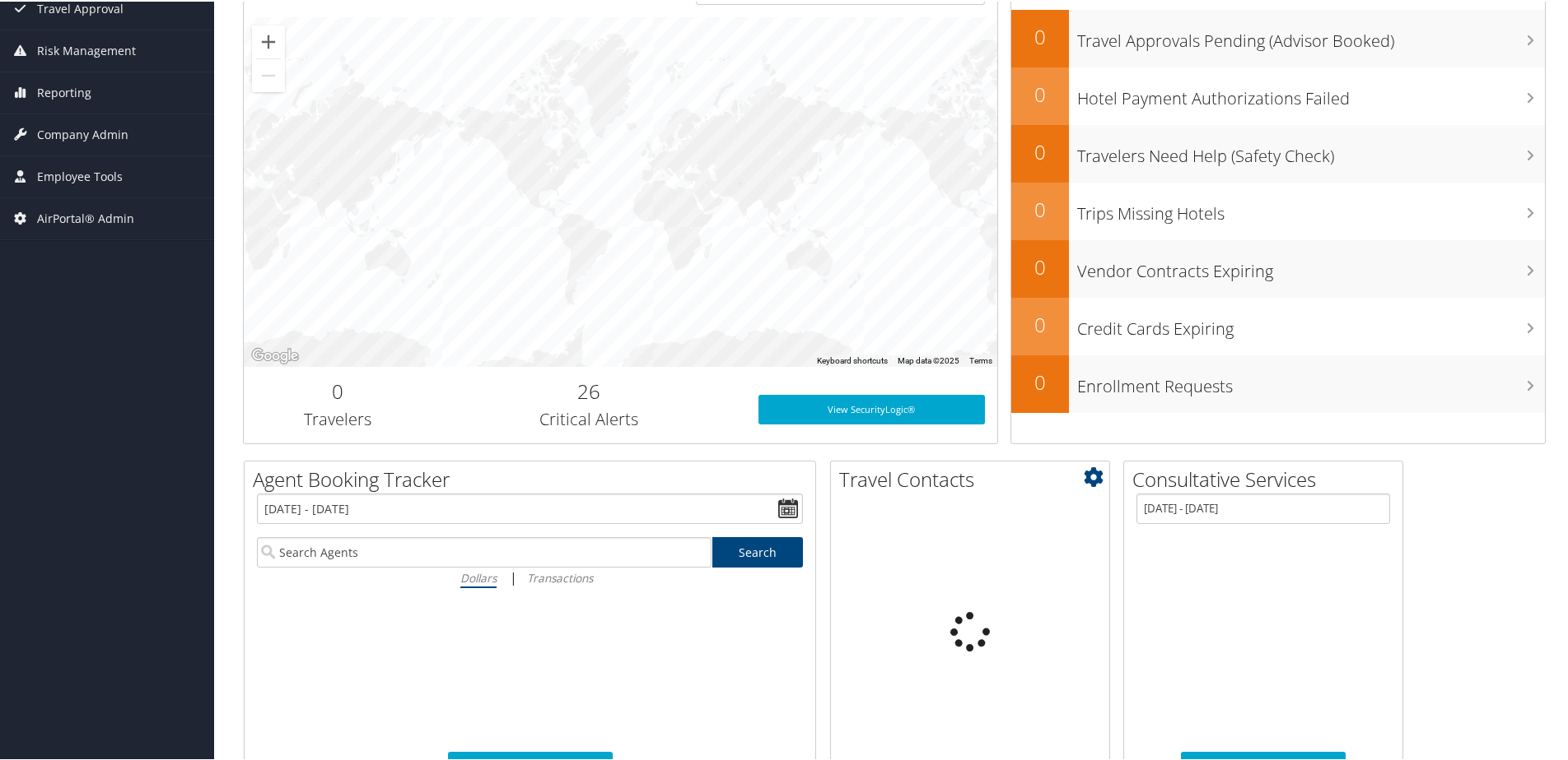
scroll to position [329, 0]
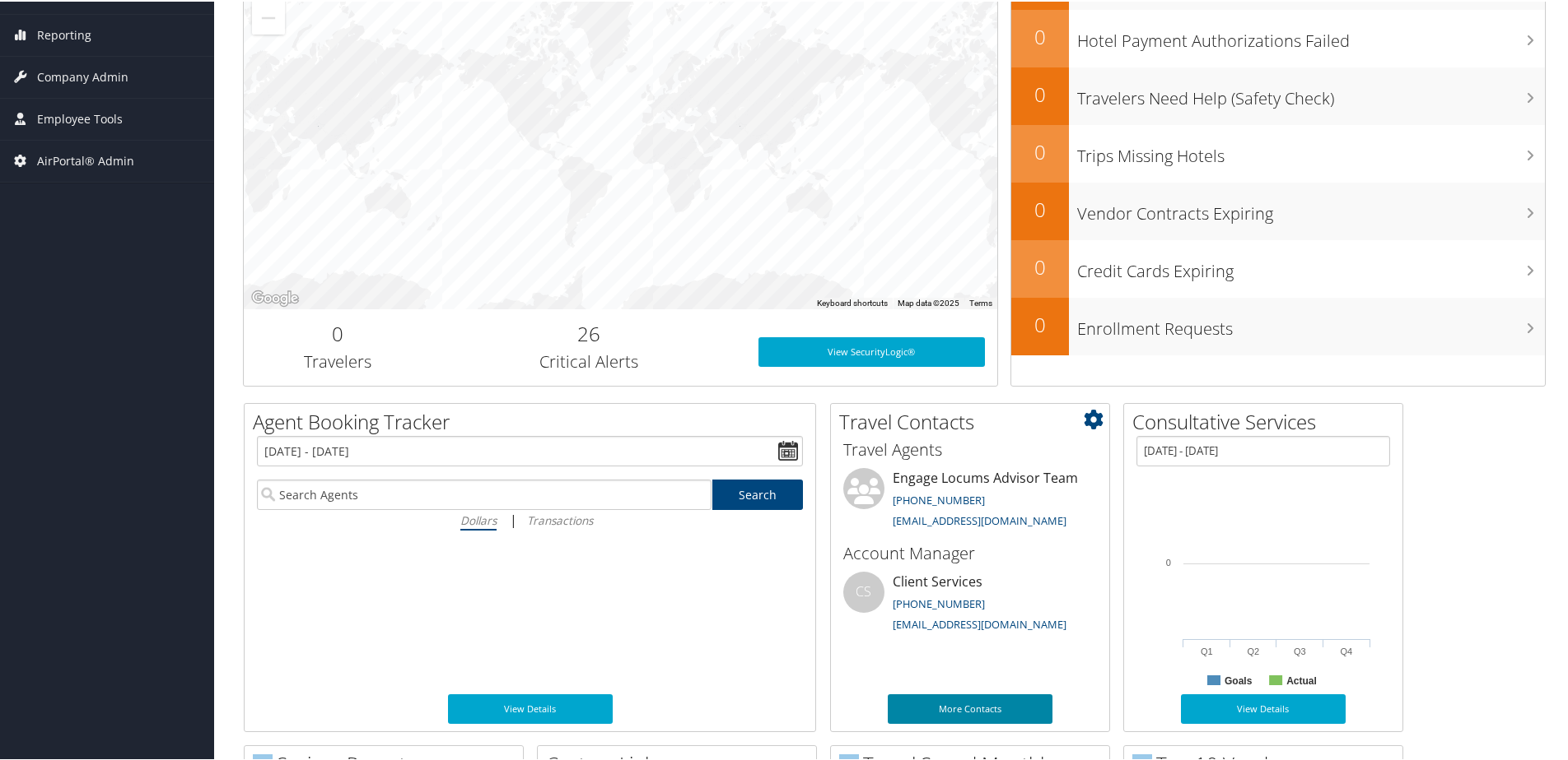
click at [945, 714] on link "More Contacts" at bounding box center [970, 707] width 165 height 29
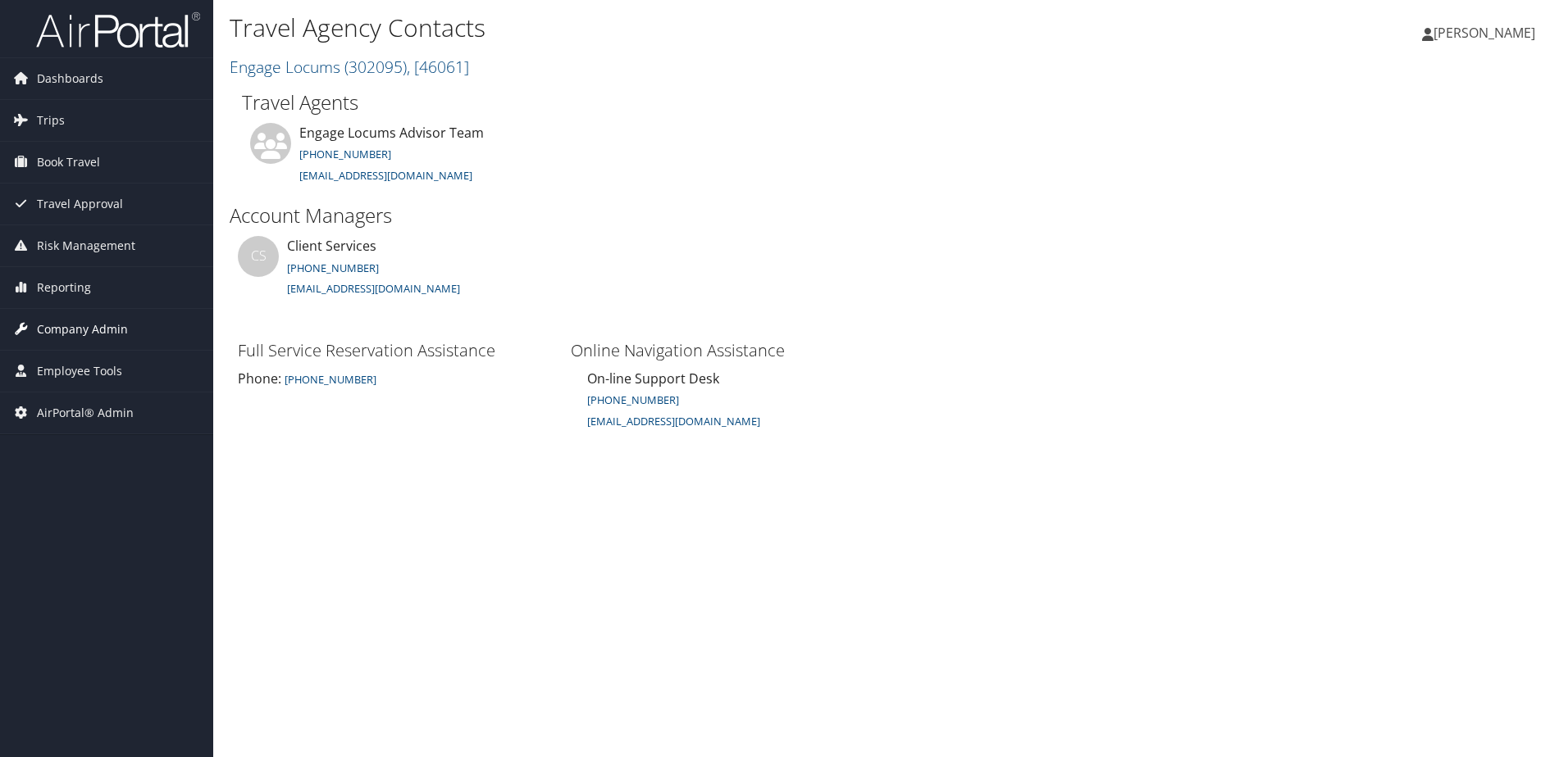
click at [56, 319] on span "Company Admin" at bounding box center [82, 330] width 91 height 41
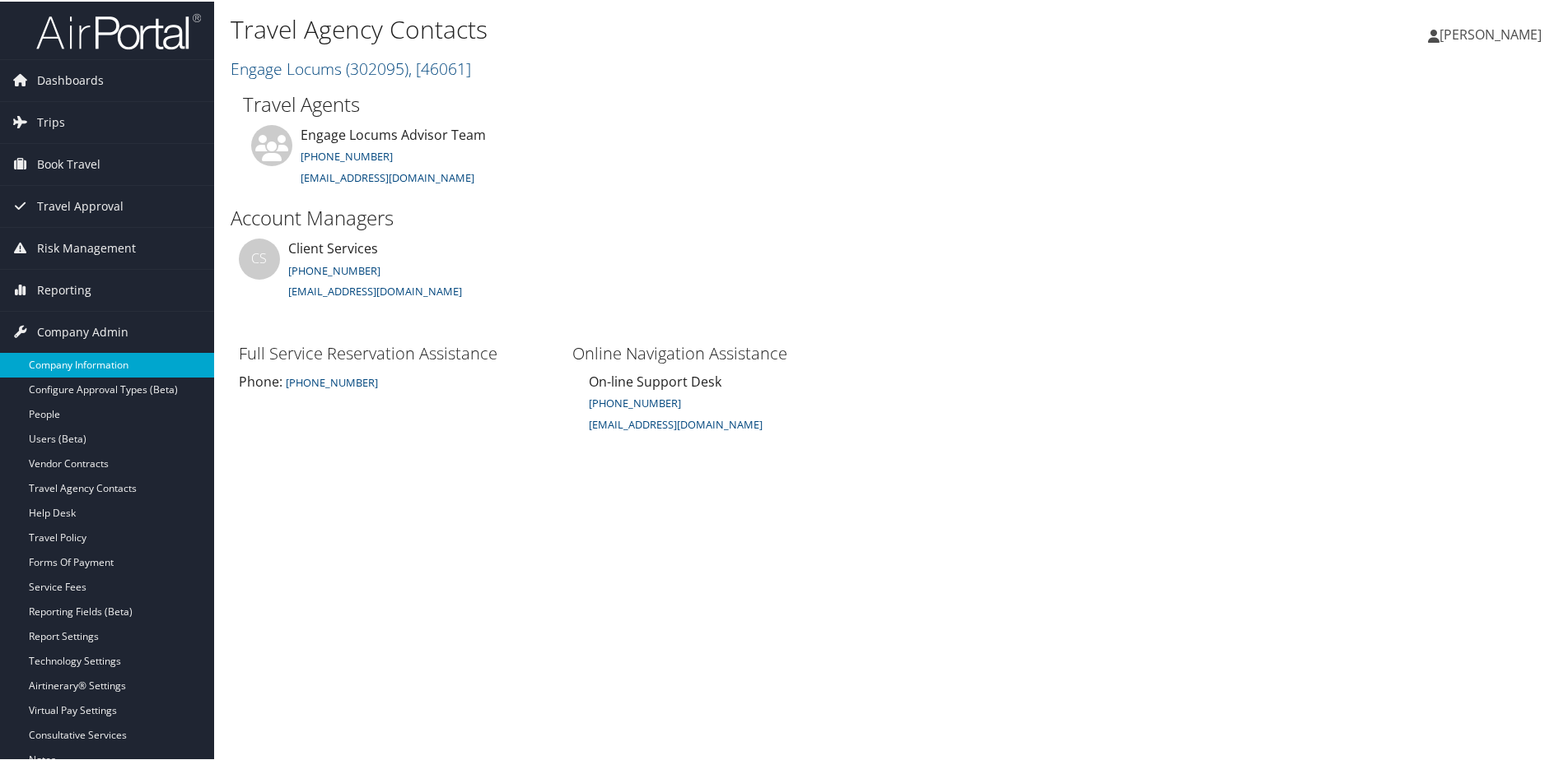
click at [51, 363] on link "Company Information" at bounding box center [107, 364] width 214 height 25
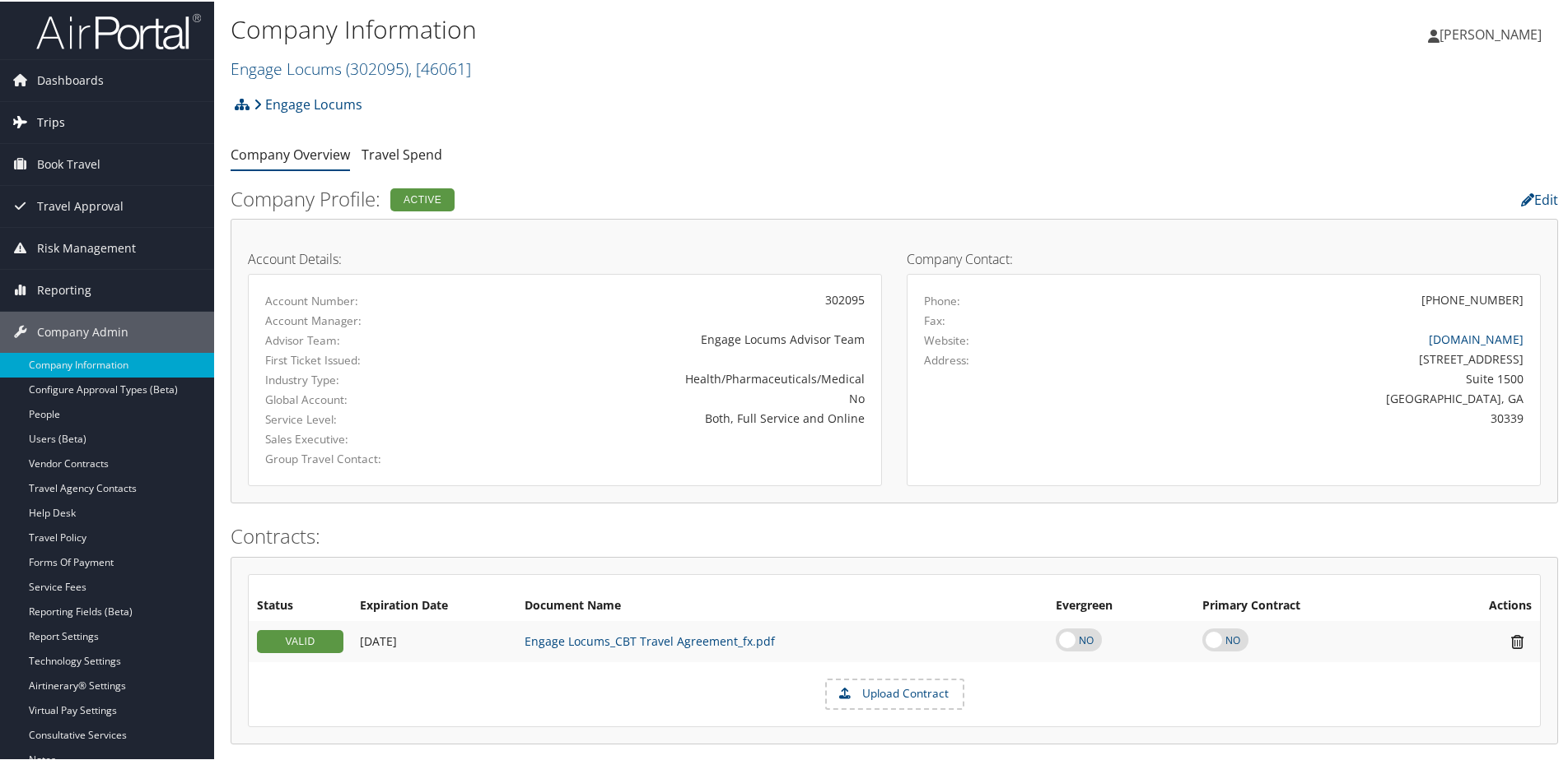
click at [46, 124] on span "Trips" at bounding box center [51, 121] width 28 height 41
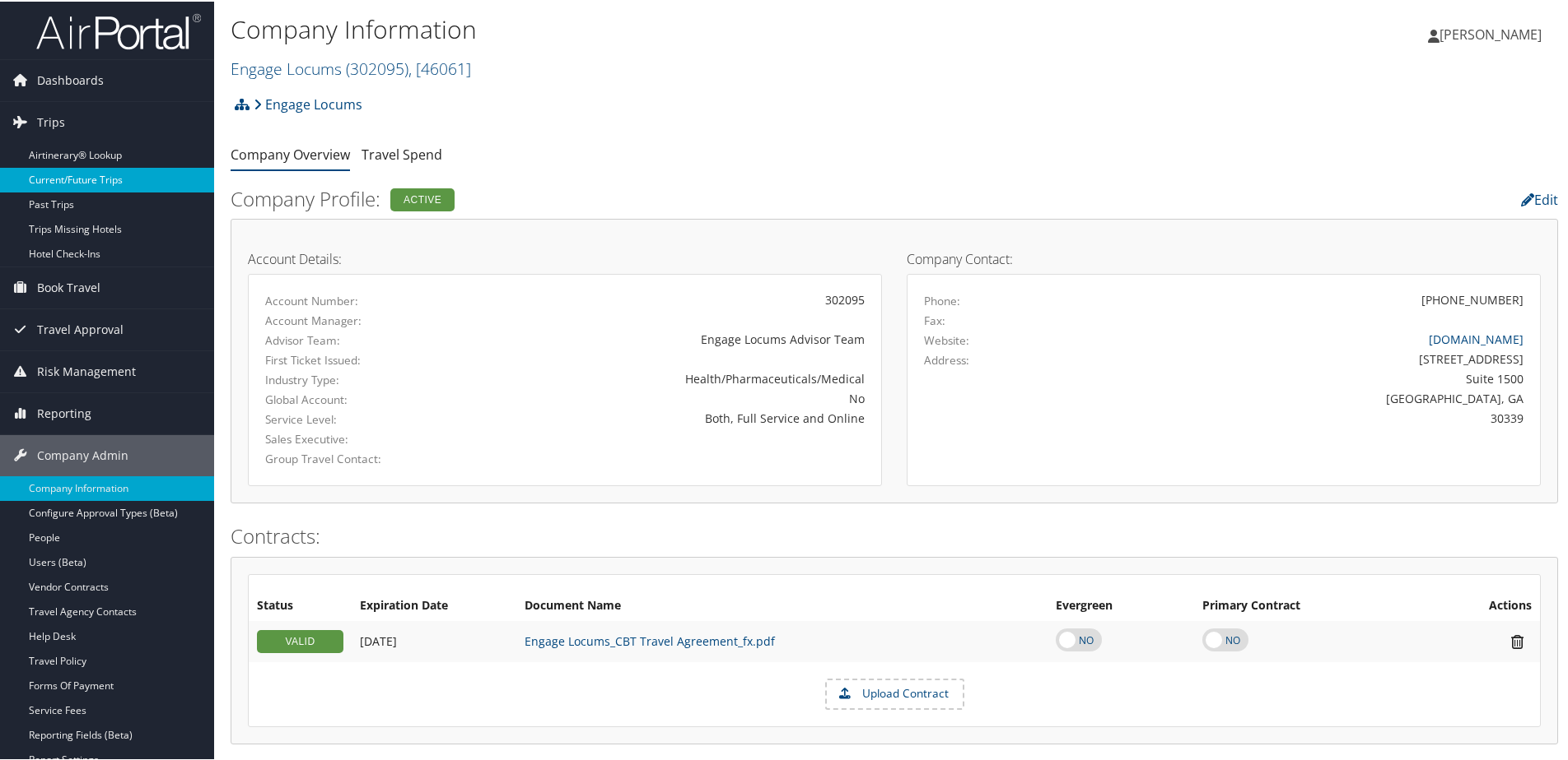
click at [51, 179] on link "Current/Future Trips" at bounding box center [107, 179] width 214 height 25
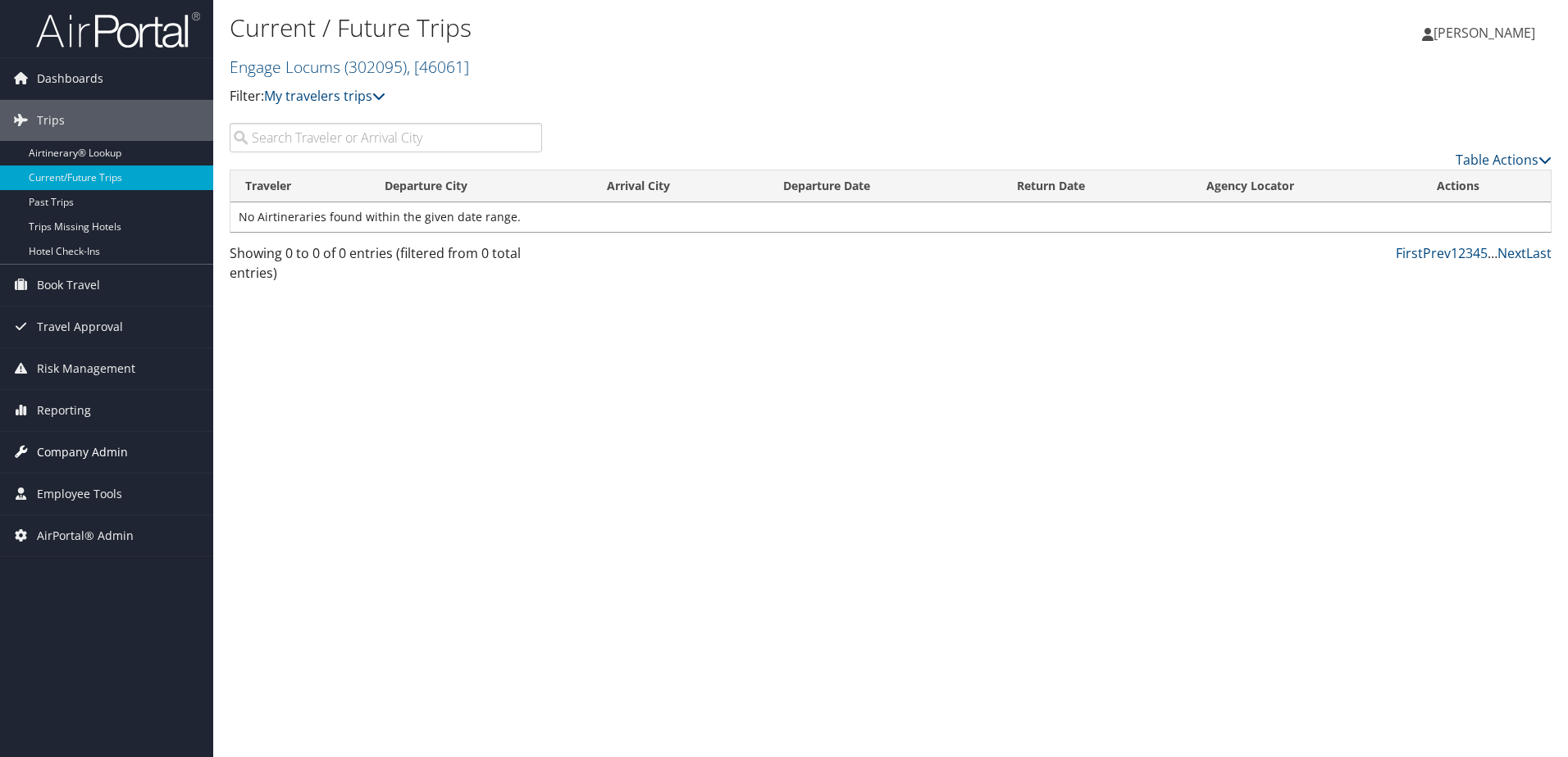
click at [68, 463] on span "Company Admin" at bounding box center [82, 452] width 91 height 41
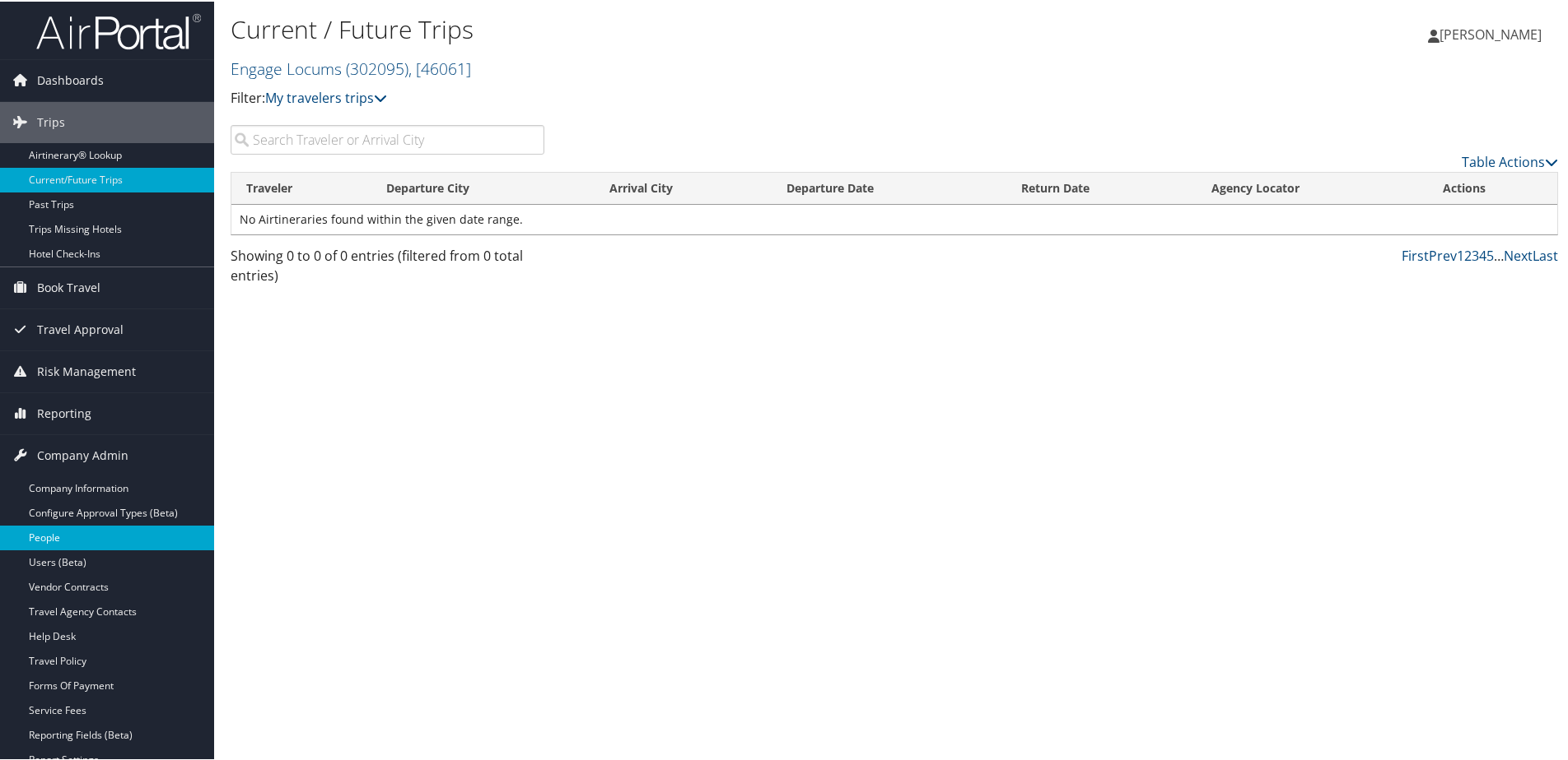
click at [40, 540] on link "People" at bounding box center [107, 537] width 214 height 25
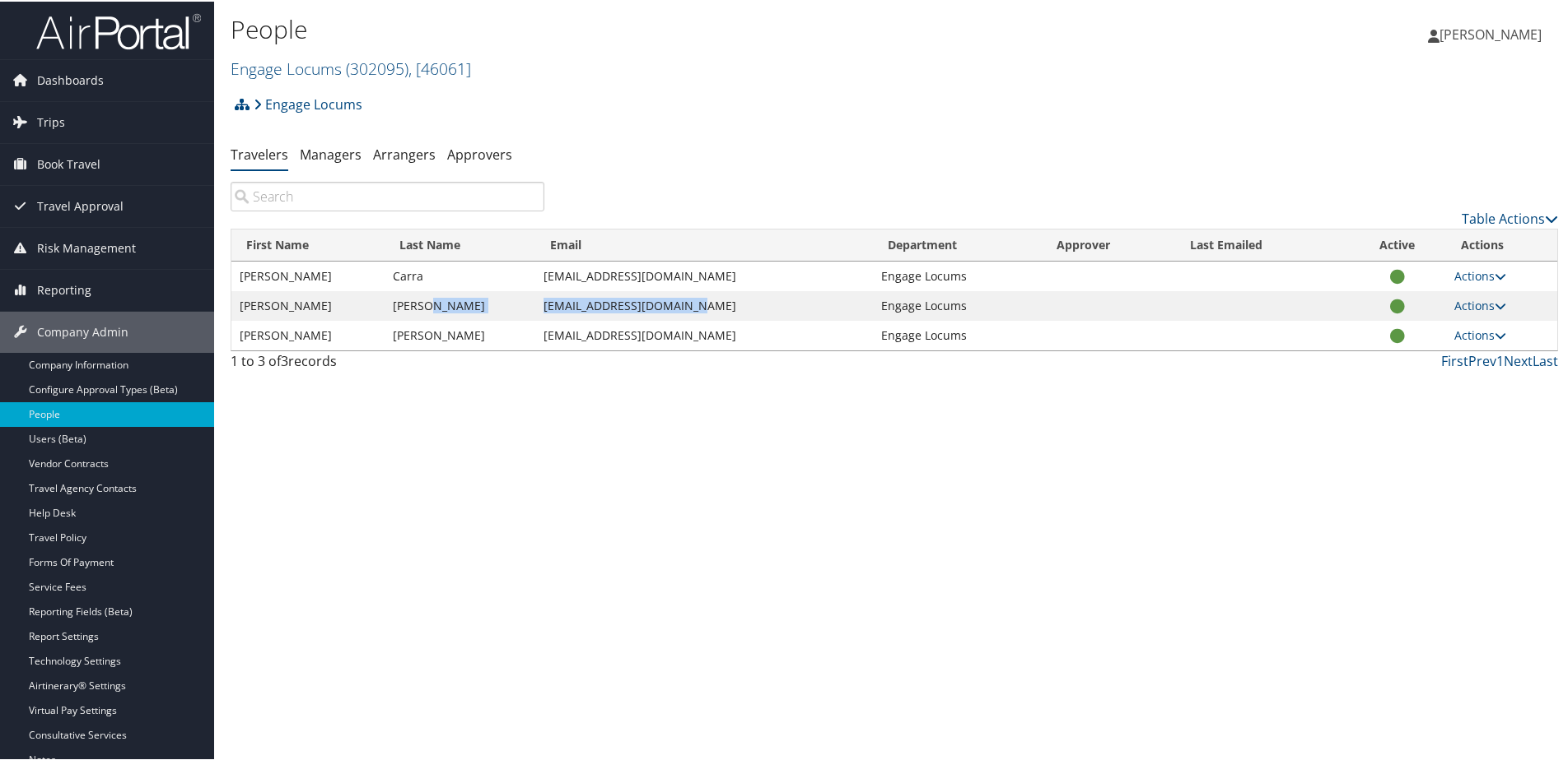
drag, startPoint x: 530, startPoint y: 310, endPoint x: 711, endPoint y: 316, distance: 181.1
click at [711, 316] on tr "[PERSON_NAME] [EMAIL_ADDRESS][DOMAIN_NAME] Engage Locums Actions User Settings …" at bounding box center [894, 303] width 1326 height 29
click at [550, 279] on td "[EMAIL_ADDRESS][DOMAIN_NAME]" at bounding box center [703, 274] width 337 height 29
drag, startPoint x: 531, startPoint y: 274, endPoint x: 698, endPoint y: 284, distance: 167.3
click at [698, 284] on tr "[PERSON_NAME] [EMAIL_ADDRESS][DOMAIN_NAME] Engage Locums Actions User Settings …" at bounding box center [894, 274] width 1326 height 29
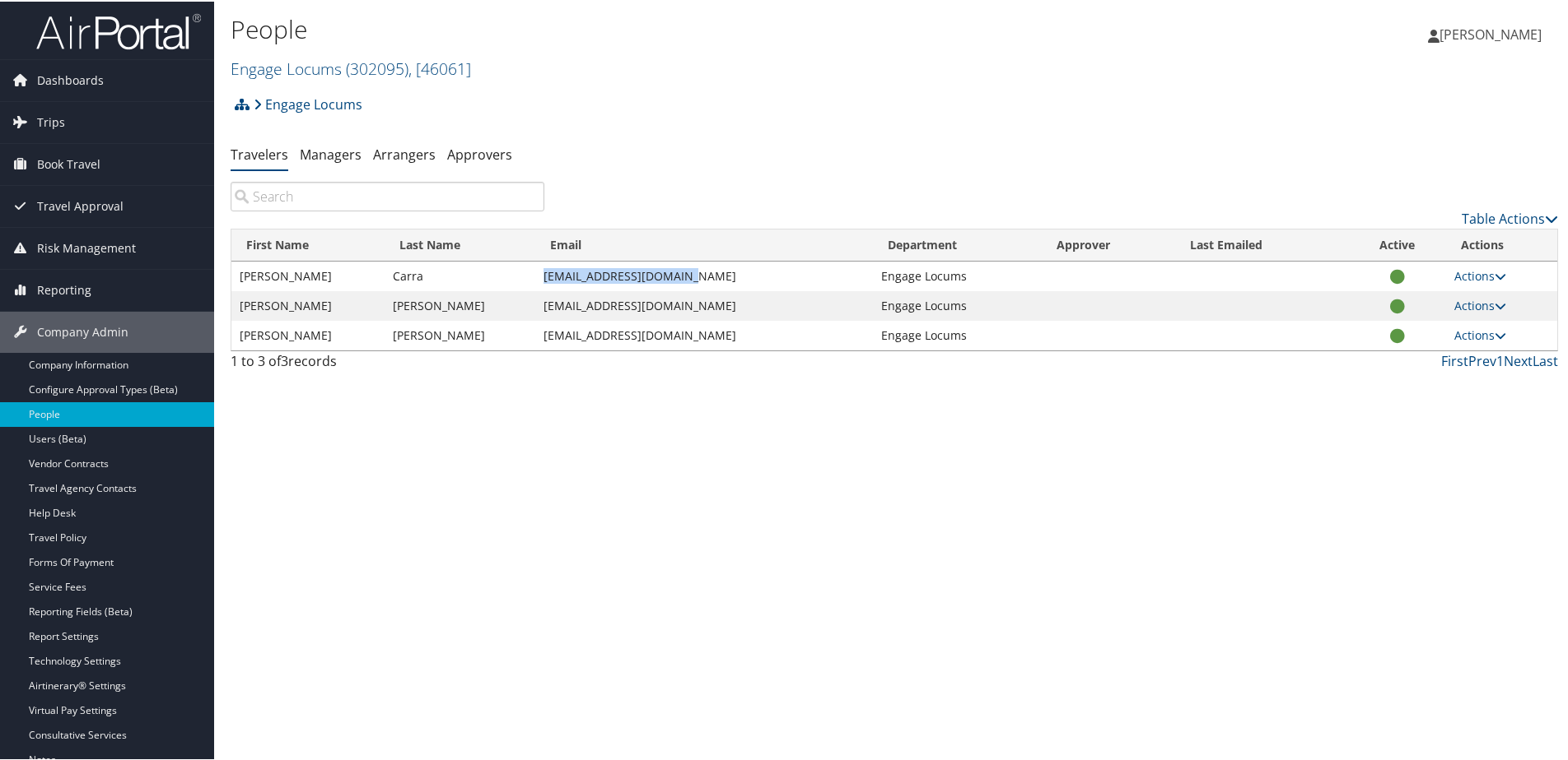
copy tr "[EMAIL_ADDRESS][DOMAIN_NAME]"
click at [337, 159] on link "Managers" at bounding box center [330, 153] width 61 height 18
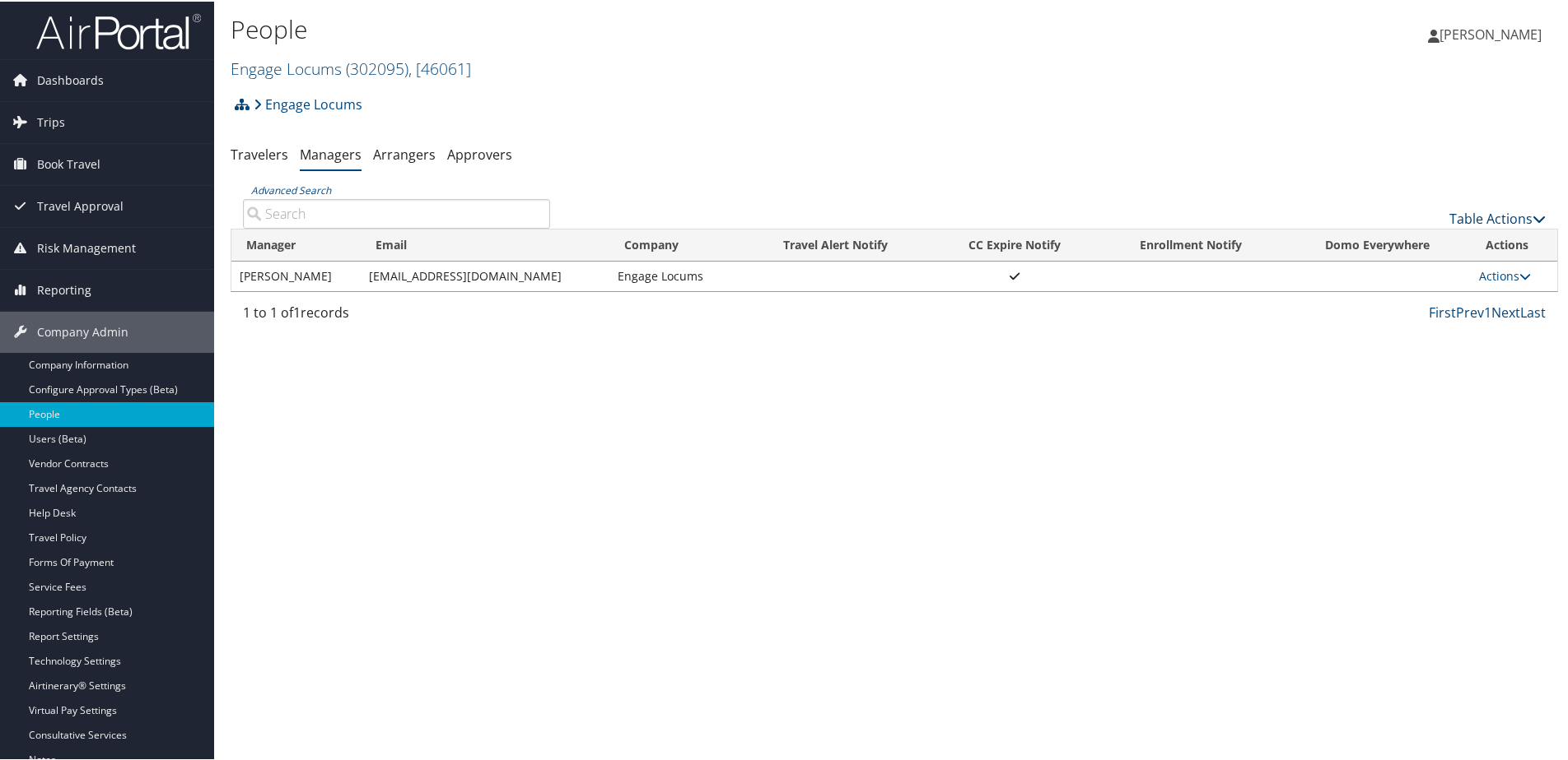
click at [1510, 224] on link "Table Actions" at bounding box center [1497, 217] width 96 height 18
click at [1464, 236] on link "Add New Travel Manager" at bounding box center [1442, 242] width 216 height 28
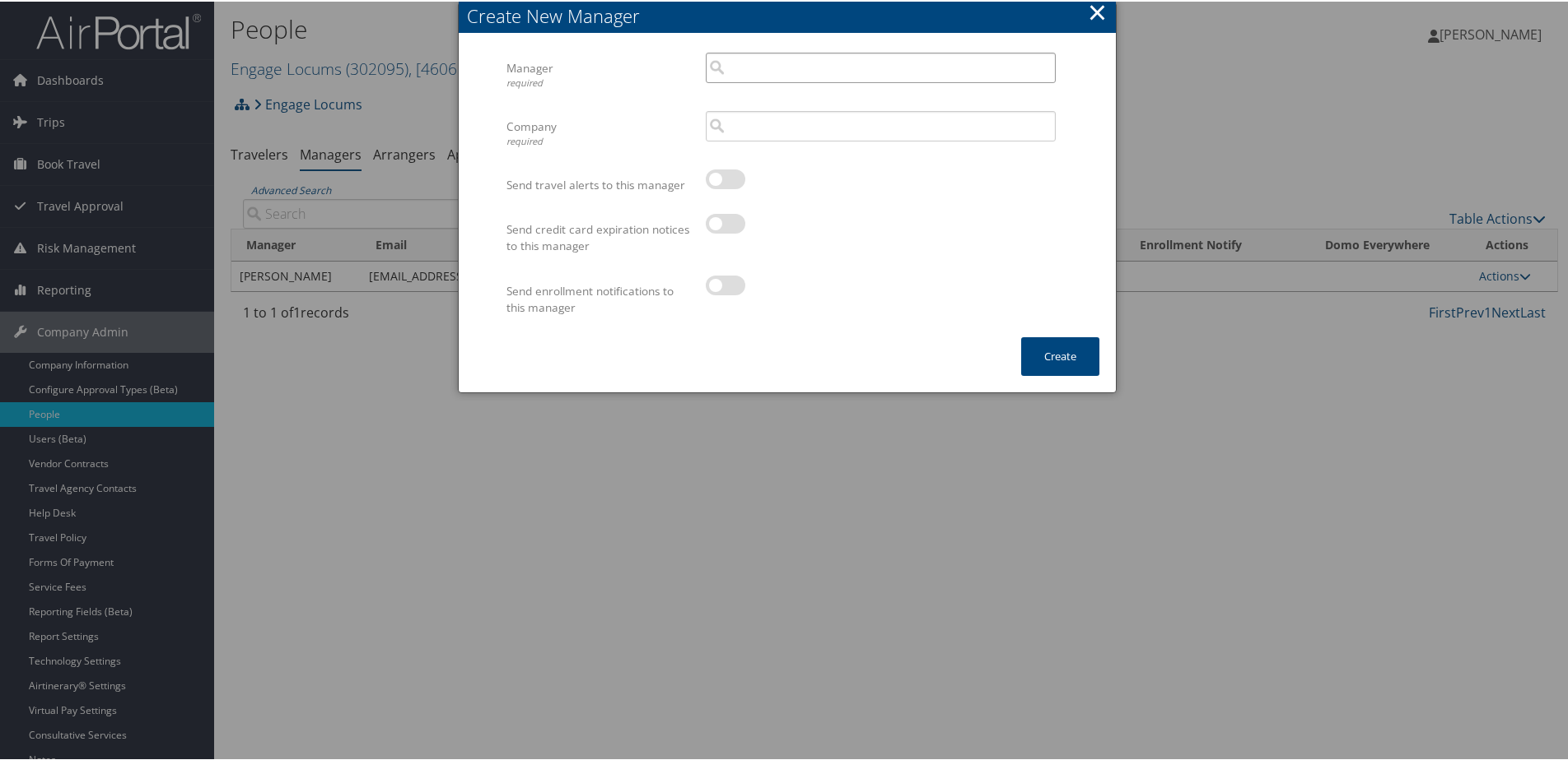
paste input "[EMAIL_ADDRESS][DOMAIN_NAME]"
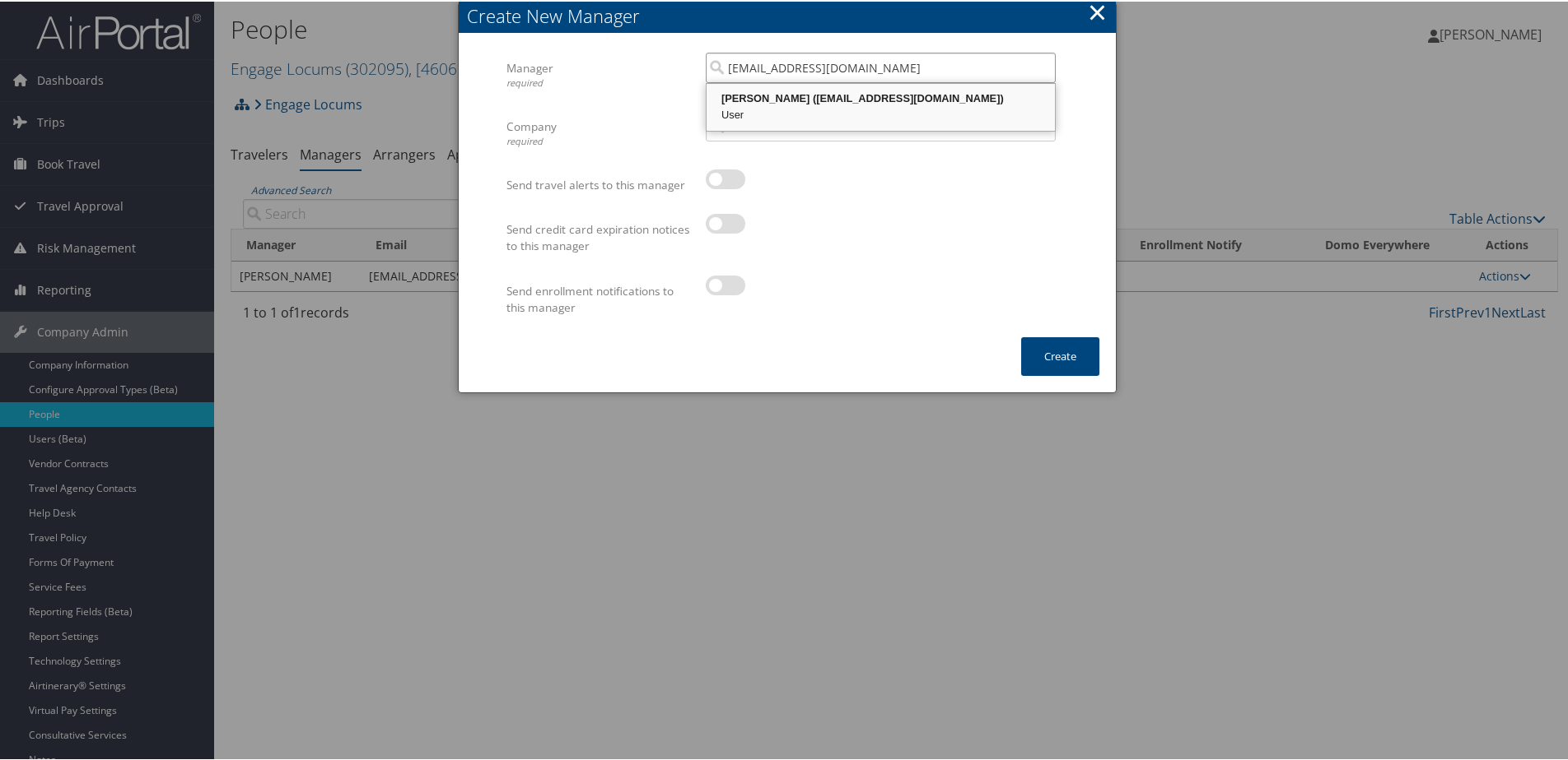
click at [777, 97] on div "[PERSON_NAME] ([EMAIL_ADDRESS][DOMAIN_NAME])" at bounding box center [881, 97] width 344 height 16
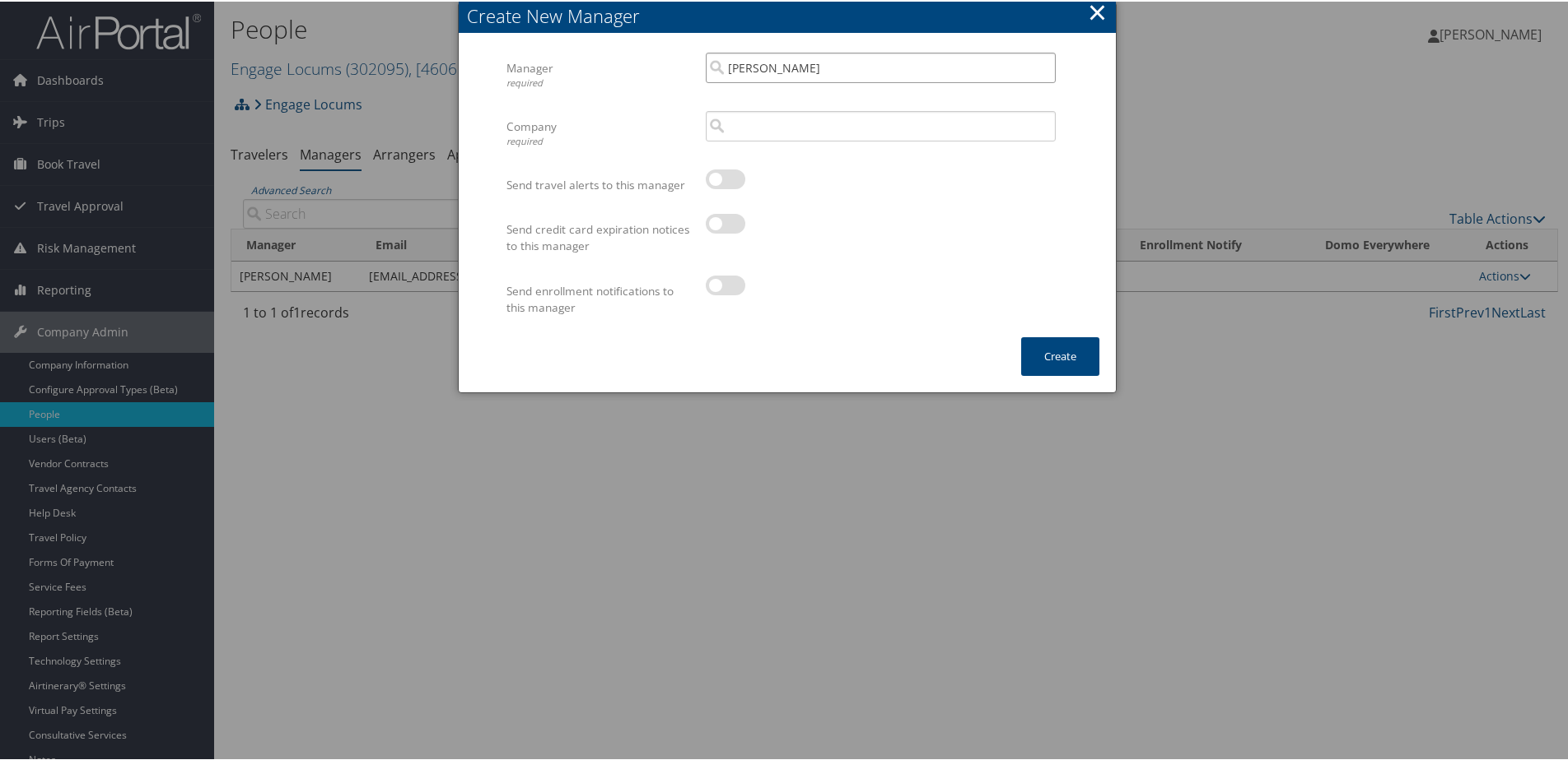
type input "[PERSON_NAME]"
click at [770, 130] on input "search" at bounding box center [880, 125] width 350 height 30
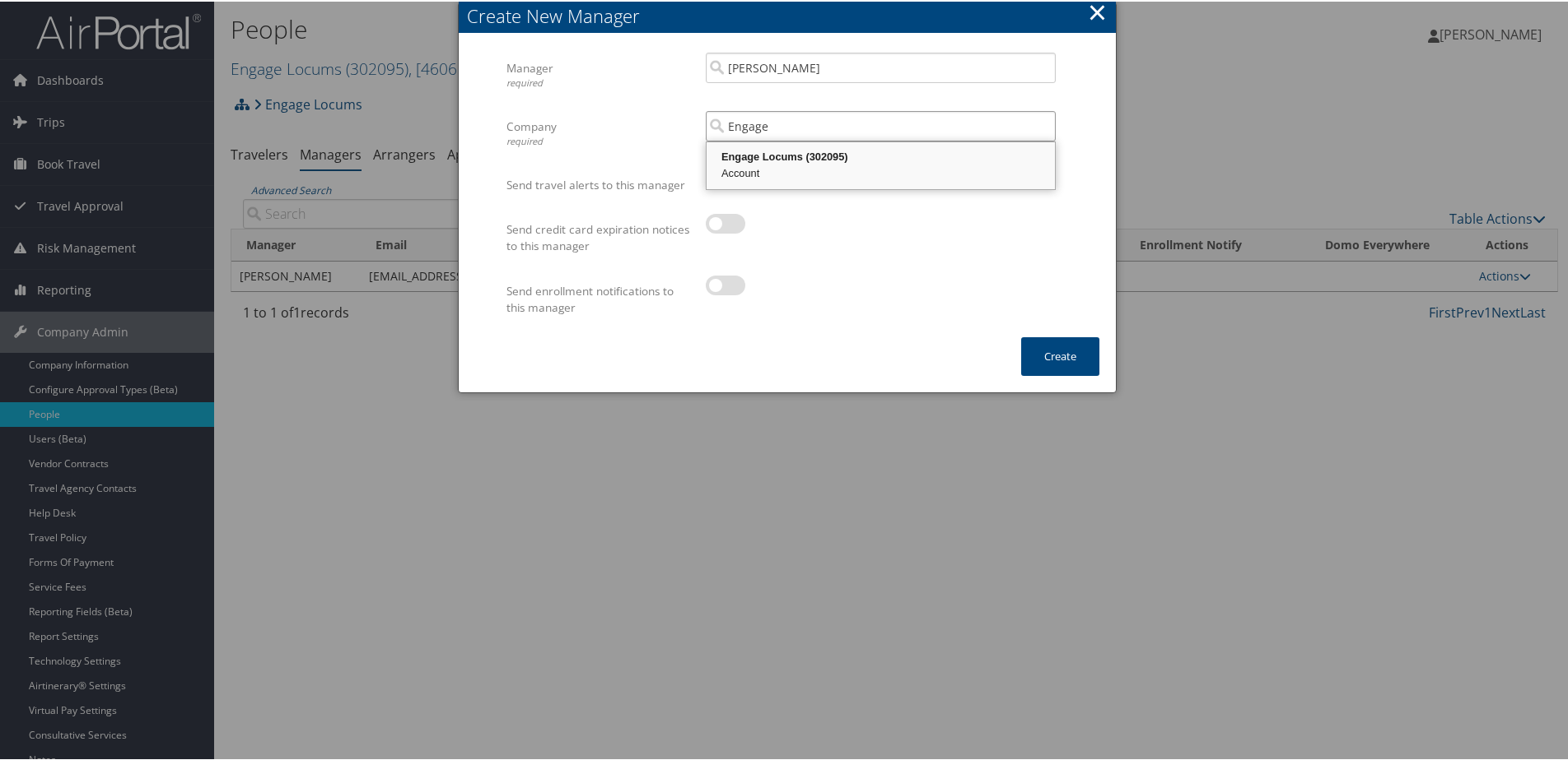
click at [765, 149] on div "Engage Locums (302095)" at bounding box center [881, 156] width 344 height 16
type input "Engage Locums"
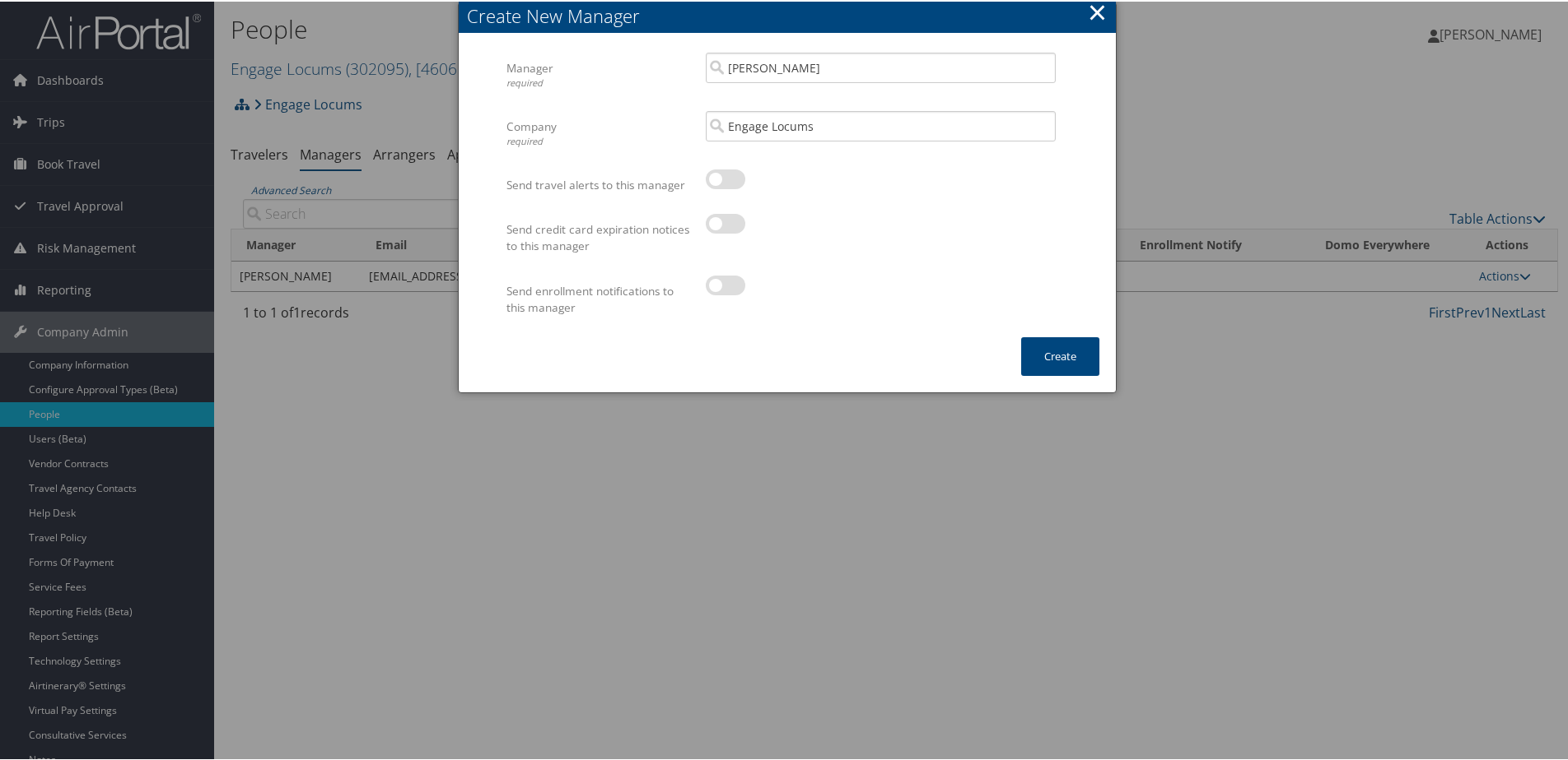
click at [706, 226] on label at bounding box center [725, 222] width 39 height 20
click at [714, 226] on input "checkbox" at bounding box center [719, 225] width 11 height 11
checkbox input "true"
click at [1051, 368] on button "Create" at bounding box center [1060, 354] width 78 height 38
